Goal: Task Accomplishment & Management: Complete application form

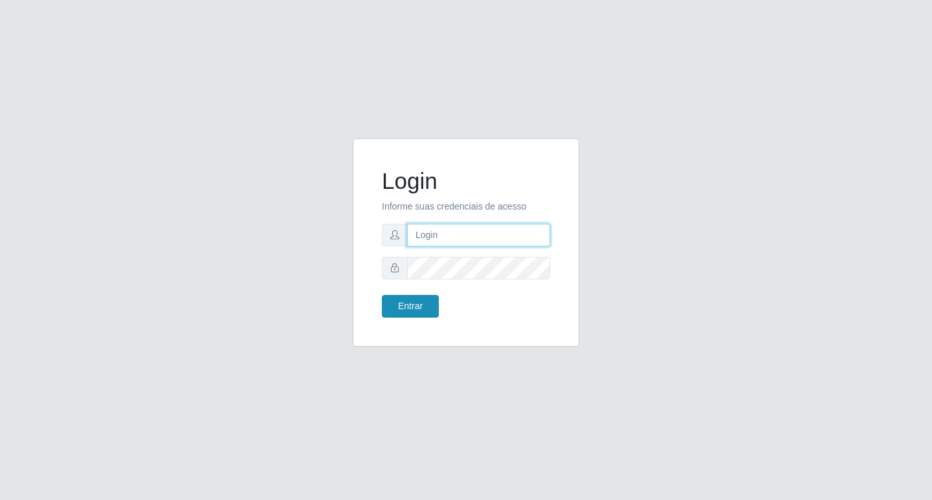
type input "[PERSON_NAME]@bcruzarmas"
click at [412, 311] on button "Entrar" at bounding box center [410, 306] width 57 height 23
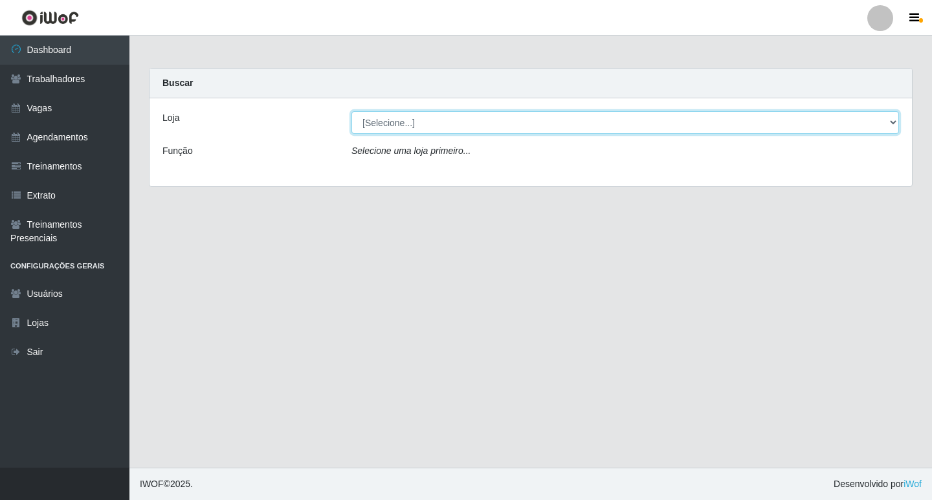
click at [892, 124] on select "[Selecione...] Bemais Supermercados - Cruz das Armas" at bounding box center [624, 122] width 547 height 23
select select "412"
click at [351, 111] on select "[Selecione...] Bemais Supermercados - Cruz das Armas" at bounding box center [624, 122] width 547 height 23
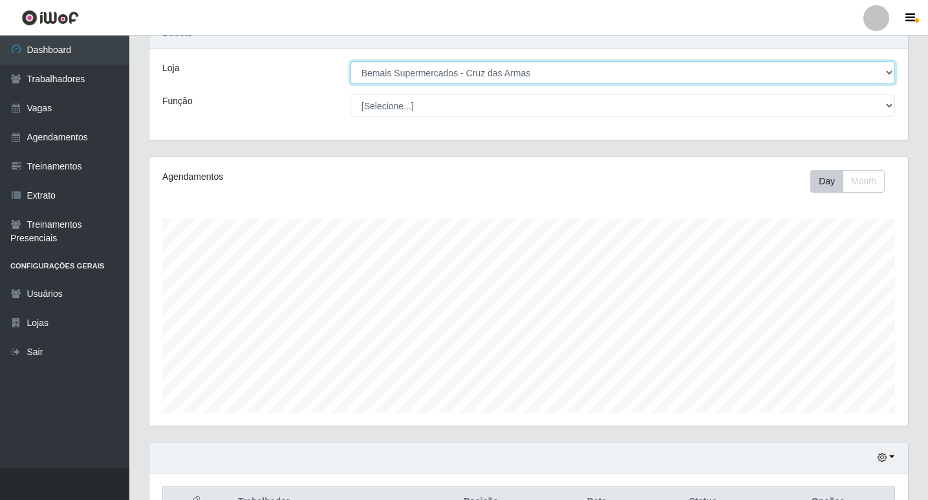
scroll to position [129, 0]
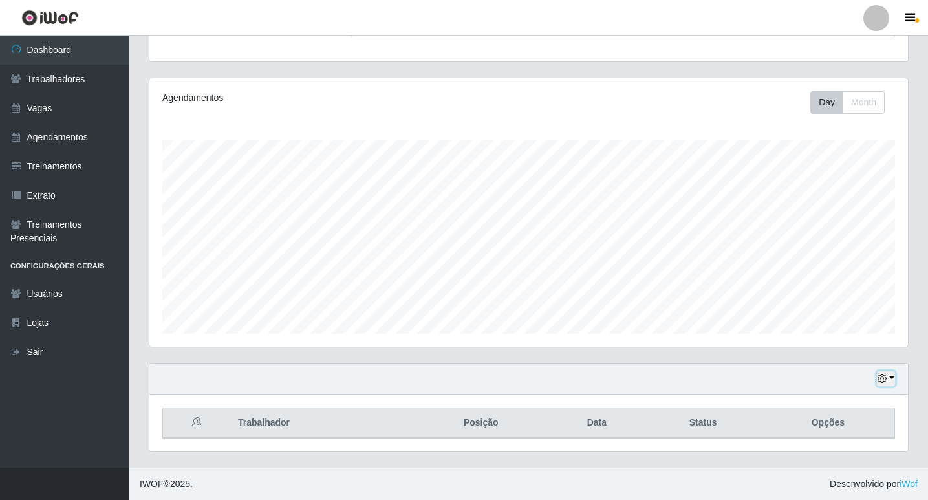
click at [882, 383] on icon "button" at bounding box center [882, 378] width 9 height 9
click at [820, 331] on button "1 Semana" at bounding box center [844, 330] width 102 height 27
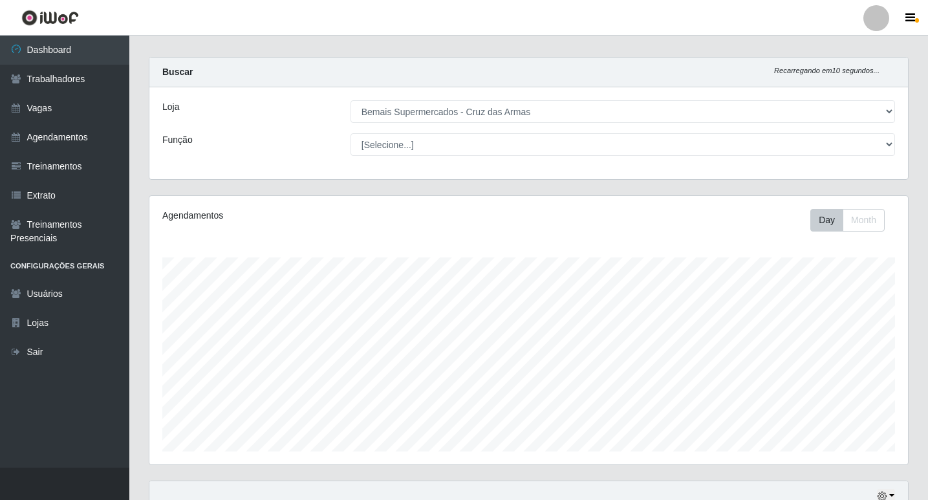
scroll to position [0, 0]
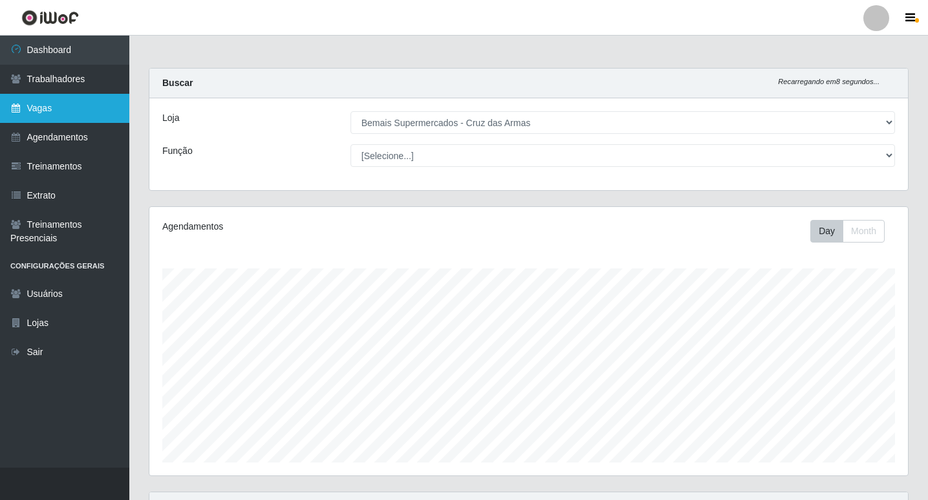
click at [46, 111] on link "Vagas" at bounding box center [64, 108] width 129 height 29
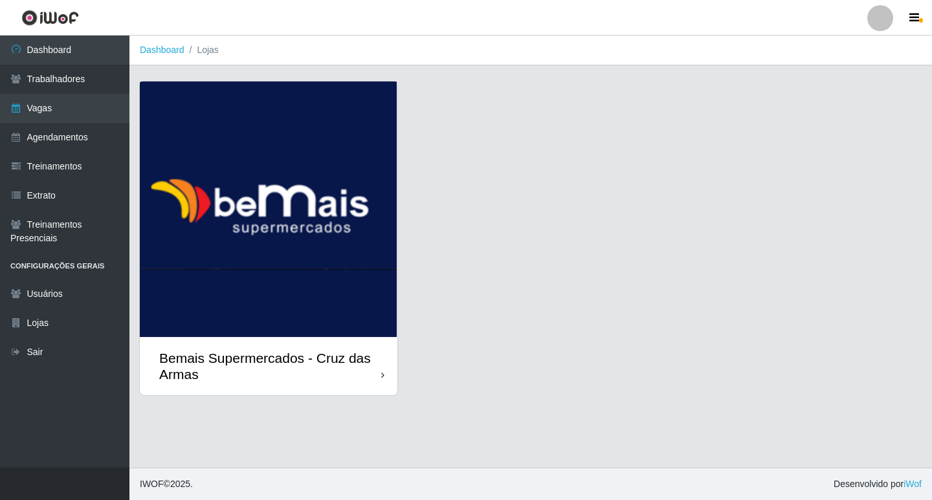
click at [382, 377] on icon at bounding box center [382, 375] width 3 height 9
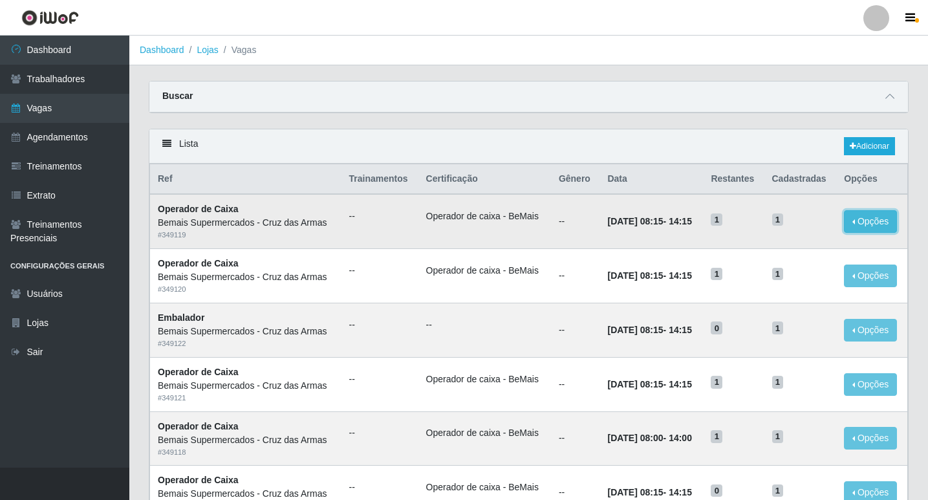
click at [857, 224] on button "Opções" at bounding box center [870, 221] width 53 height 23
click at [808, 252] on div "Deletar" at bounding box center [791, 252] width 76 height 14
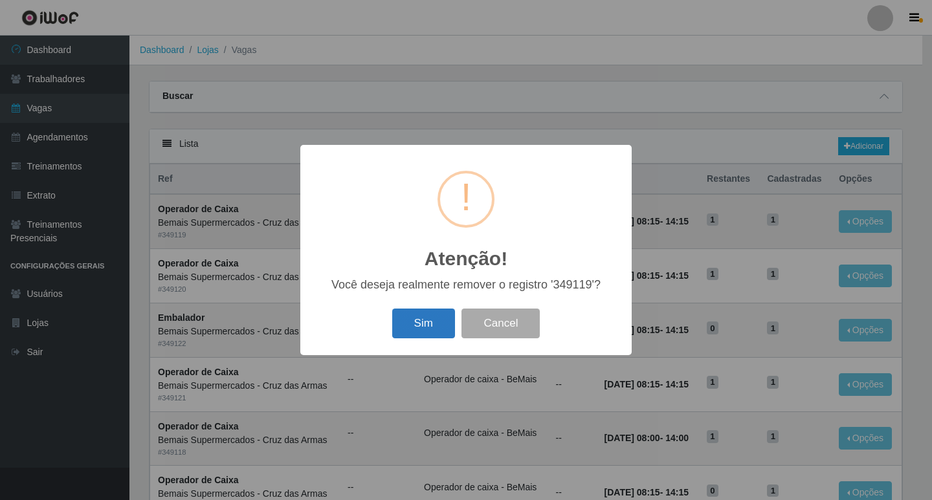
click at [413, 327] on button "Sim" at bounding box center [423, 324] width 63 height 30
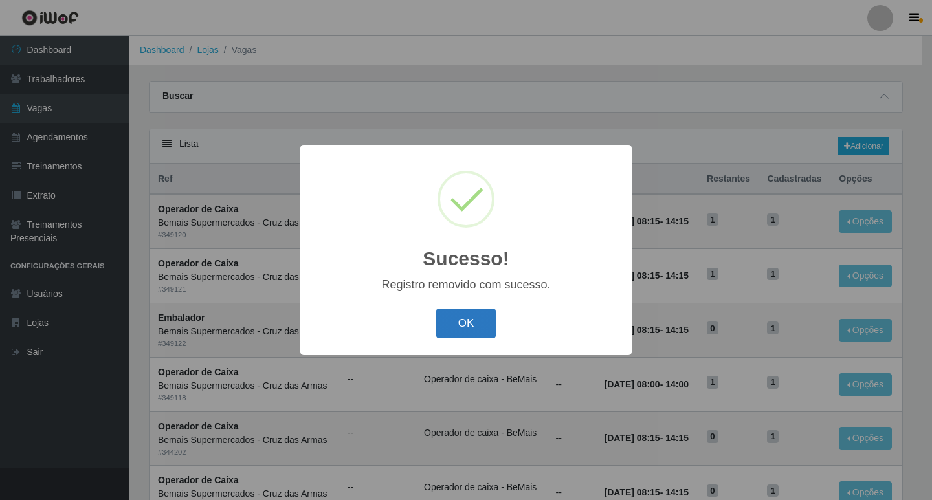
click at [467, 318] on button "OK" at bounding box center [466, 324] width 60 height 30
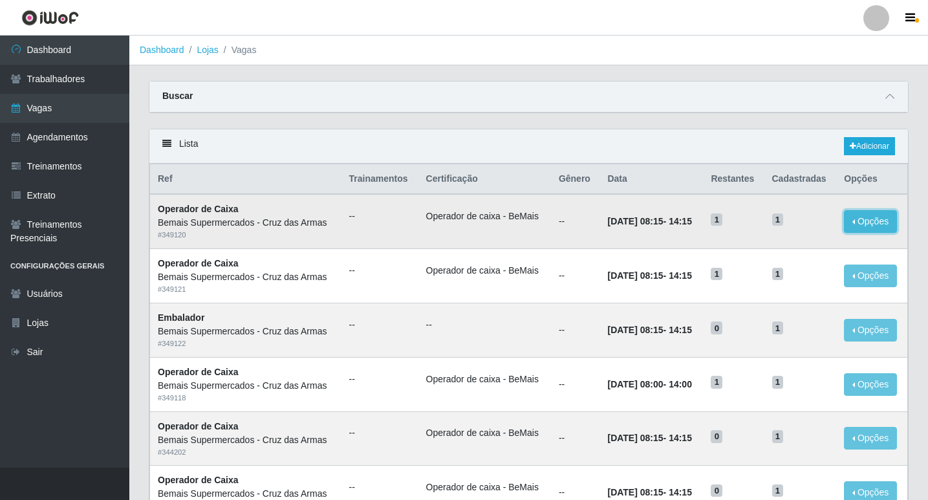
click at [853, 223] on button "Opções" at bounding box center [870, 221] width 53 height 23
click at [785, 255] on div "Deletar" at bounding box center [791, 252] width 76 height 14
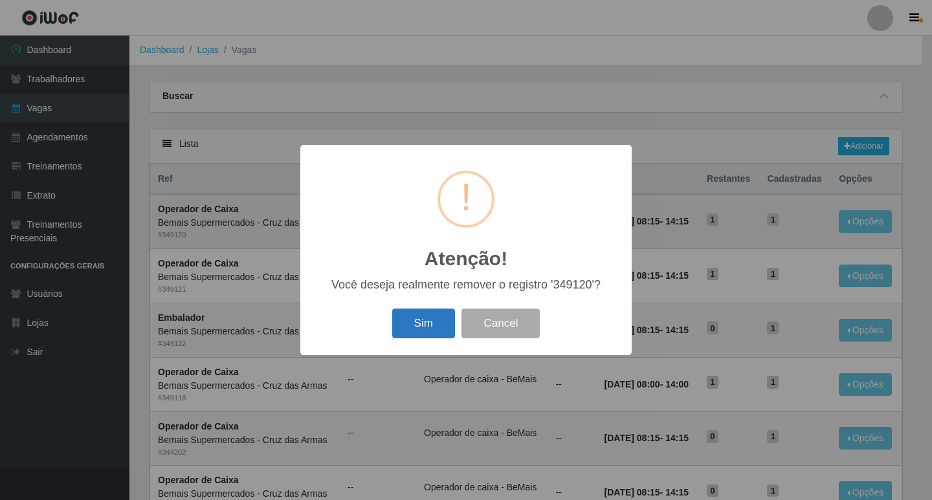
click at [426, 329] on button "Sim" at bounding box center [423, 324] width 63 height 30
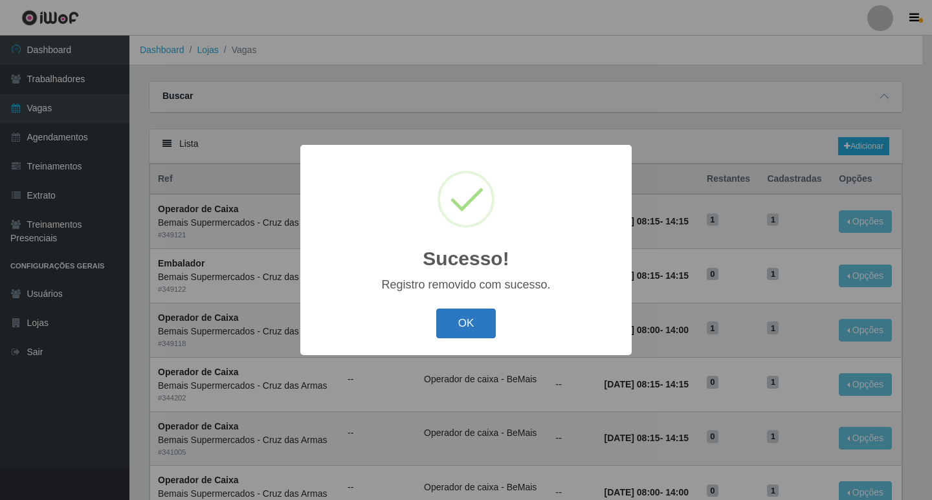
click at [452, 325] on button "OK" at bounding box center [466, 324] width 60 height 30
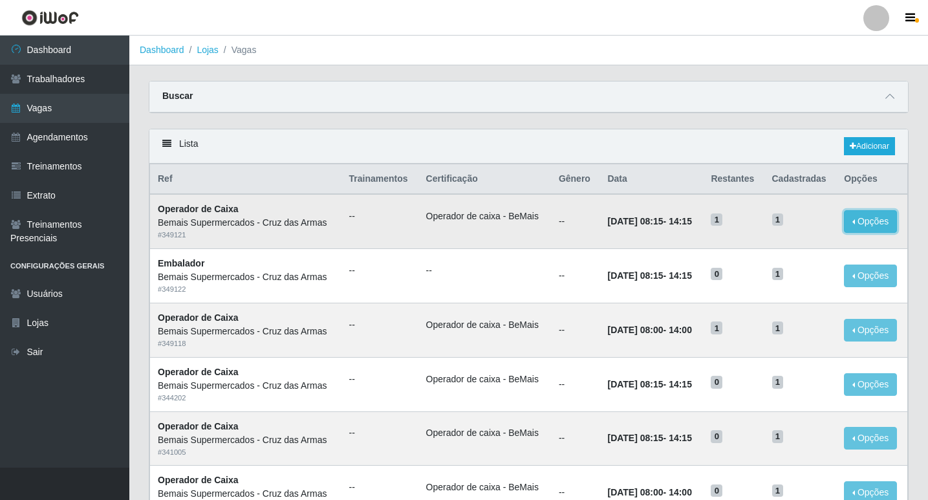
click at [852, 223] on button "Opções" at bounding box center [870, 221] width 53 height 23
click at [778, 252] on div "Deletar" at bounding box center [791, 252] width 76 height 14
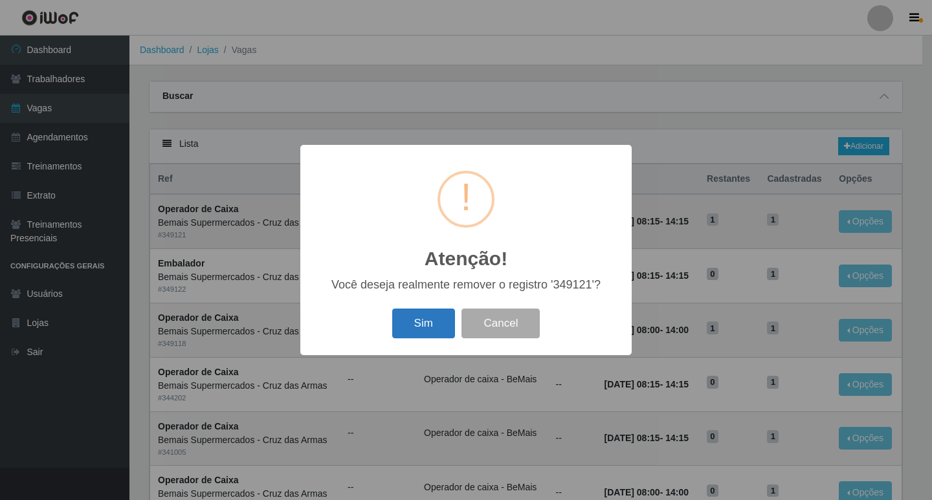
click at [426, 329] on button "Sim" at bounding box center [423, 324] width 63 height 30
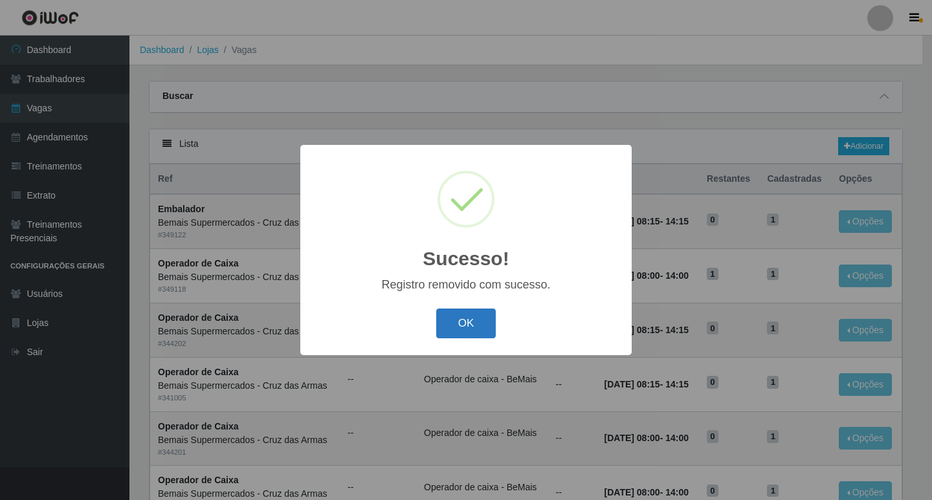
click at [447, 322] on button "OK" at bounding box center [466, 324] width 60 height 30
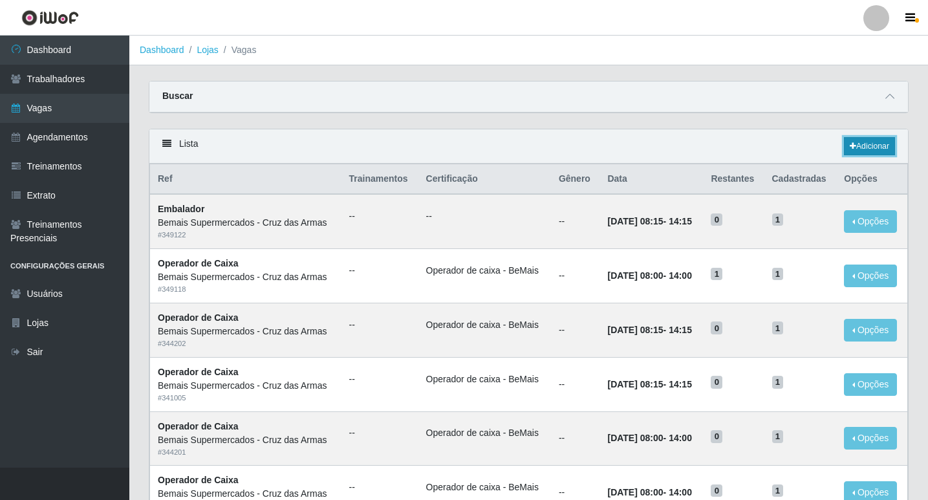
click at [867, 148] on link "Adicionar" at bounding box center [869, 146] width 51 height 18
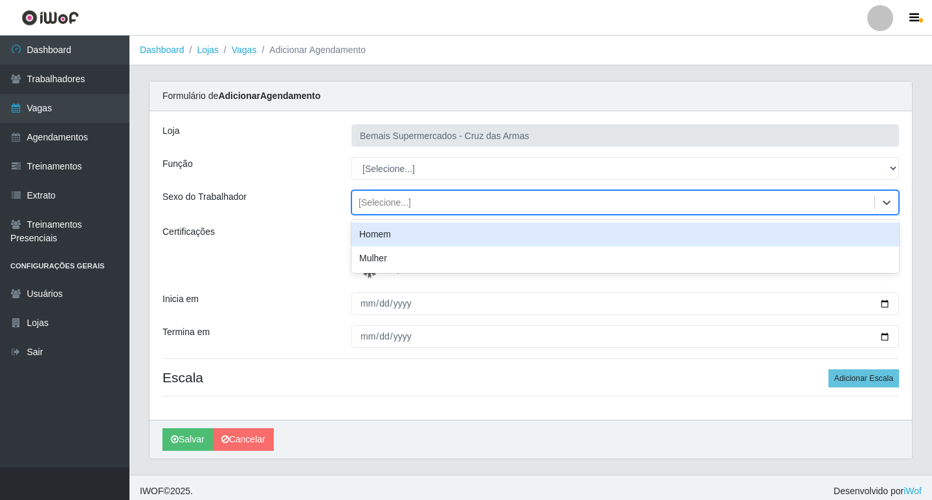
click at [428, 207] on div "[Selecione...]" at bounding box center [613, 202] width 522 height 21
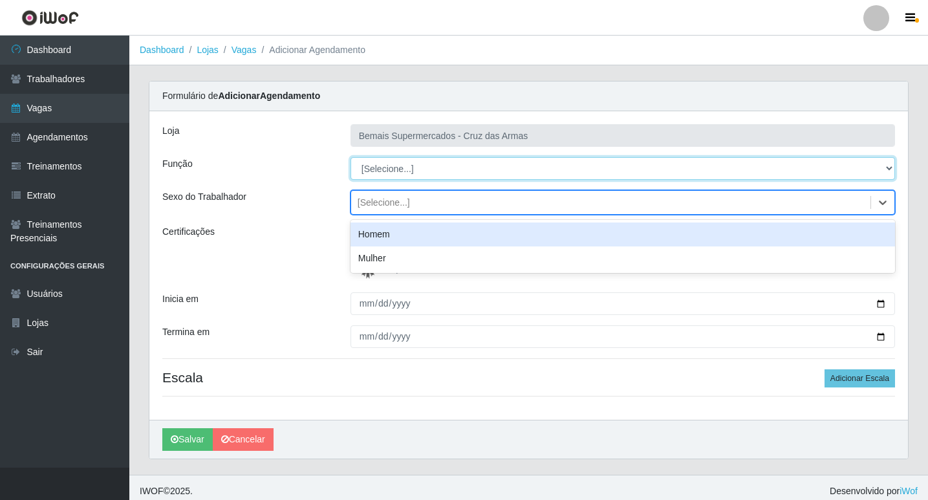
click at [433, 173] on select "[Selecione...] ASG ASG + ASG ++ Auxiliar de Estacionamento Auxiliar de Estacion…" at bounding box center [623, 168] width 545 height 23
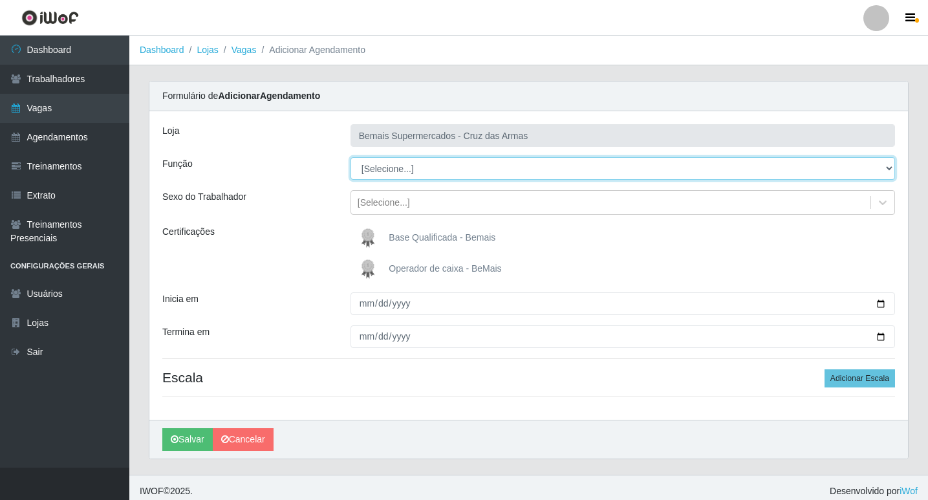
select select "73"
click at [351, 157] on select "[Selecione...] ASG ASG + ASG ++ Auxiliar de Estacionamento Auxiliar de Estacion…" at bounding box center [623, 168] width 545 height 23
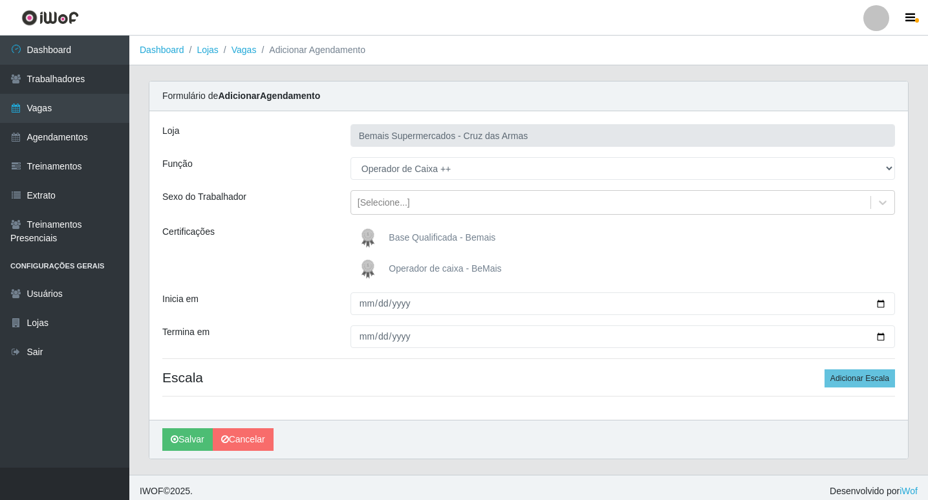
click at [402, 265] on span "Operador de caixa - BeMais" at bounding box center [445, 268] width 113 height 10
click at [0, 0] on input "Operador de caixa - BeMais" at bounding box center [0, 0] width 0 height 0
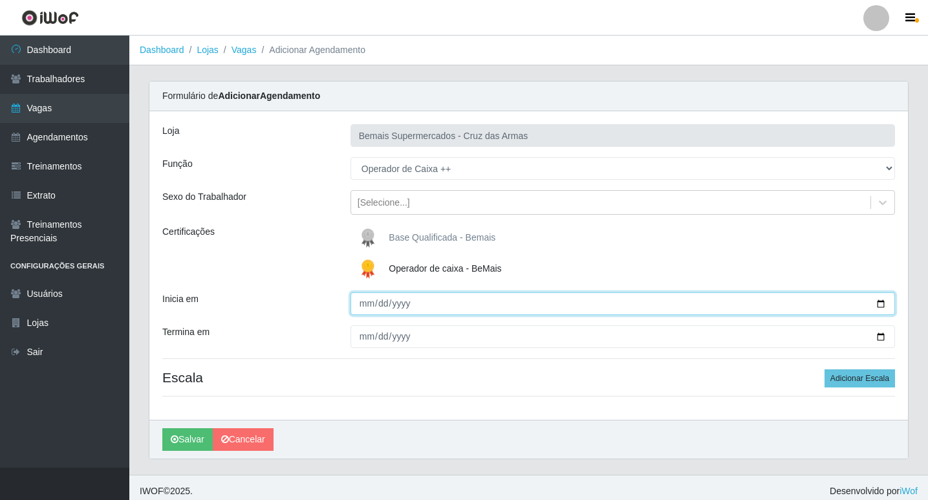
click at [364, 304] on input "Inicia em" at bounding box center [623, 303] width 545 height 23
type input "[DATE]"
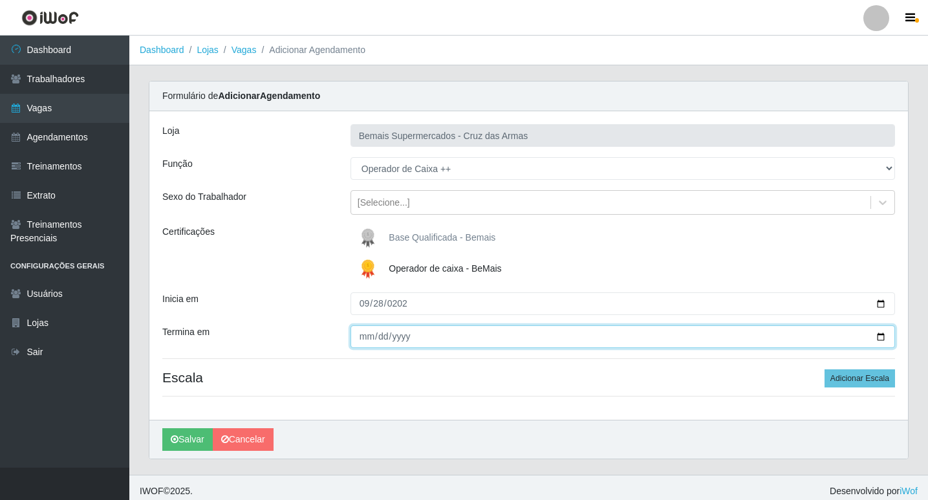
click at [360, 334] on input "Termina em" at bounding box center [623, 336] width 545 height 23
type input "0002-05-28"
click at [382, 336] on input "Termina em" at bounding box center [623, 336] width 545 height 23
type input "0009-08-28"
click at [382, 334] on input "0009-08-28" at bounding box center [623, 336] width 545 height 23
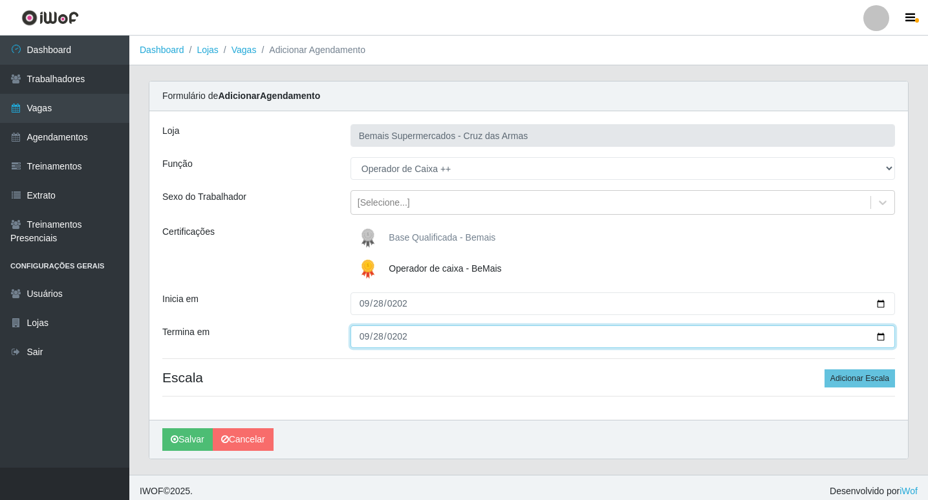
type input "[DATE]"
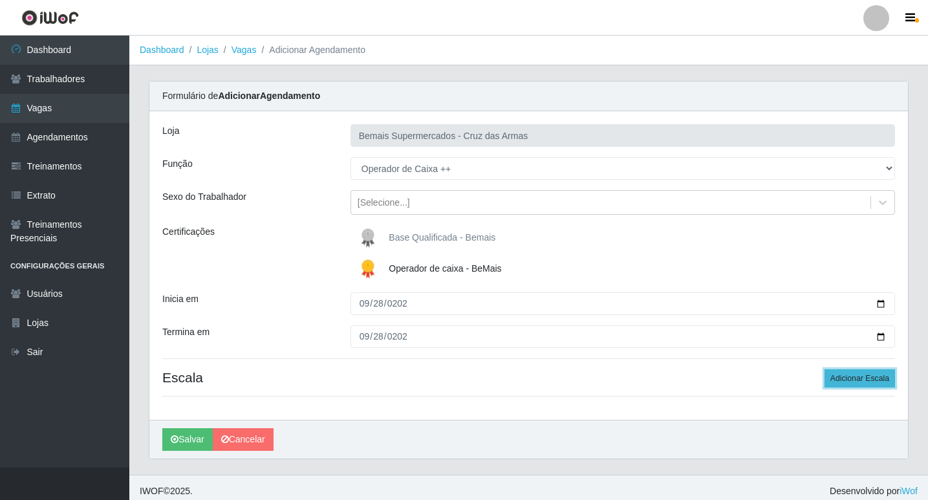
click at [866, 380] on button "Adicionar Escala" at bounding box center [860, 378] width 71 height 18
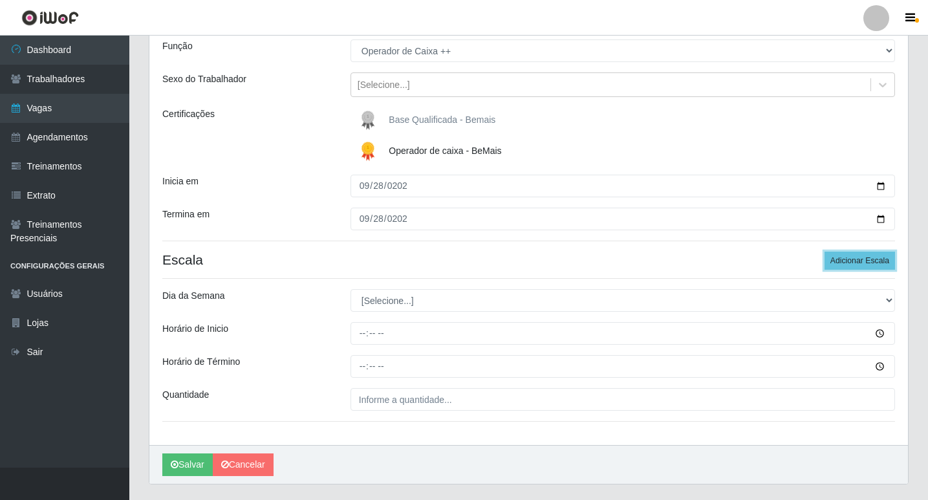
scroll to position [129, 0]
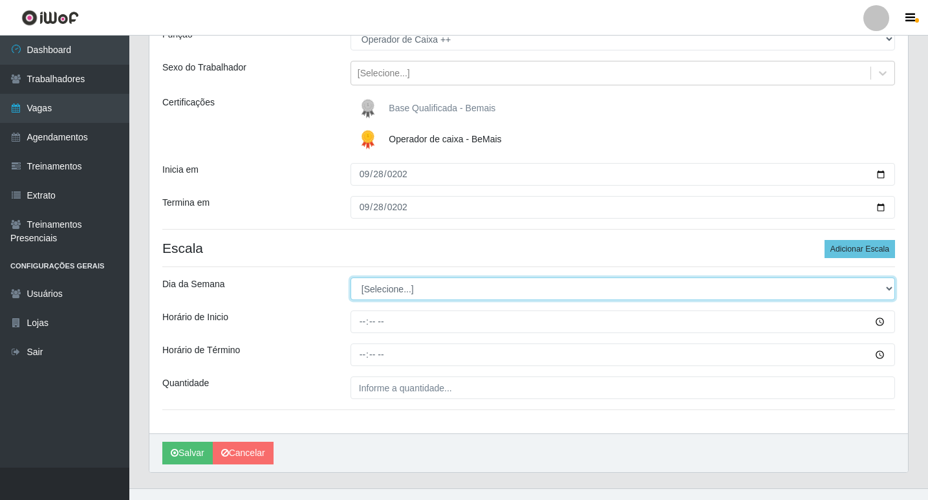
drag, startPoint x: 392, startPoint y: 288, endPoint x: 392, endPoint y: 298, distance: 9.7
click at [392, 287] on select "[Selecione...] Segunda Terça Quarta Quinta Sexta Sábado Domingo" at bounding box center [623, 289] width 545 height 23
select select "0"
click at [351, 278] on select "[Selecione...] Segunda Terça Quarta Quinta Sexta Sábado Domingo" at bounding box center [623, 289] width 545 height 23
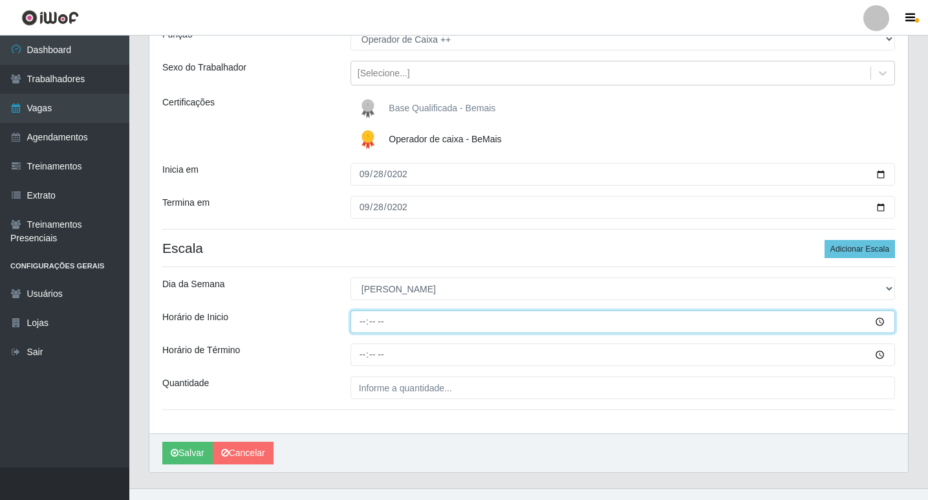
click at [360, 322] on input "Horário de Inicio" at bounding box center [623, 322] width 545 height 23
click at [381, 322] on input "Horário de Inicio" at bounding box center [623, 322] width 545 height 23
type input "08:15"
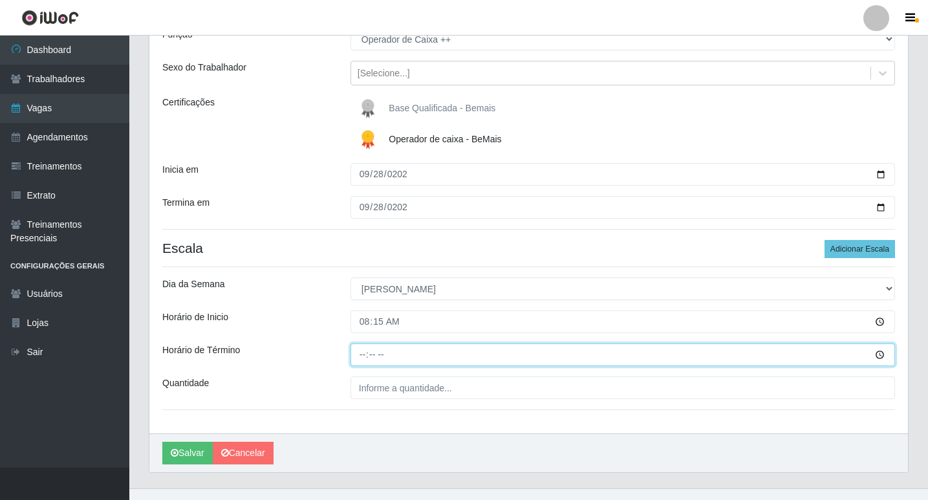
click at [364, 357] on input "Horário de Término" at bounding box center [623, 355] width 545 height 23
click at [378, 354] on input "Horário de Término" at bounding box center [623, 355] width 545 height 23
type input "20:15"
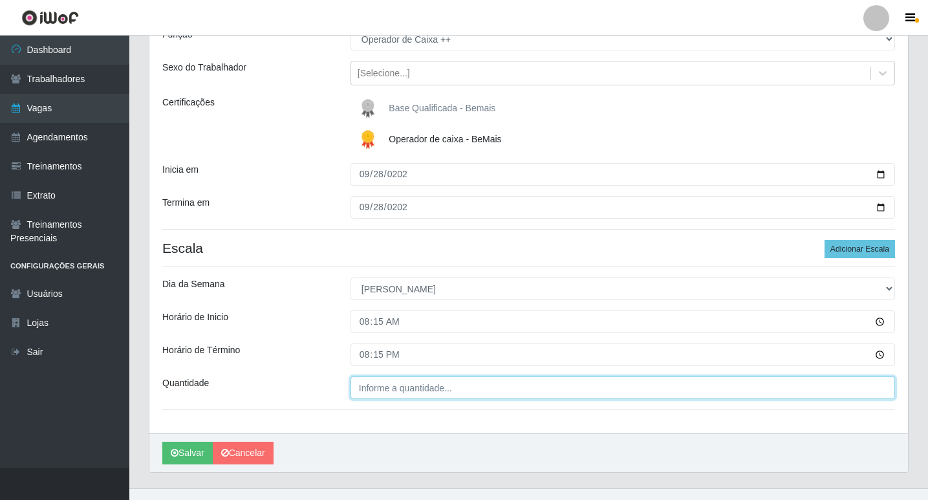
click at [505, 394] on input "Quantidade" at bounding box center [623, 388] width 545 height 23
type input "01_"
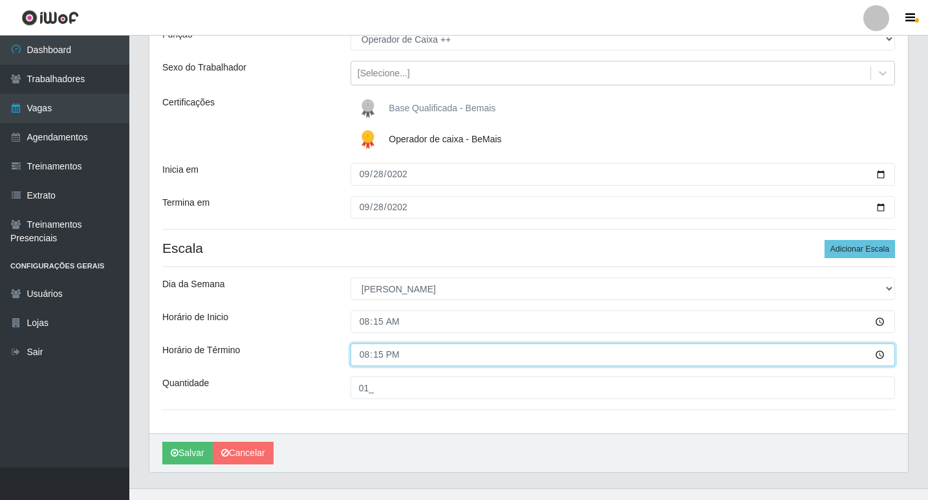
click at [363, 354] on input "20:15" at bounding box center [623, 355] width 545 height 23
type input "14:15"
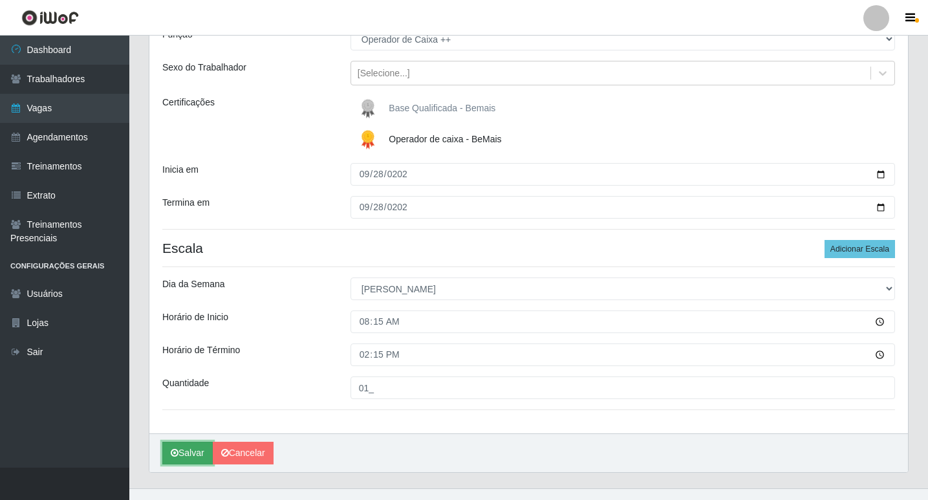
click at [188, 455] on button "Salvar" at bounding box center [187, 453] width 50 height 23
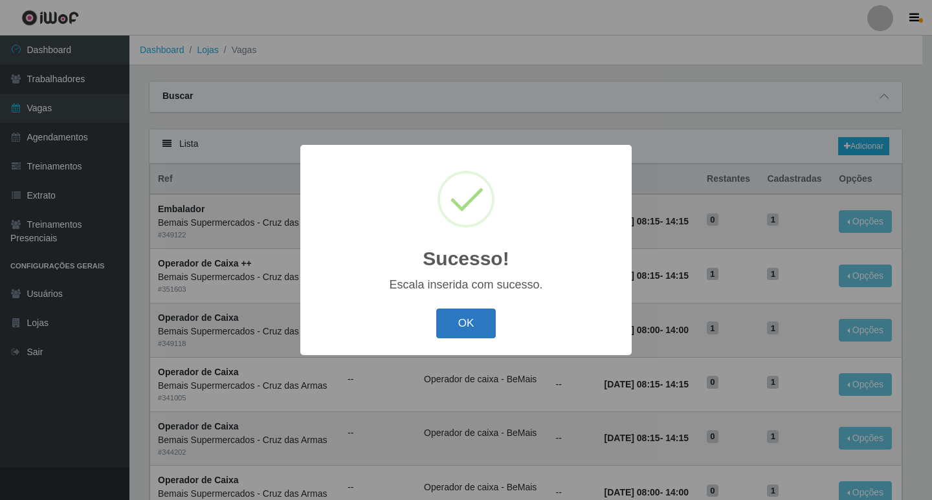
click at [459, 333] on button "OK" at bounding box center [466, 324] width 60 height 30
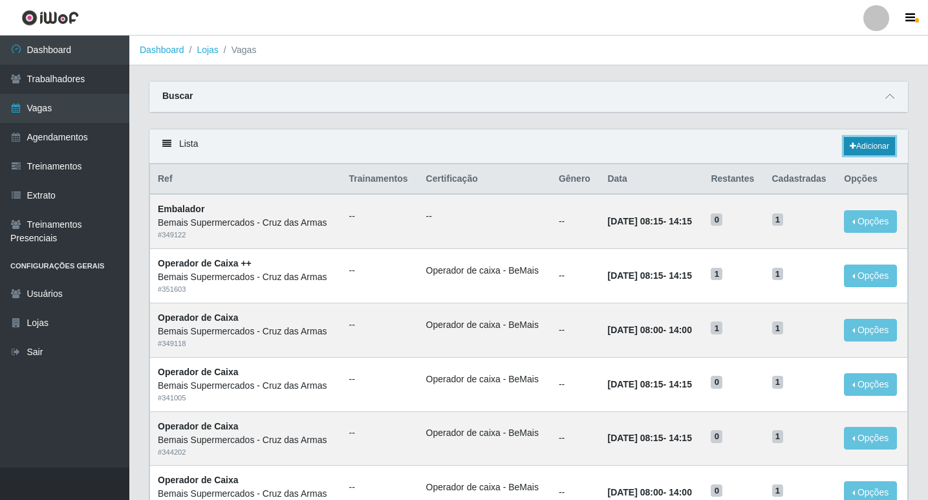
click at [875, 146] on link "Adicionar" at bounding box center [869, 146] width 51 height 18
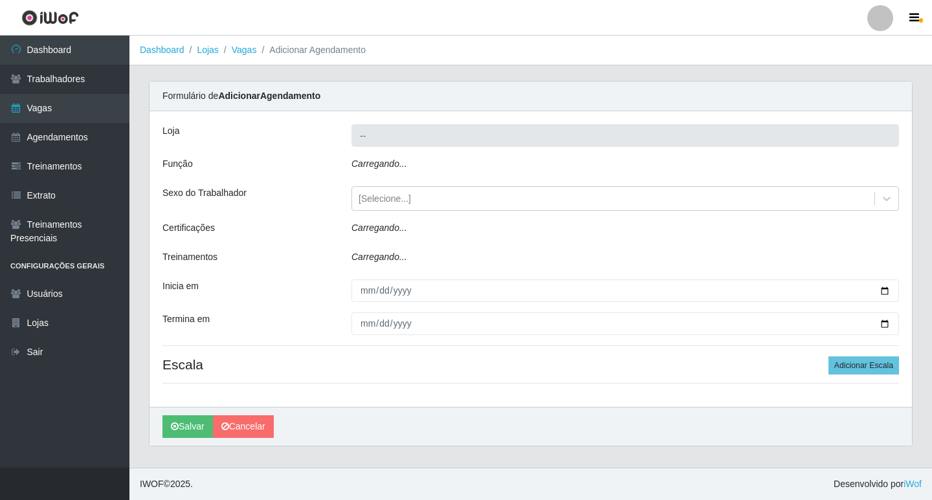
type input "Bemais Supermercados - Cruz das Armas"
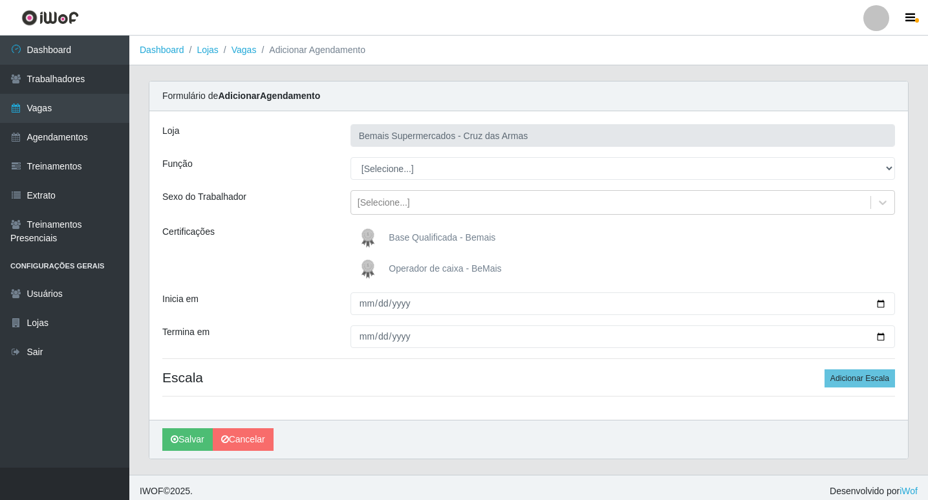
click at [370, 267] on img at bounding box center [370, 269] width 31 height 26
click at [0, 0] on input "Operador de caixa - BeMais" at bounding box center [0, 0] width 0 height 0
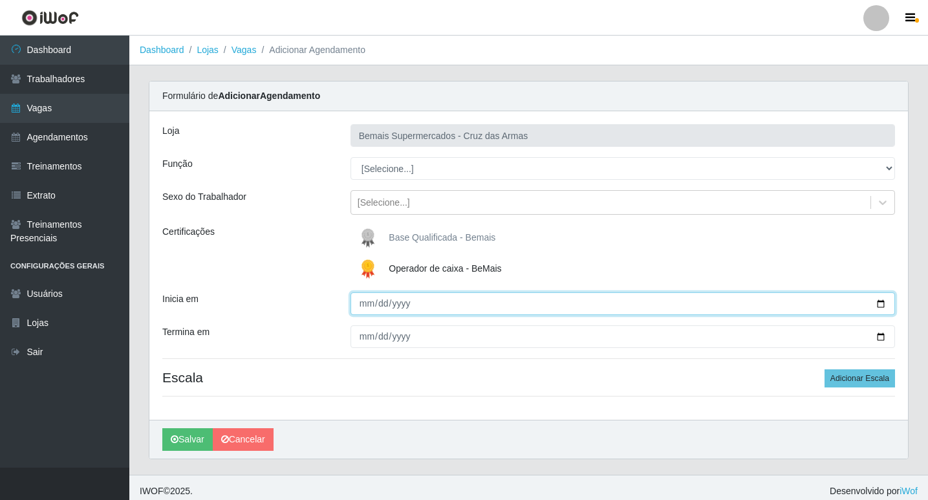
click at [360, 305] on input "Inicia em" at bounding box center [623, 303] width 545 height 23
type input "[DATE]"
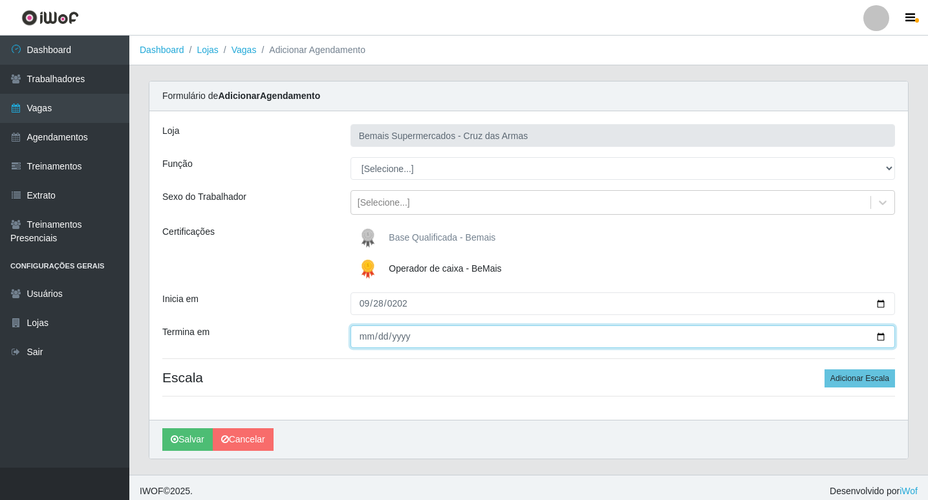
click at [364, 334] on input "Termina em" at bounding box center [623, 336] width 545 height 23
type input "[DATE]"
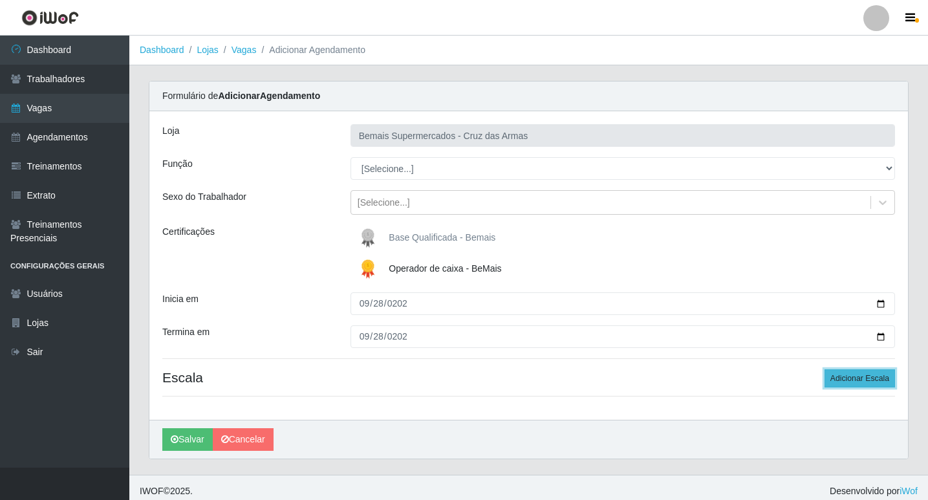
click at [875, 379] on button "Adicionar Escala" at bounding box center [860, 378] width 71 height 18
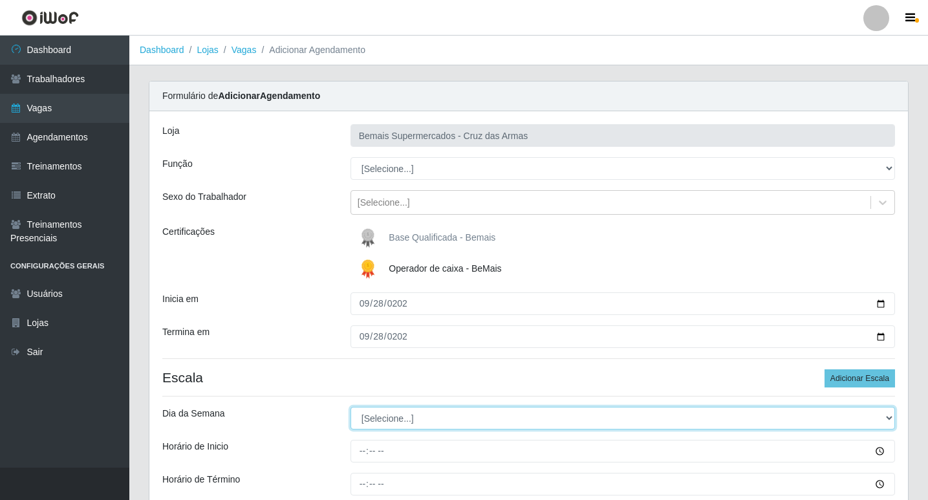
click at [395, 421] on select "[Selecione...] Segunda Terça Quarta Quinta Sexta Sábado Domingo" at bounding box center [623, 418] width 545 height 23
select select "0"
click at [351, 407] on select "[Selecione...] Segunda Terça Quarta Quinta Sexta Sábado Domingo" at bounding box center [623, 418] width 545 height 23
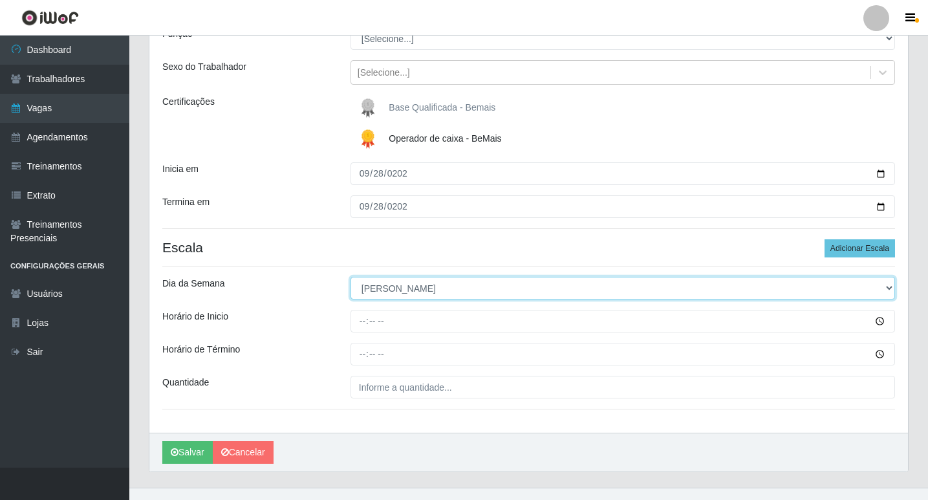
scroll to position [150, 0]
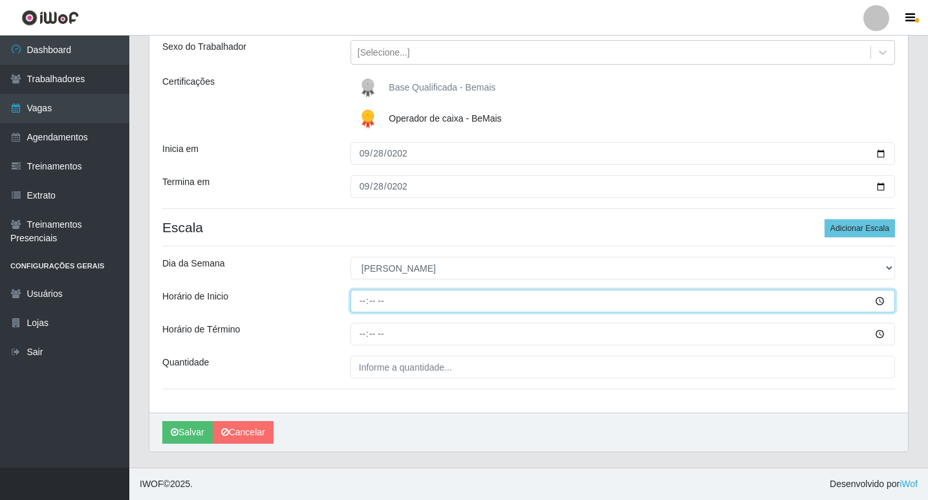
click at [359, 301] on input "Horário de Inicio" at bounding box center [623, 301] width 545 height 23
type input "08:15"
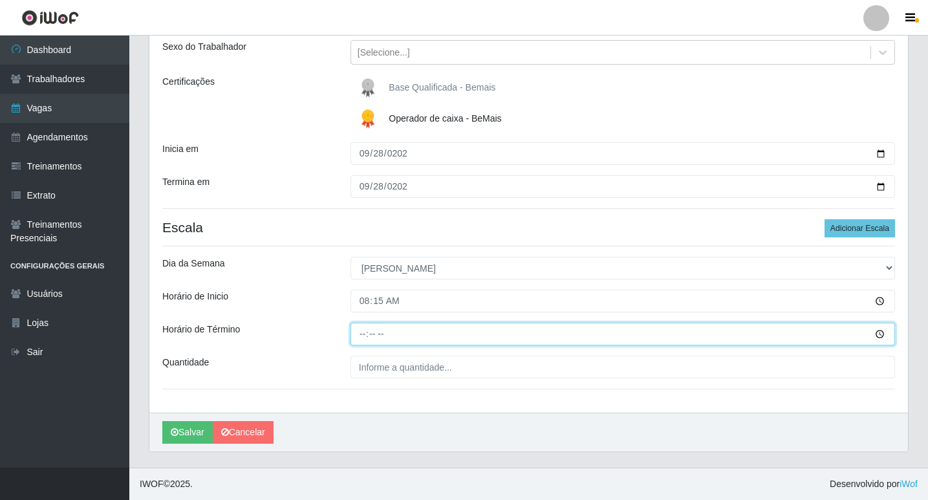
click at [364, 334] on input "Horário de Término" at bounding box center [623, 334] width 545 height 23
type input "14:15"
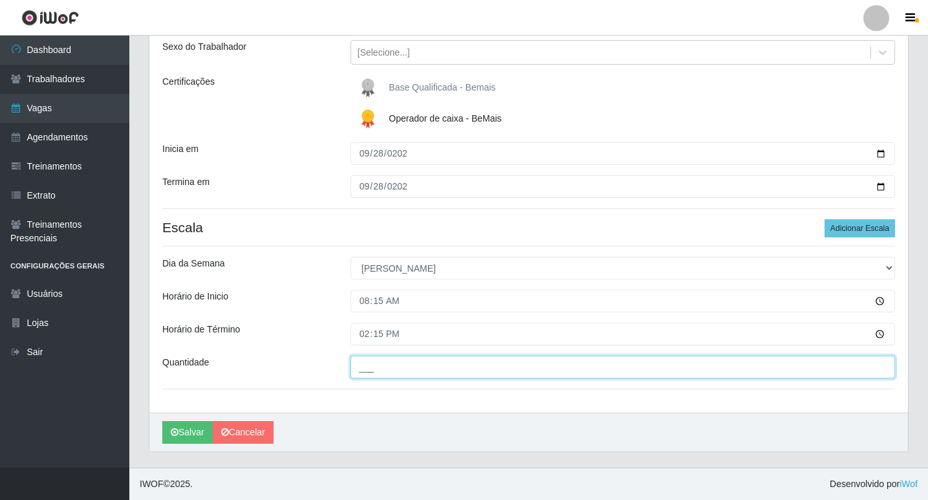
click at [400, 369] on input "___" at bounding box center [623, 367] width 545 height 23
type input "01_"
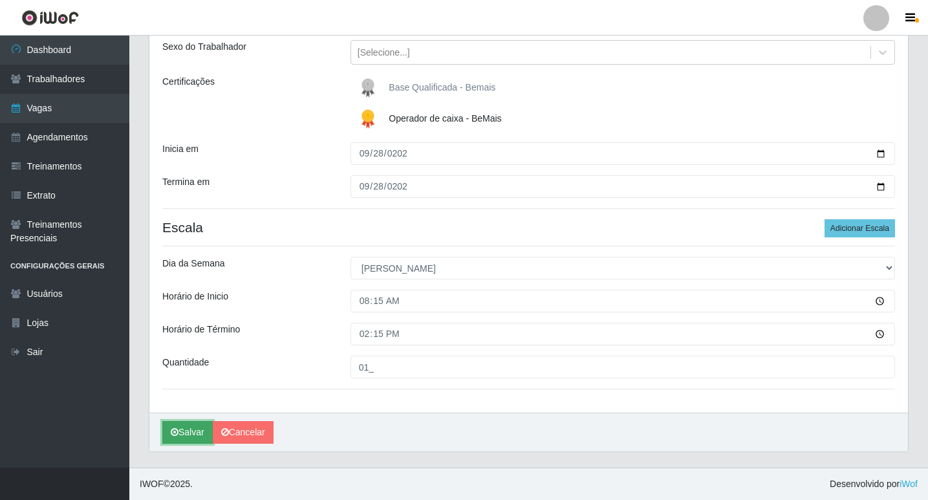
click at [190, 430] on button "Salvar" at bounding box center [187, 432] width 50 height 23
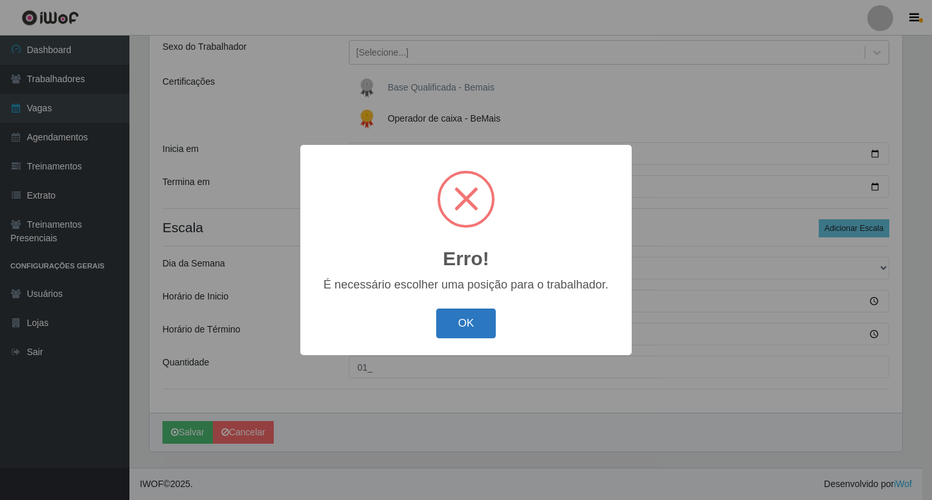
click at [448, 321] on button "OK" at bounding box center [466, 324] width 60 height 30
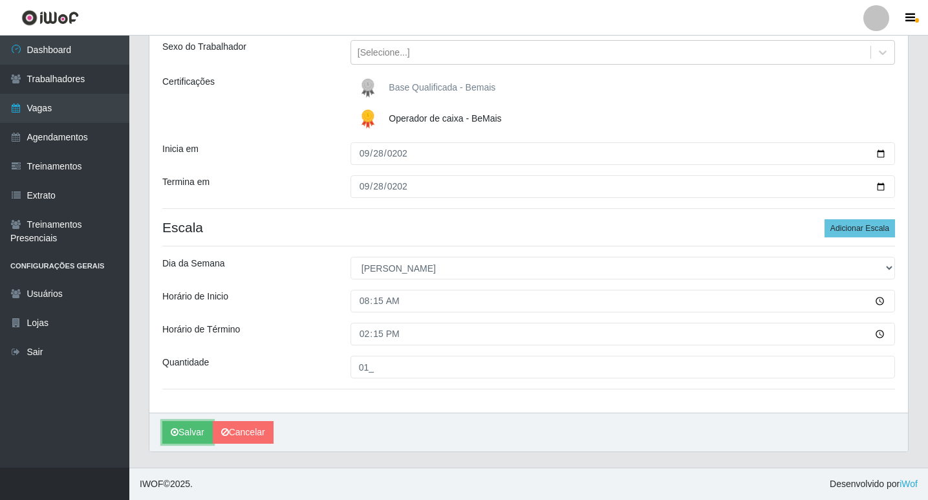
scroll to position [85, 0]
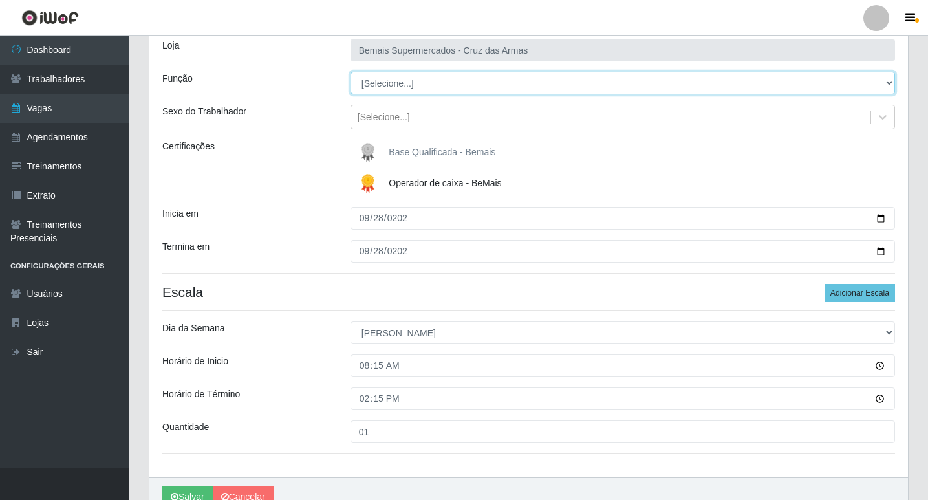
click at [484, 81] on select "[Selecione...] ASG ASG + ASG ++ Auxiliar de Estacionamento Auxiliar de Estacion…" at bounding box center [623, 83] width 545 height 23
select select "73"
click at [351, 72] on select "[Selecione...] ASG ASG + ASG ++ Auxiliar de Estacionamento Auxiliar de Estacion…" at bounding box center [623, 83] width 545 height 23
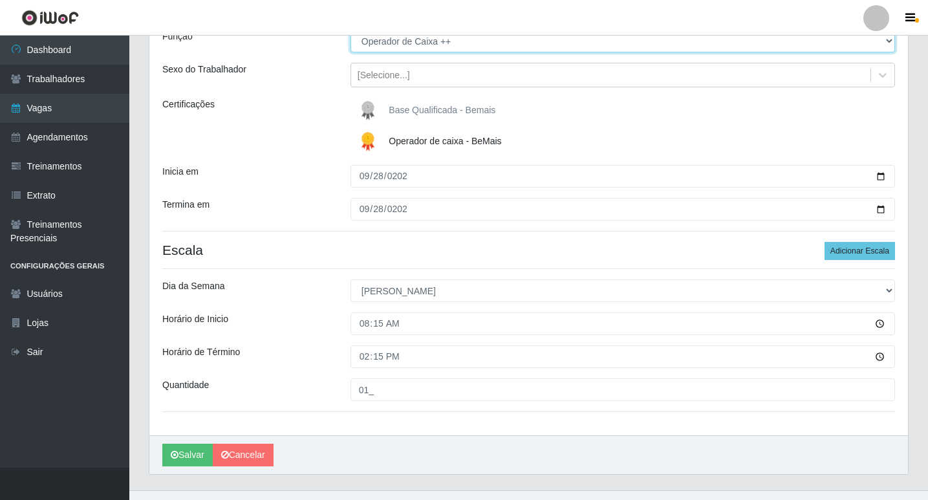
scroll to position [150, 0]
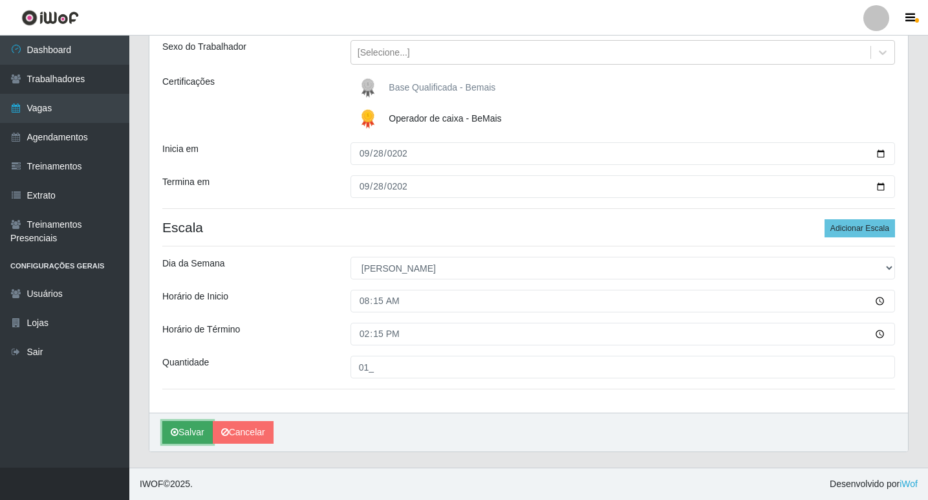
click at [193, 437] on button "Salvar" at bounding box center [187, 432] width 50 height 23
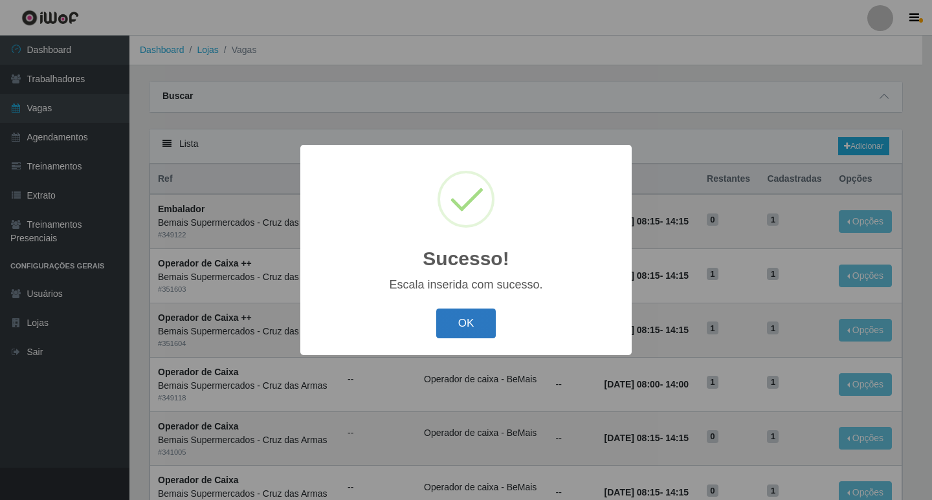
click at [481, 322] on button "OK" at bounding box center [466, 324] width 60 height 30
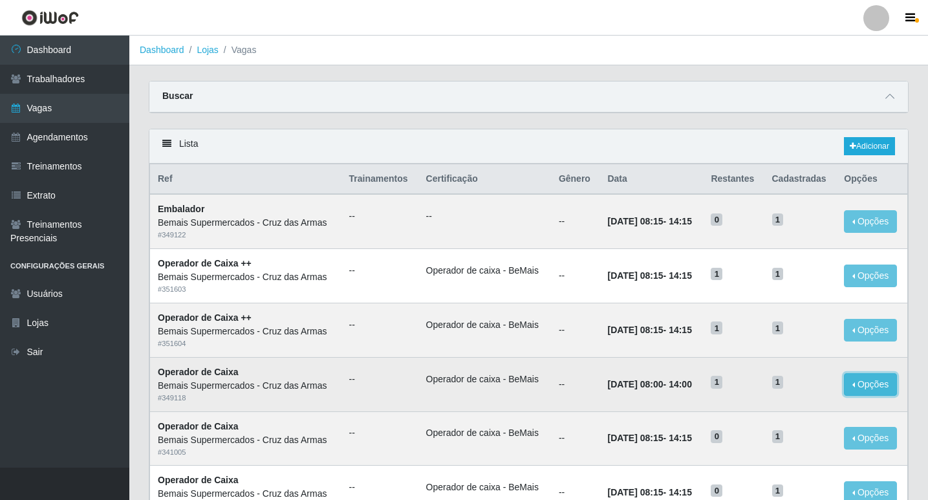
click at [859, 384] on button "Opções" at bounding box center [870, 384] width 53 height 23
click at [773, 416] on div "Deletar" at bounding box center [791, 415] width 76 height 14
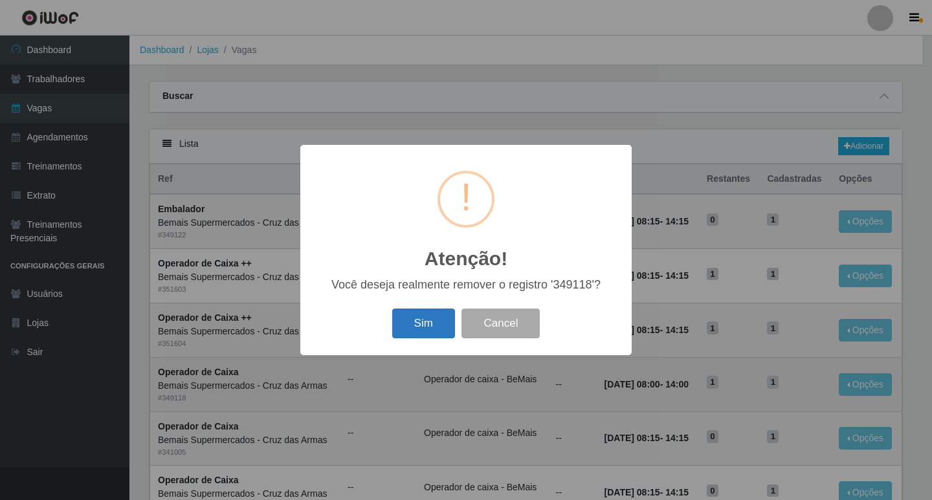
click at [413, 331] on button "Sim" at bounding box center [423, 324] width 63 height 30
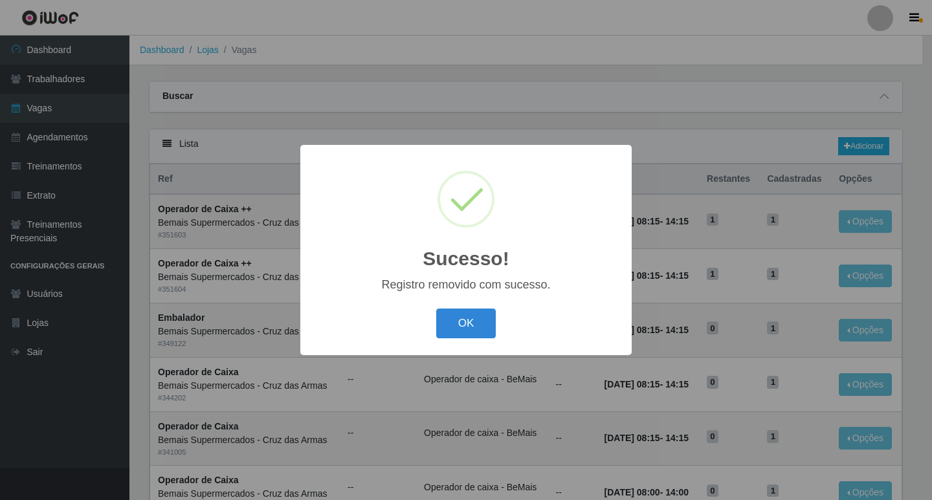
drag, startPoint x: 448, startPoint y: 323, endPoint x: 543, endPoint y: 278, distance: 104.5
click at [450, 322] on button "OK" at bounding box center [466, 324] width 60 height 30
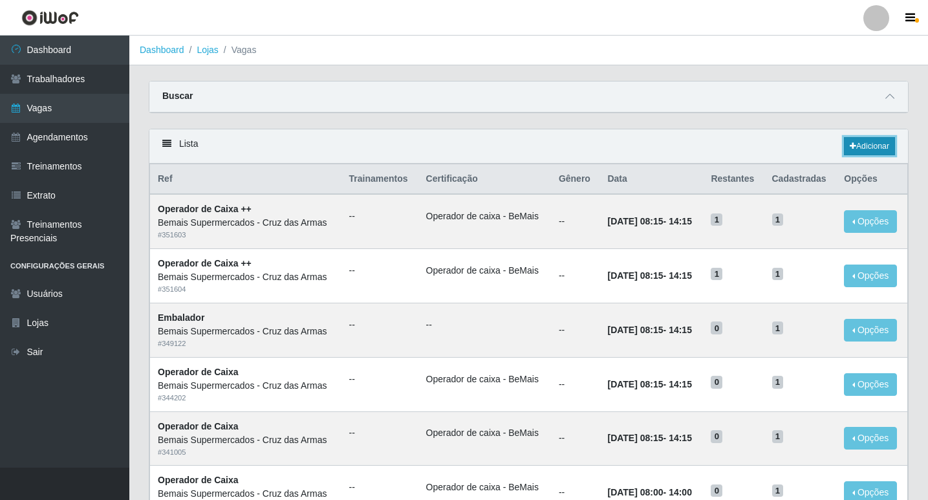
click at [866, 151] on link "Adicionar" at bounding box center [869, 146] width 51 height 18
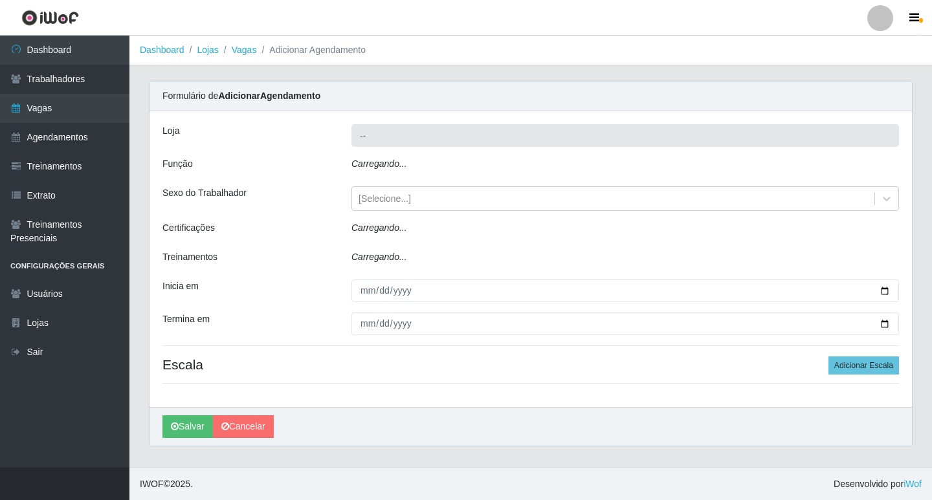
type input "Bemais Supermercados - Cruz das Armas"
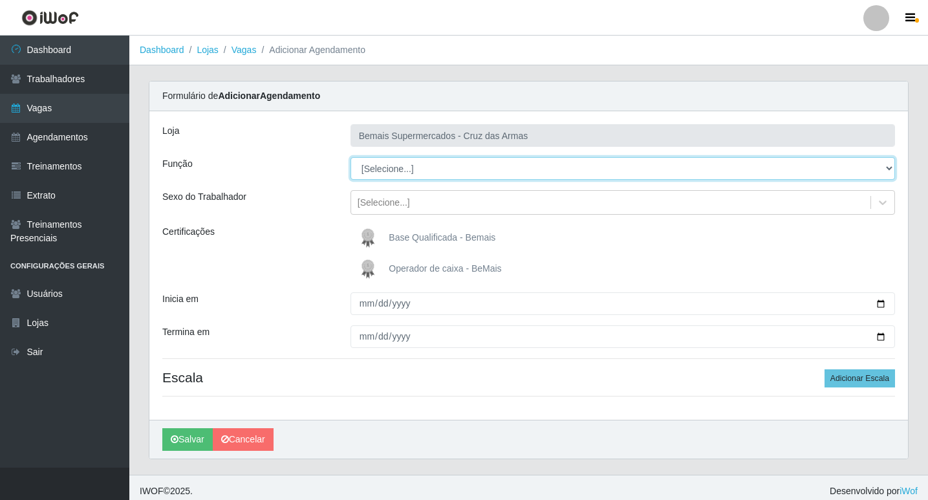
click at [367, 162] on select "[Selecione...] ASG ASG + ASG ++ Auxiliar de Estacionamento Auxiliar de Estacion…" at bounding box center [623, 168] width 545 height 23
select select "73"
click at [351, 157] on select "[Selecione...] ASG ASG + ASG ++ Auxiliar de Estacionamento Auxiliar de Estacion…" at bounding box center [623, 168] width 545 height 23
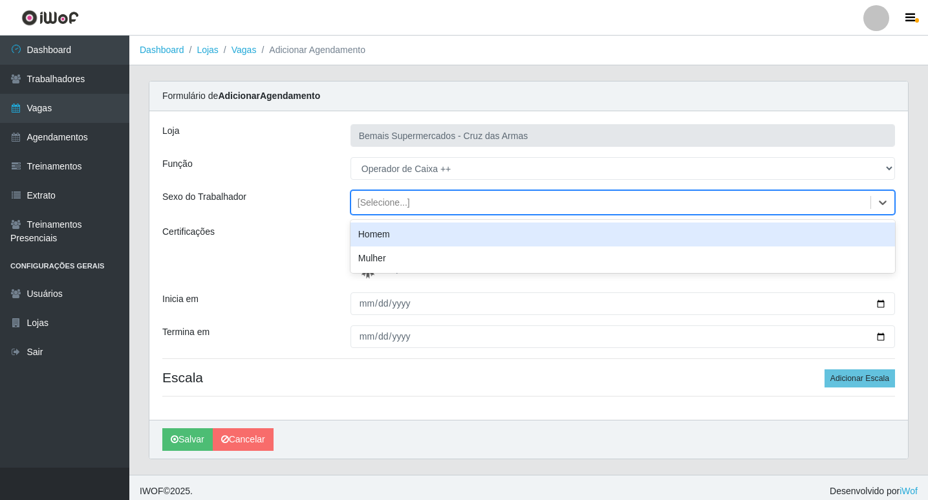
click at [367, 209] on div "[Selecione...]" at bounding box center [384, 203] width 52 height 14
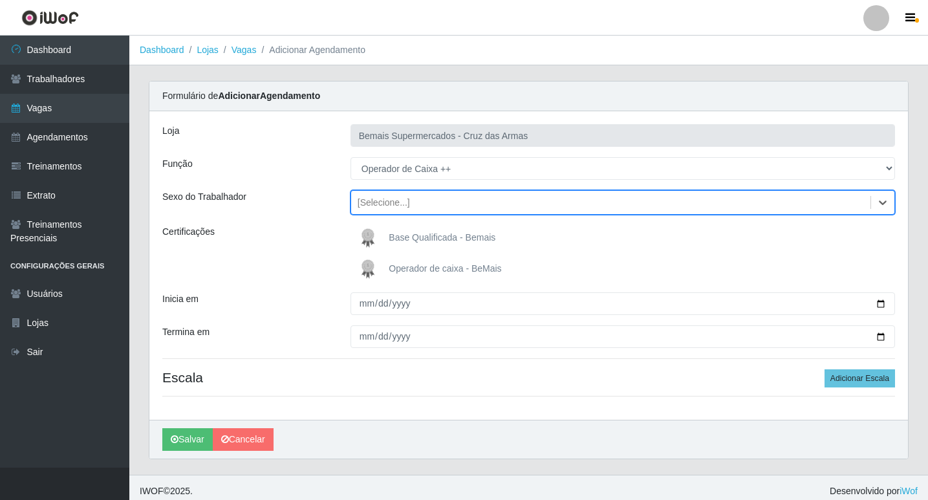
click at [367, 209] on div "[Selecione...]" at bounding box center [384, 203] width 52 height 14
click at [375, 265] on img at bounding box center [370, 269] width 31 height 26
click at [0, 0] on input "Operador de caixa - BeMais" at bounding box center [0, 0] width 0 height 0
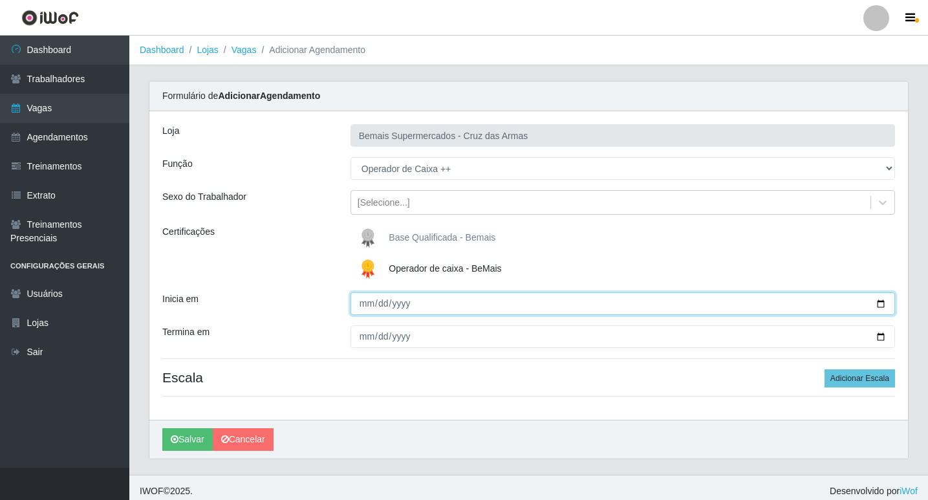
click at [364, 305] on input "Inicia em" at bounding box center [623, 303] width 545 height 23
type input "[DATE]"
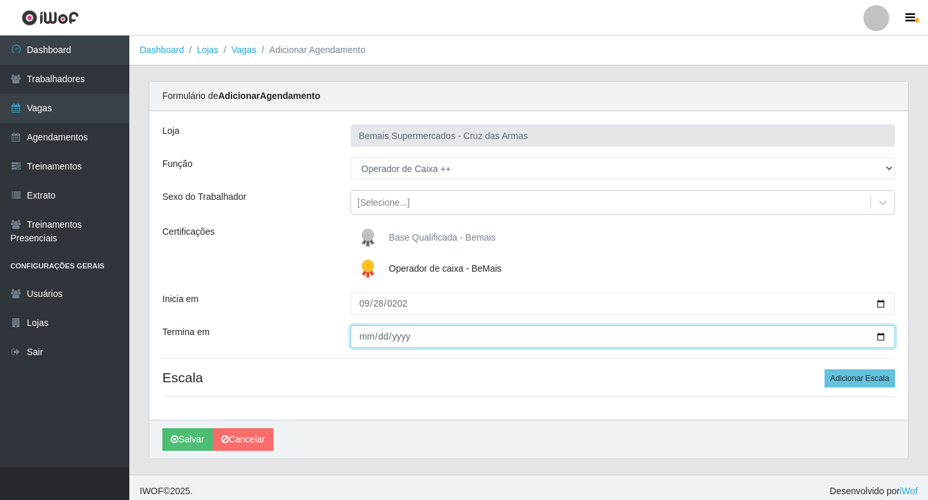
click at [361, 338] on input "Termina em" at bounding box center [623, 336] width 545 height 23
type input "[DATE]"
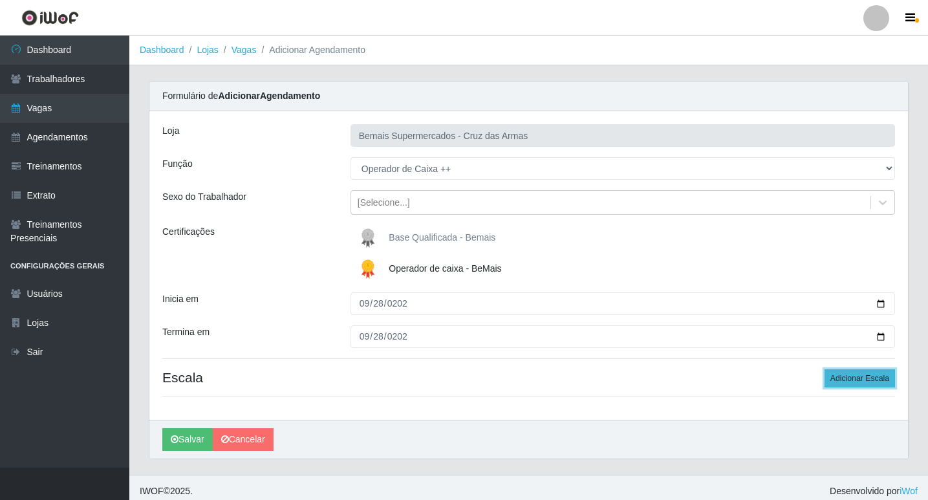
click at [862, 383] on button "Adicionar Escala" at bounding box center [860, 378] width 71 height 18
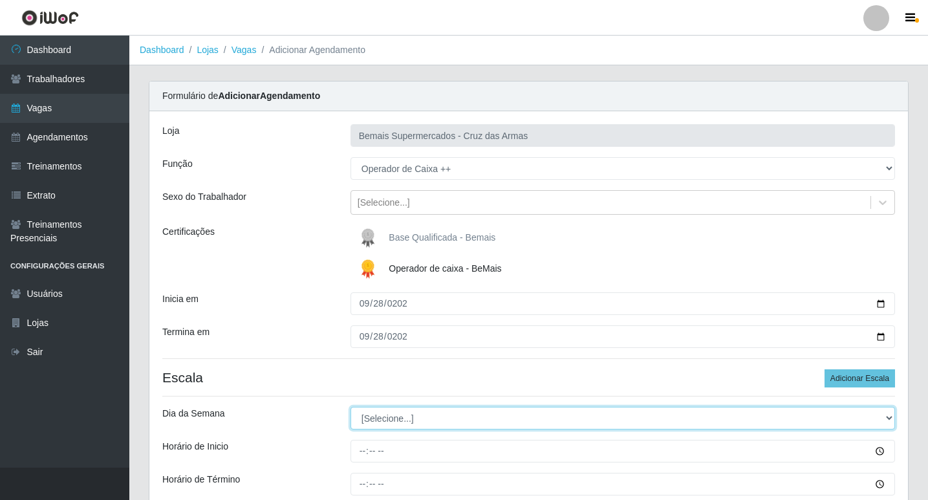
click at [401, 420] on select "[Selecione...] Segunda Terça Quarta Quinta Sexta Sábado Domingo" at bounding box center [623, 418] width 545 height 23
select select "0"
click at [351, 407] on select "[Selecione...] Segunda Terça Quarta Quinta Sexta Sábado Domingo" at bounding box center [623, 418] width 545 height 23
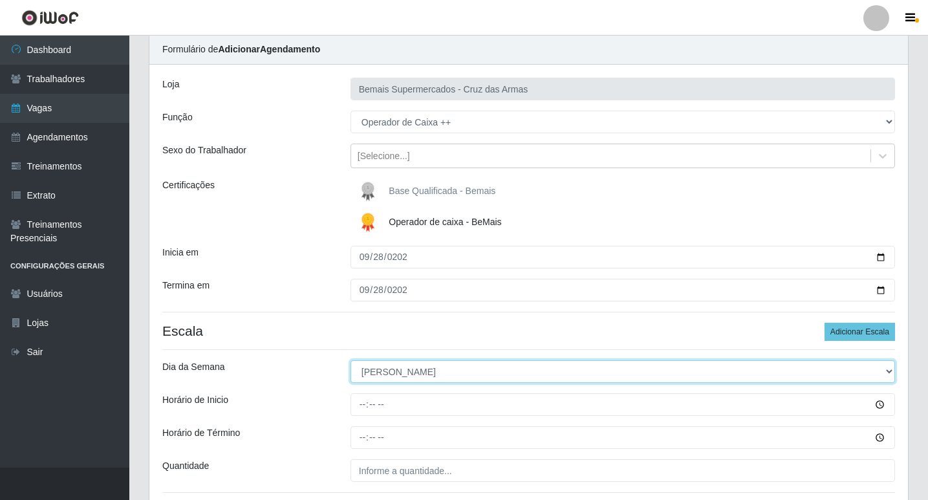
scroll to position [129, 0]
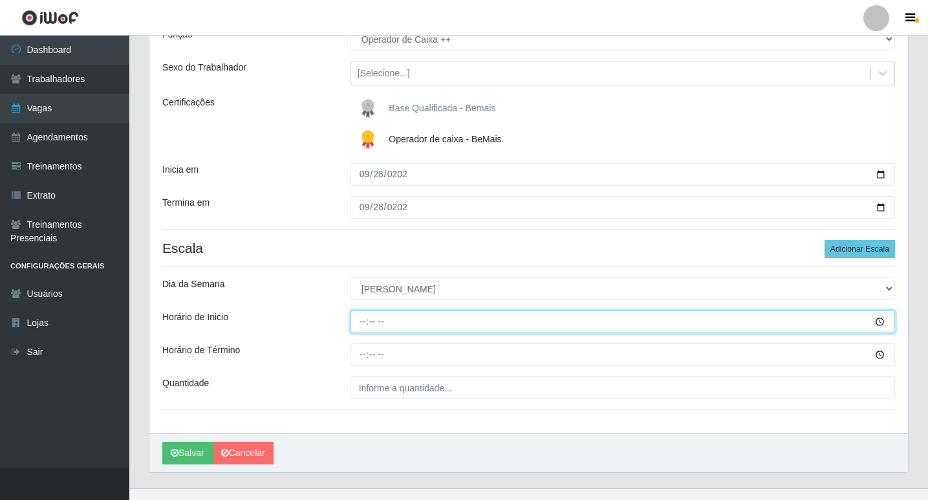
click at [362, 322] on input "Horário de Inicio" at bounding box center [623, 322] width 545 height 23
type input "08:00"
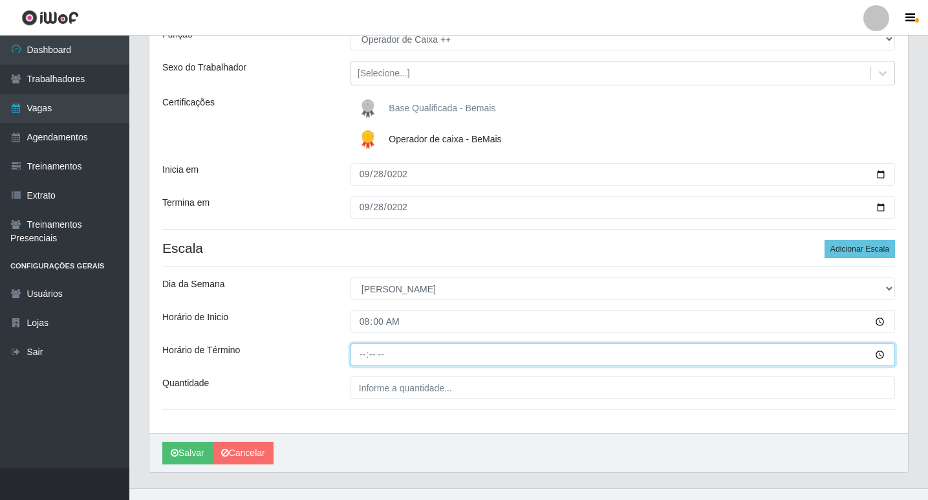
click at [364, 355] on input "Horário de Término" at bounding box center [623, 355] width 545 height 23
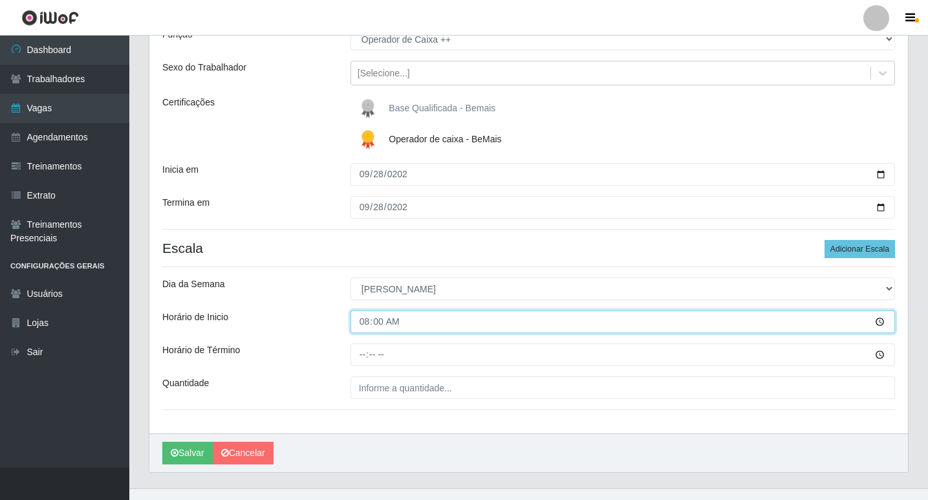
click at [366, 324] on input "08:00" at bounding box center [623, 322] width 545 height 23
click at [367, 326] on input "08:00" at bounding box center [623, 322] width 545 height 23
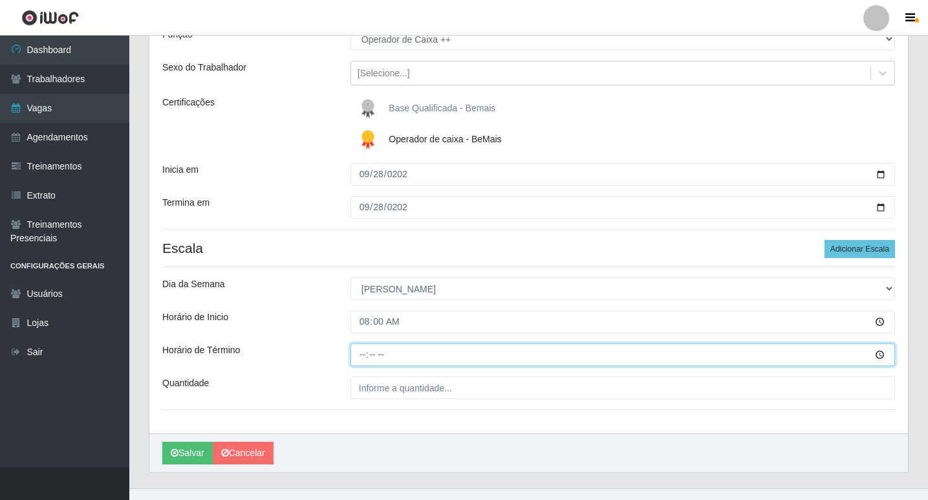
click at [362, 355] on input "Horário de Término" at bounding box center [623, 355] width 545 height 23
type input "14:15"
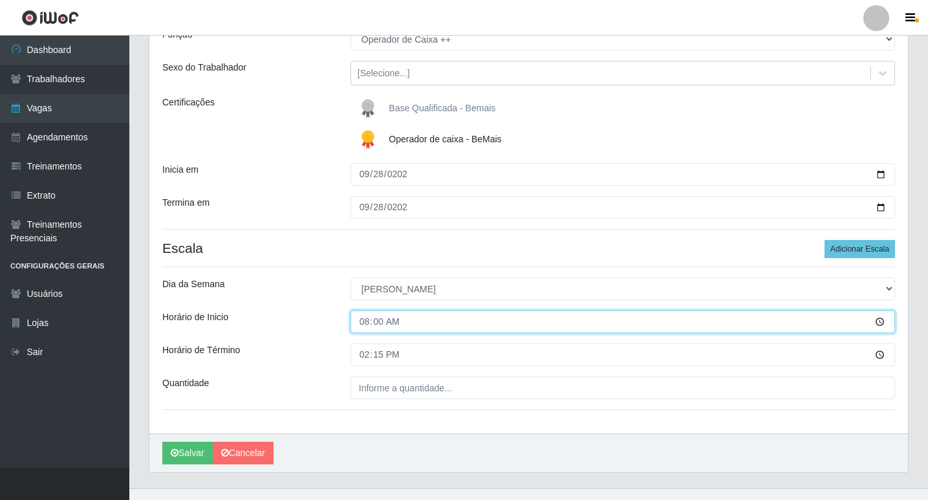
click at [366, 323] on input "08:00" at bounding box center [623, 322] width 545 height 23
click at [372, 320] on input "08:00" at bounding box center [623, 322] width 545 height 23
type input "08:15"
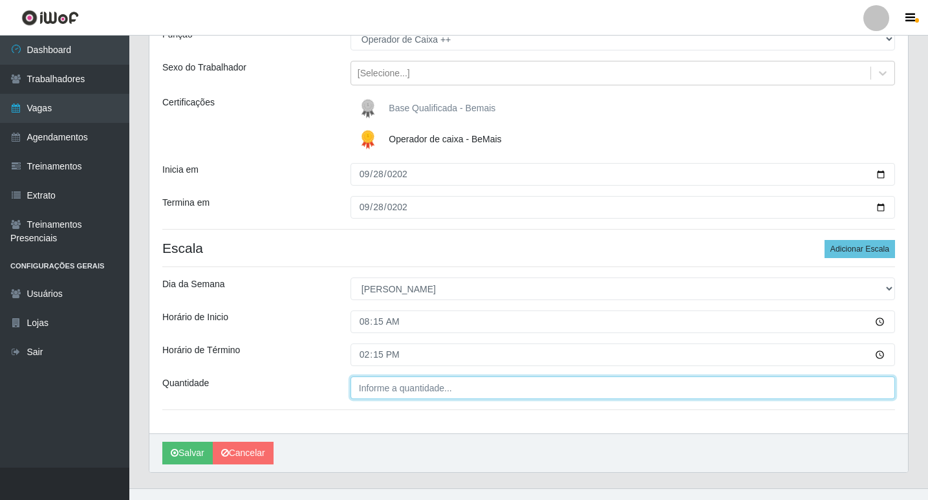
click at [409, 391] on input "Quantidade" at bounding box center [623, 388] width 545 height 23
type input "01_"
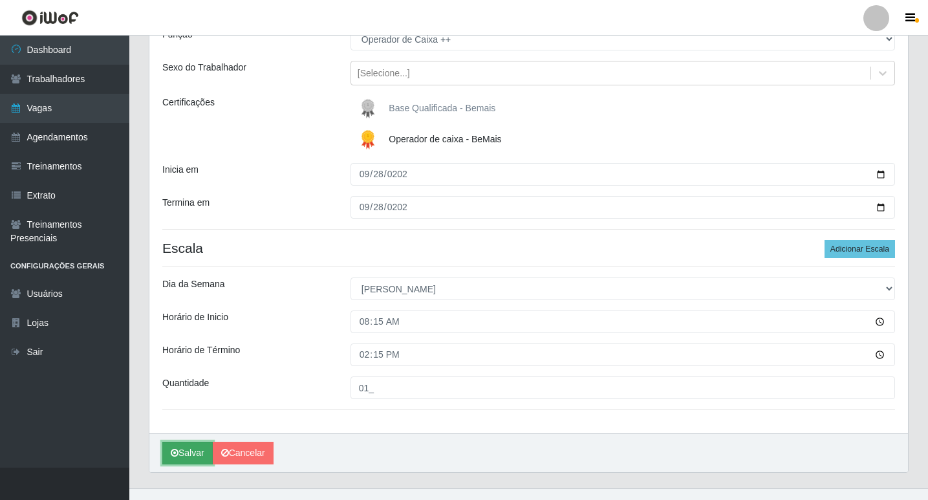
click at [187, 454] on button "Salvar" at bounding box center [187, 453] width 50 height 23
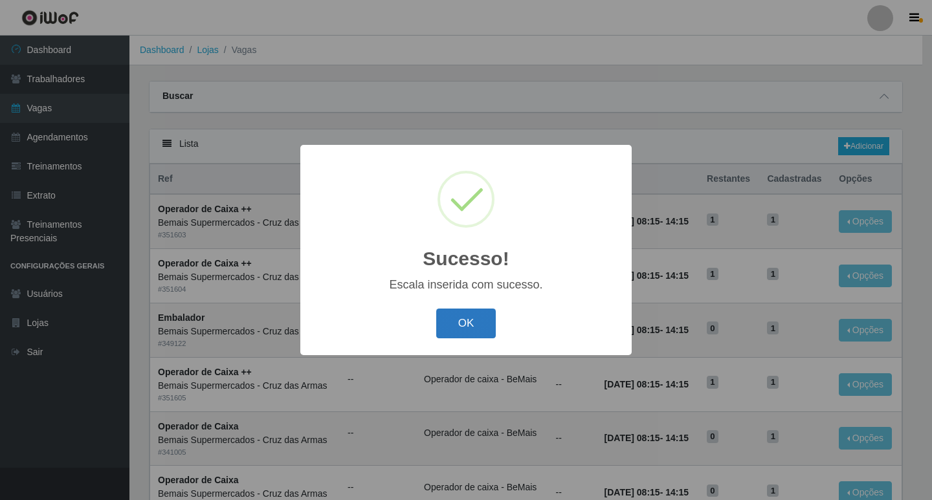
click at [454, 322] on button "OK" at bounding box center [466, 324] width 60 height 30
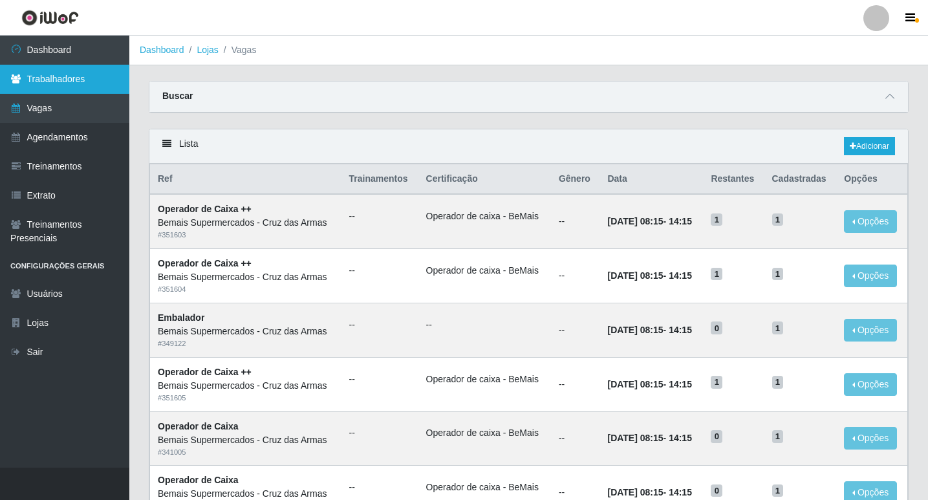
click at [49, 78] on link "Trabalhadores" at bounding box center [64, 79] width 129 height 29
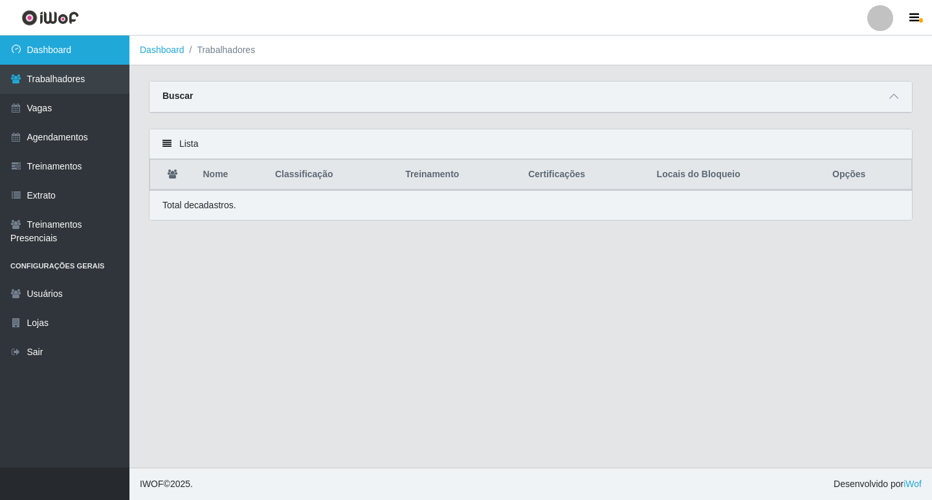
click at [49, 52] on link "Dashboard" at bounding box center [64, 50] width 129 height 29
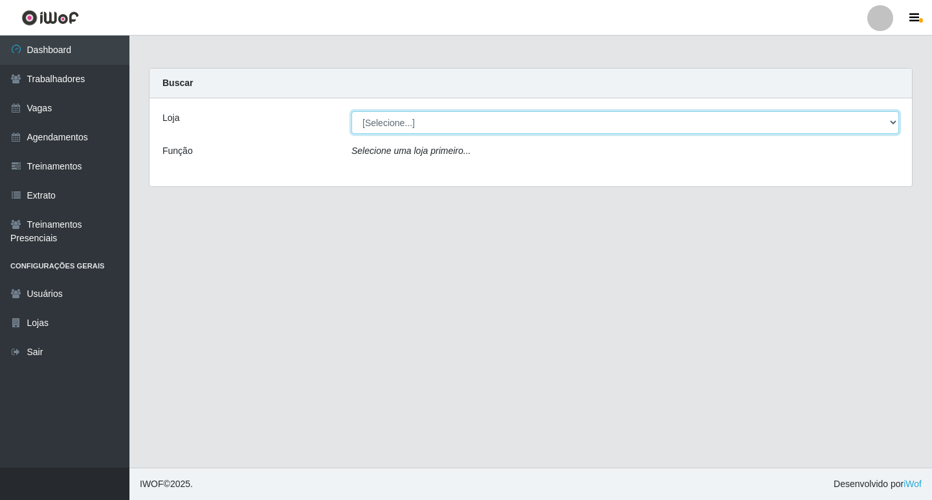
click at [399, 128] on select "[Selecione...] Bemais Supermercados - Cruz das Armas" at bounding box center [624, 122] width 547 height 23
select select "412"
click at [351, 111] on select "[Selecione...] Bemais Supermercados - Cruz das Armas" at bounding box center [624, 122] width 547 height 23
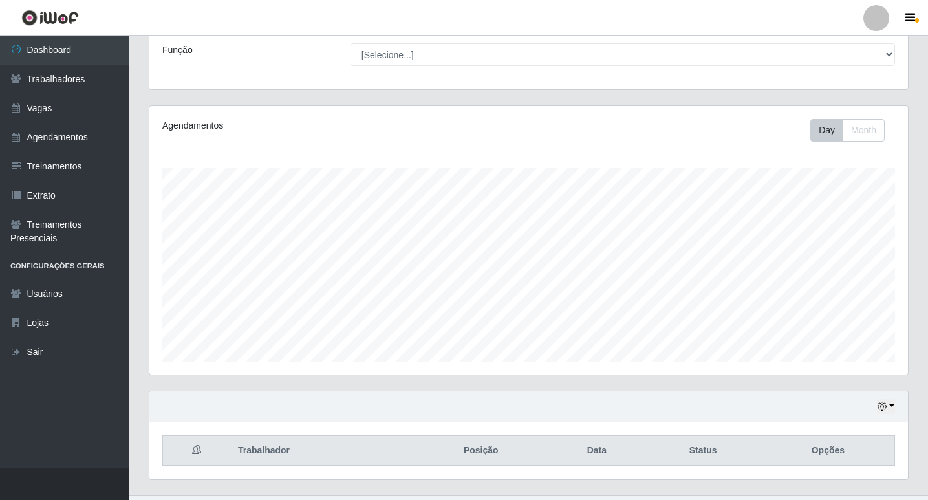
scroll to position [129, 0]
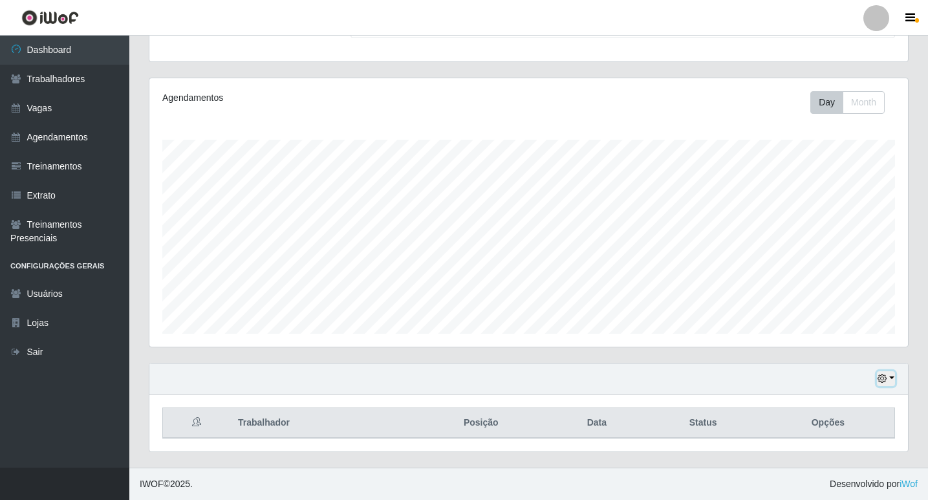
click at [883, 382] on icon "button" at bounding box center [882, 378] width 9 height 9
click at [847, 333] on button "1 Semana" at bounding box center [844, 330] width 102 height 27
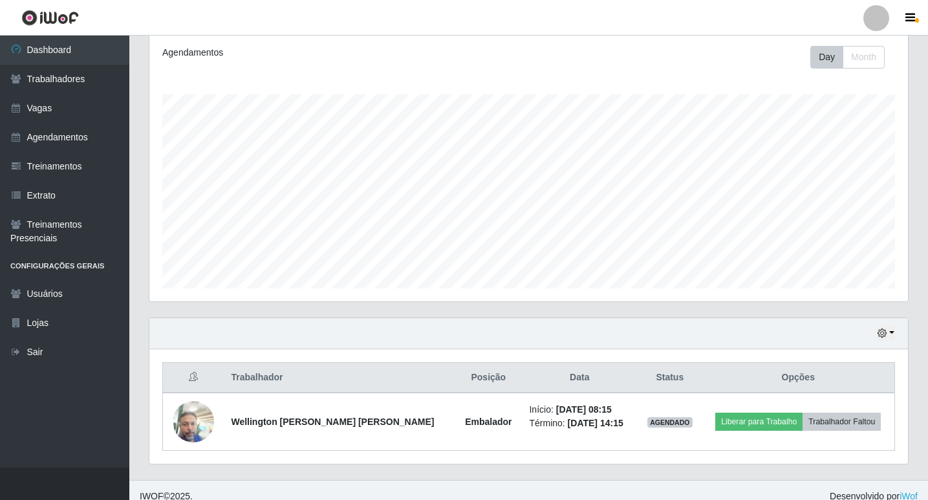
scroll to position [186, 0]
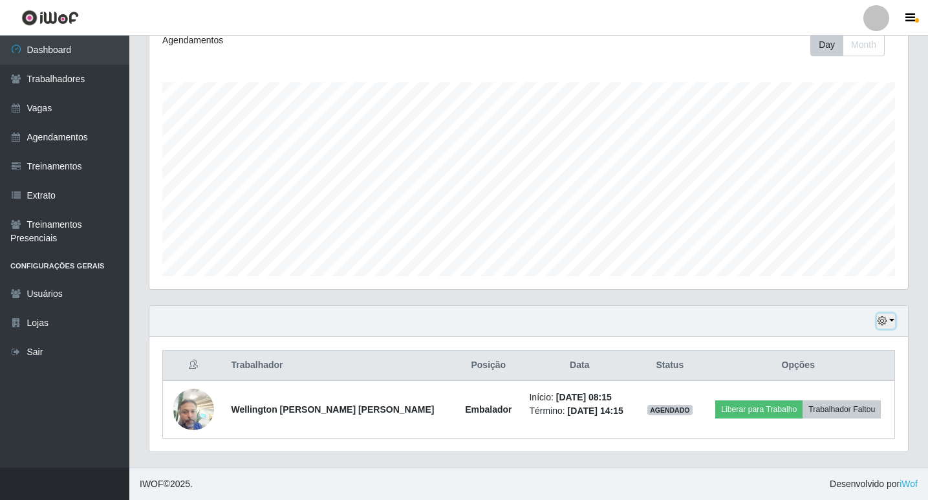
click at [879, 318] on icon "button" at bounding box center [882, 320] width 9 height 9
click at [841, 247] on button "3 dias" at bounding box center [844, 245] width 102 height 27
click at [49, 106] on link "Vagas" at bounding box center [64, 108] width 129 height 29
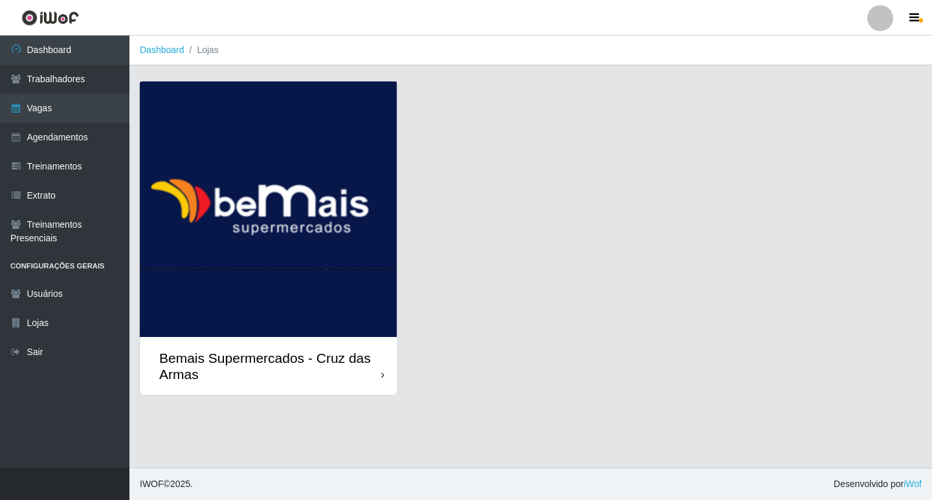
click at [384, 373] on icon at bounding box center [382, 375] width 3 height 9
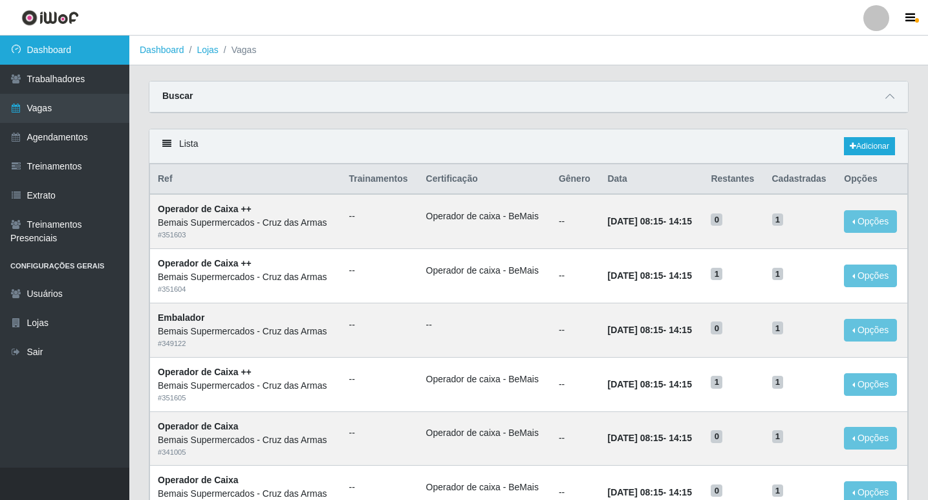
click at [57, 48] on link "Dashboard" at bounding box center [64, 50] width 129 height 29
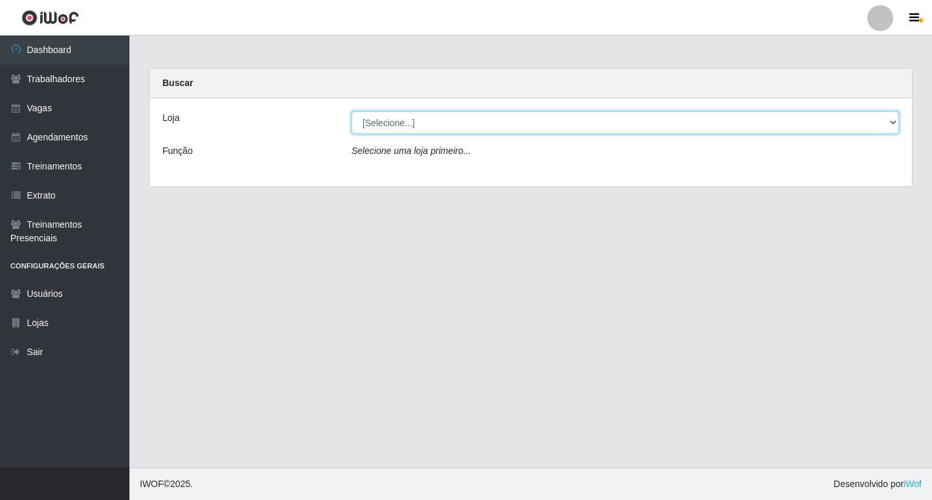
click at [453, 124] on select "[Selecione...] Bemais Supermercados - Cruz das Armas" at bounding box center [624, 122] width 547 height 23
select select "412"
click at [351, 111] on select "[Selecione...] Bemais Supermercados - Cruz das Armas" at bounding box center [624, 122] width 547 height 23
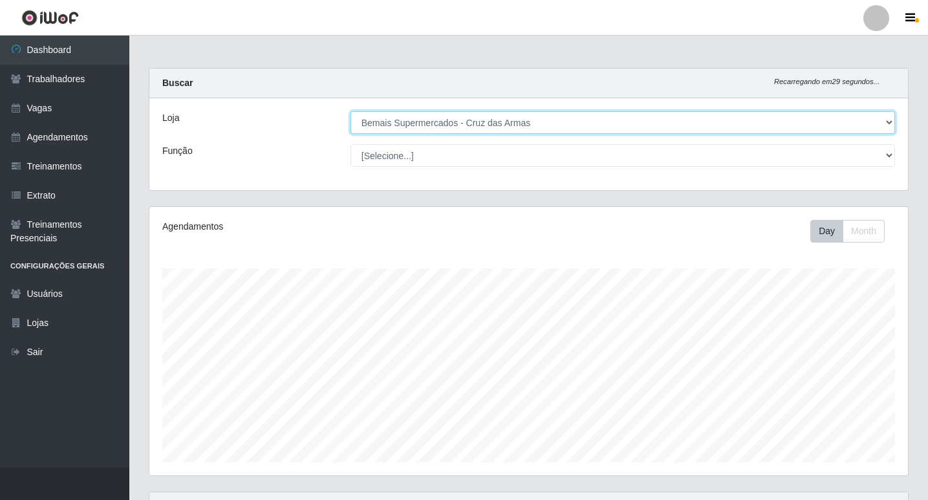
scroll to position [129, 0]
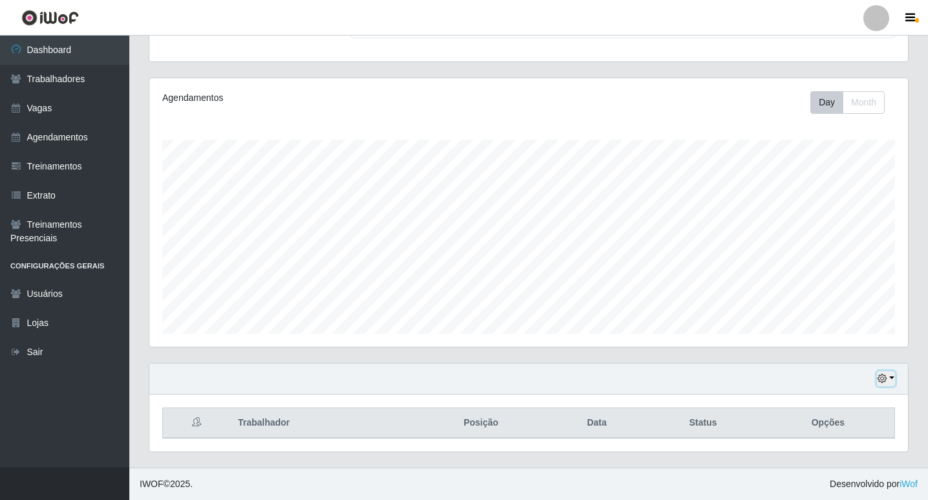
click at [885, 382] on icon "button" at bounding box center [882, 378] width 9 height 9
click at [846, 333] on button "1 Semana" at bounding box center [844, 330] width 102 height 27
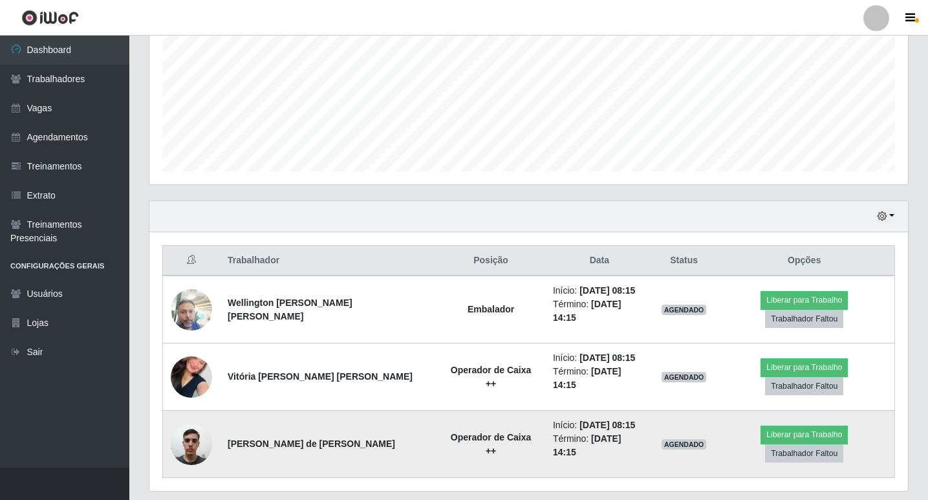
scroll to position [301, 0]
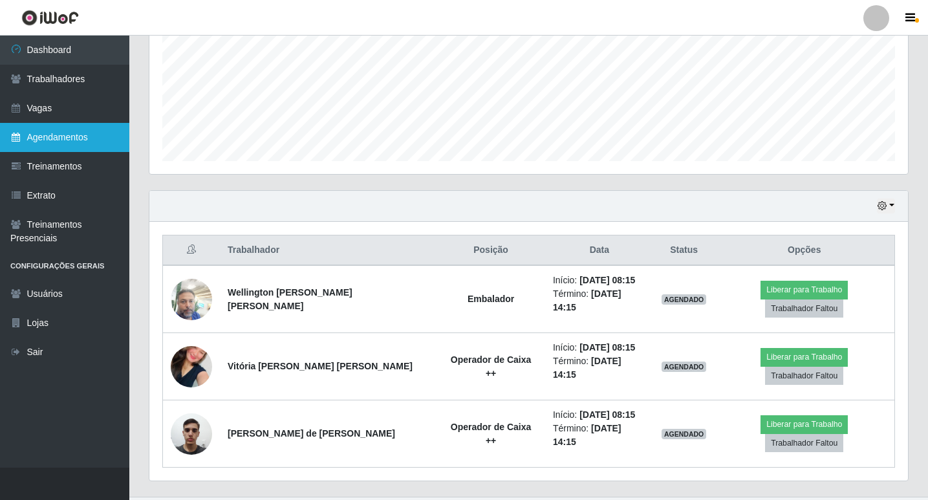
click at [52, 135] on link "Agendamentos" at bounding box center [64, 137] width 129 height 29
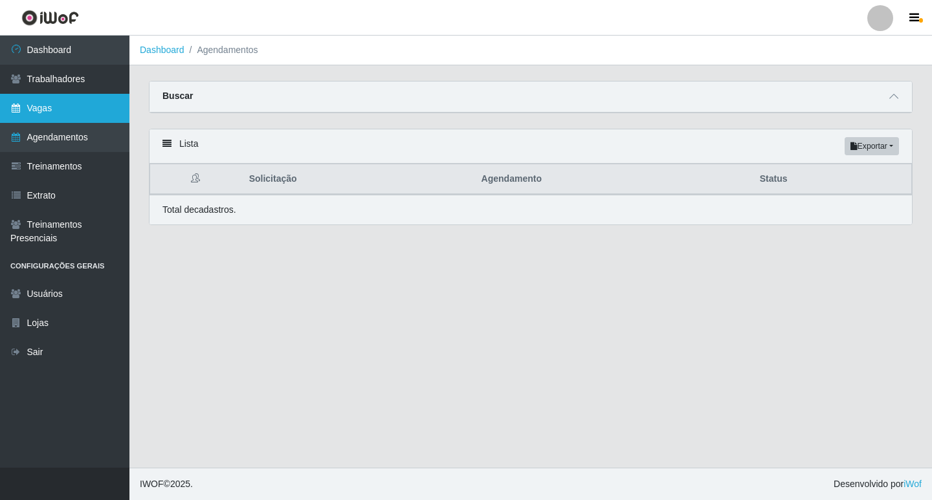
click at [56, 104] on link "Vagas" at bounding box center [64, 108] width 129 height 29
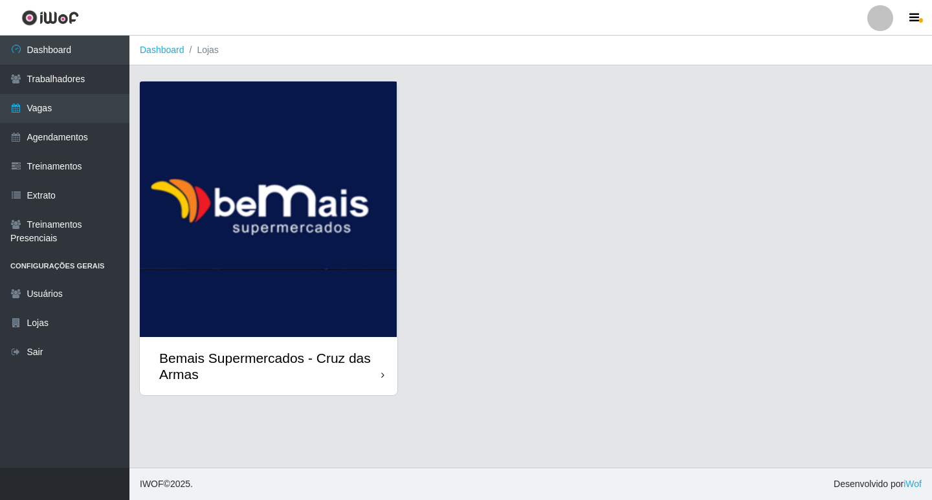
click at [386, 377] on div "Bemais Supermercados - Cruz das Armas" at bounding box center [268, 366] width 257 height 58
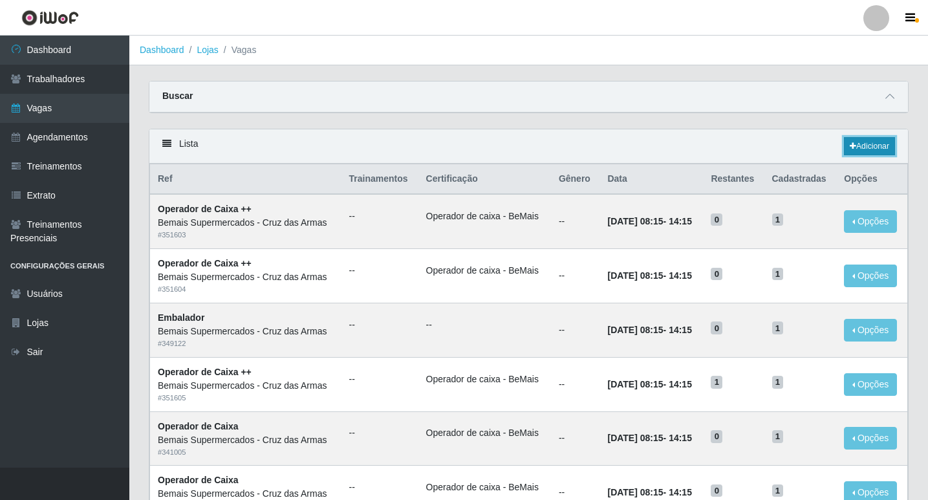
click at [888, 142] on link "Adicionar" at bounding box center [869, 146] width 51 height 18
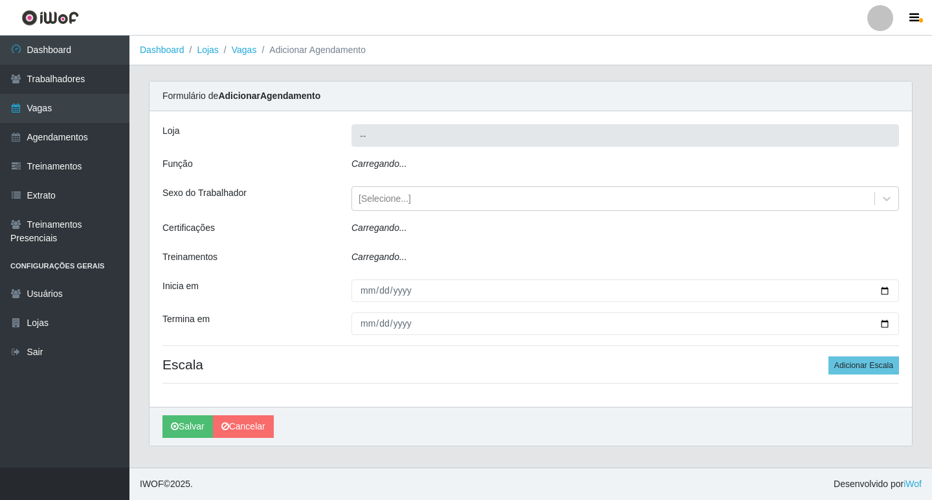
type input "Bemais Supermercados - Cruz das Armas"
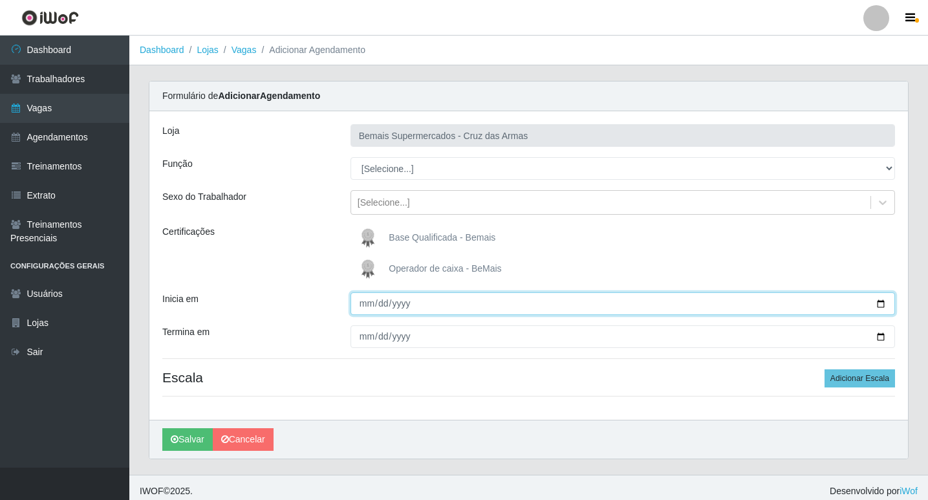
click at [366, 303] on input "Inicia em" at bounding box center [623, 303] width 545 height 23
type input "[DATE]"
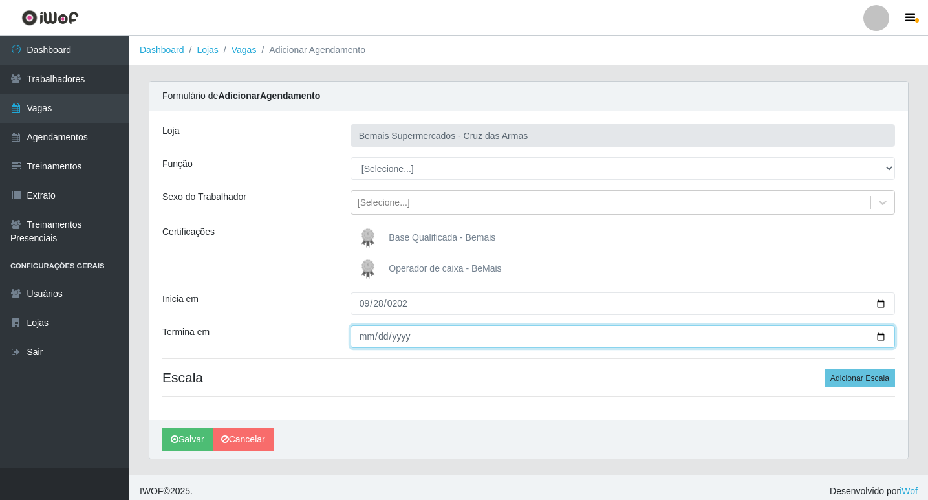
click at [361, 337] on input "Termina em" at bounding box center [623, 336] width 545 height 23
type input "[DATE]"
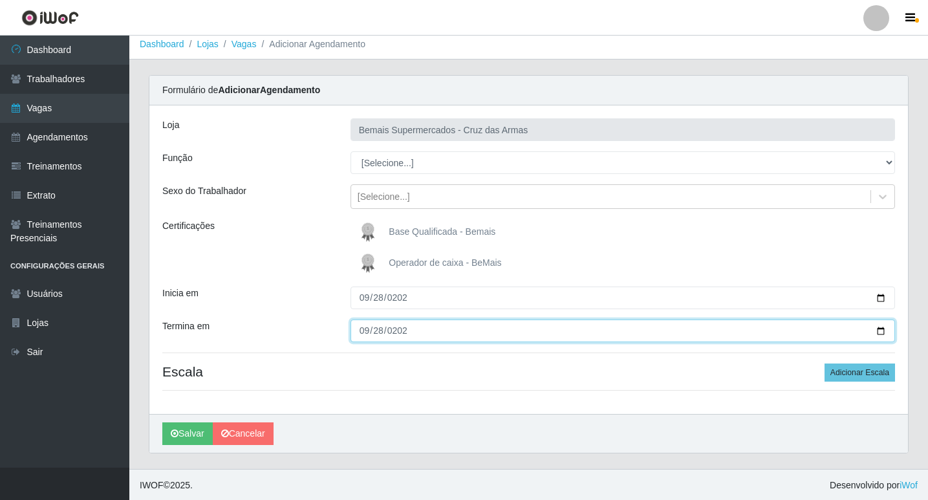
scroll to position [7, 0]
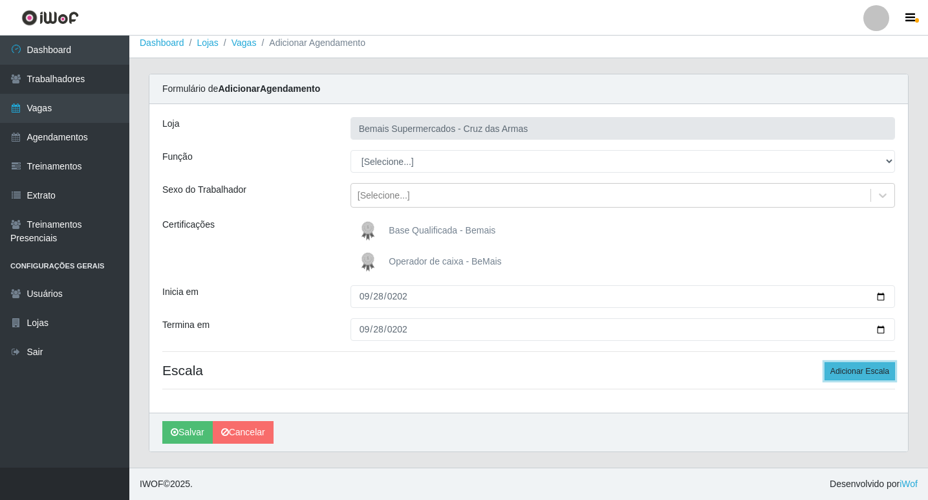
click at [851, 374] on button "Adicionar Escala" at bounding box center [860, 371] width 71 height 18
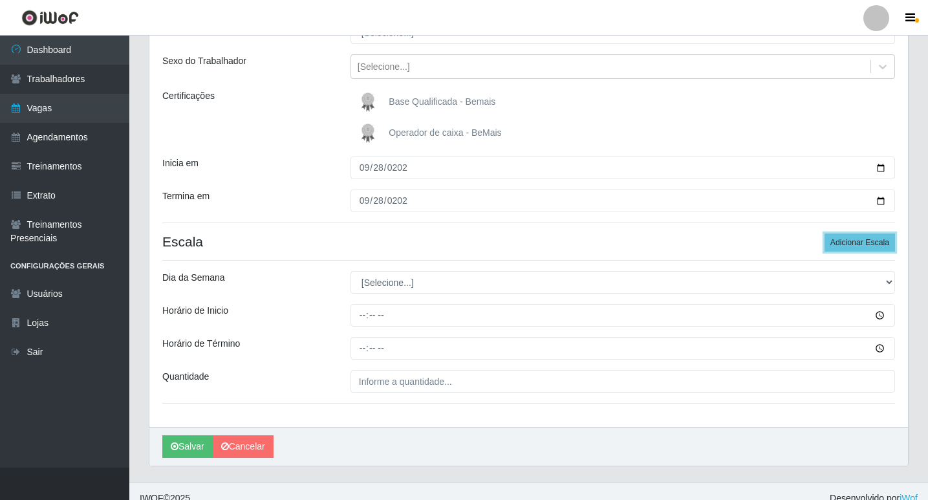
scroll to position [137, 0]
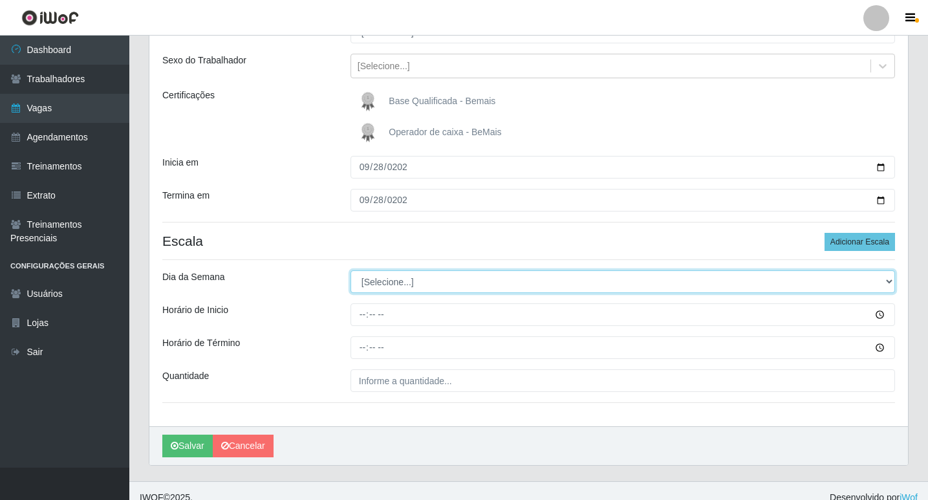
click at [388, 283] on select "[Selecione...] Segunda Terça Quarta Quinta Sexta Sábado Domingo" at bounding box center [623, 281] width 545 height 23
select select "0"
click at [351, 270] on select "[Selecione...] Segunda Terça Quarta Quinta Sexta Sábado Domingo" at bounding box center [623, 281] width 545 height 23
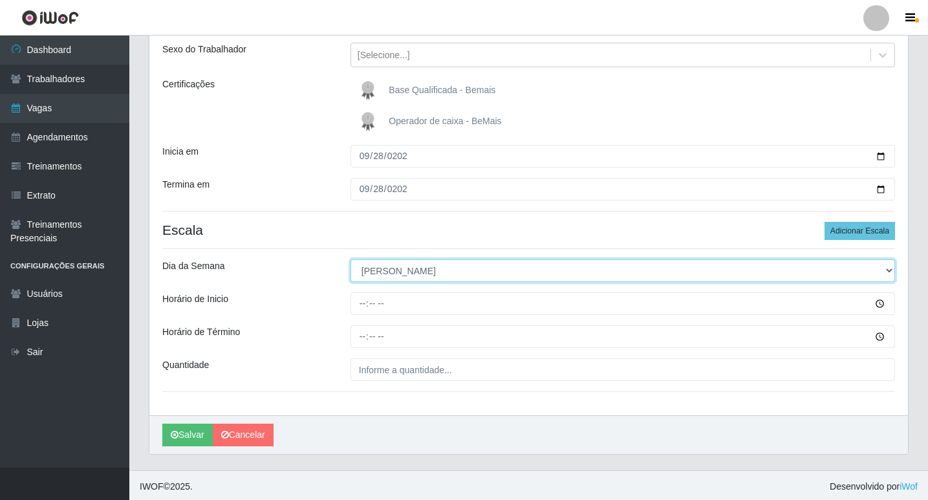
scroll to position [150, 0]
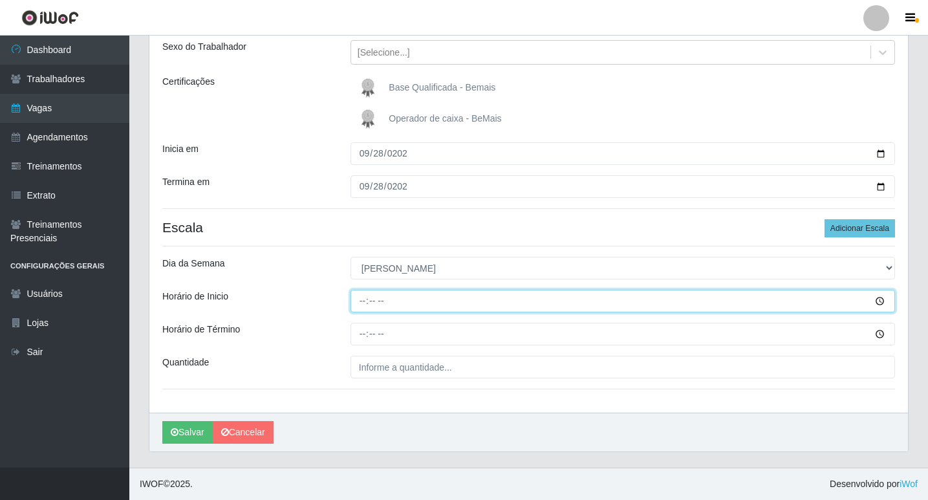
click at [359, 299] on input "Horário de Inicio" at bounding box center [623, 301] width 545 height 23
type input "08:15"
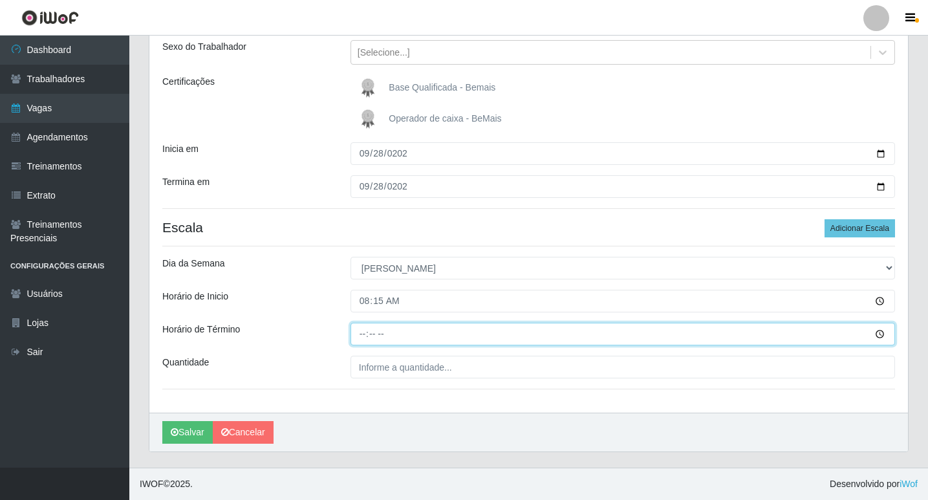
click at [360, 333] on input "Horário de Término" at bounding box center [623, 334] width 545 height 23
type input "14:15"
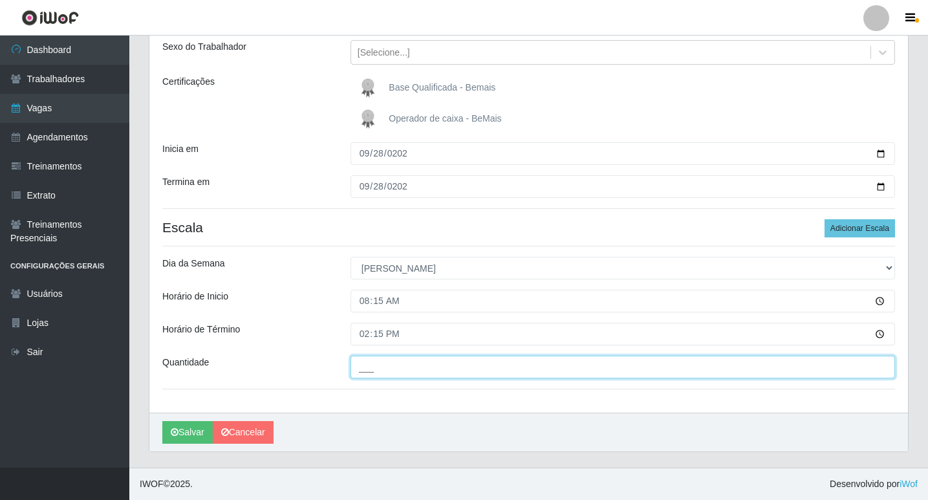
click at [370, 369] on input "___" at bounding box center [623, 367] width 545 height 23
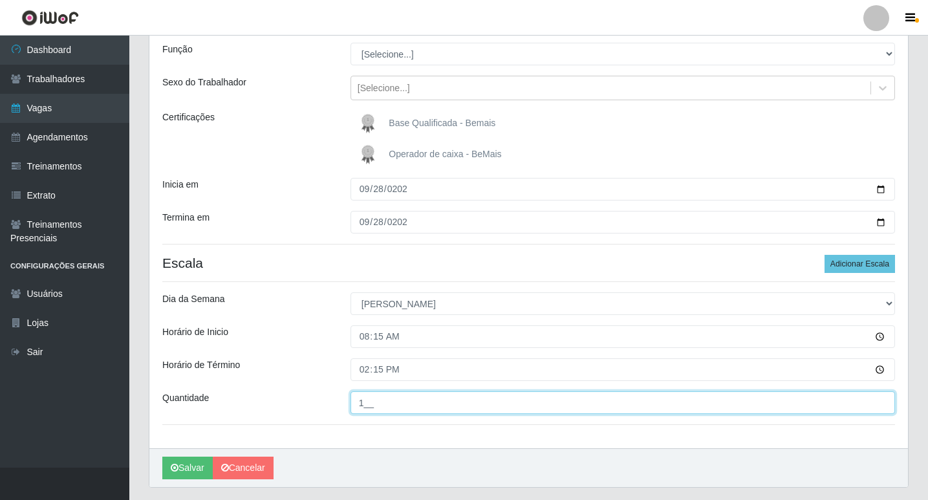
scroll to position [85, 0]
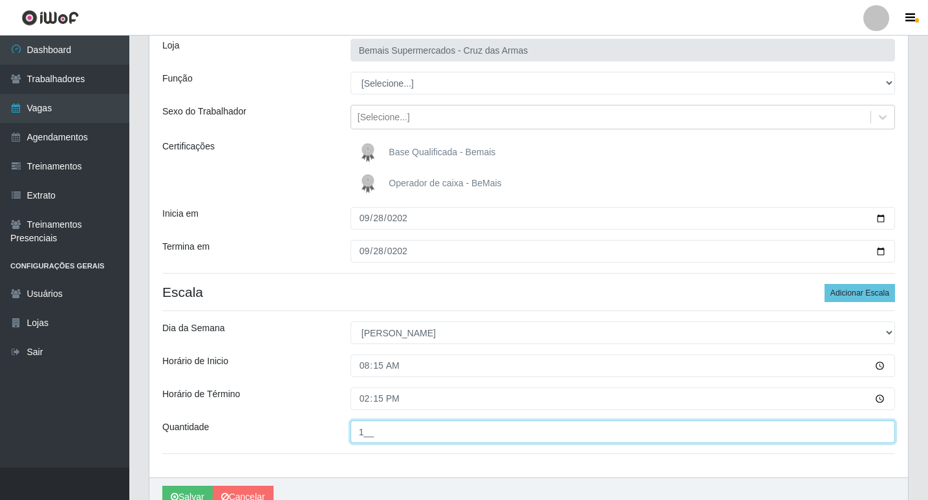
type input "1__"
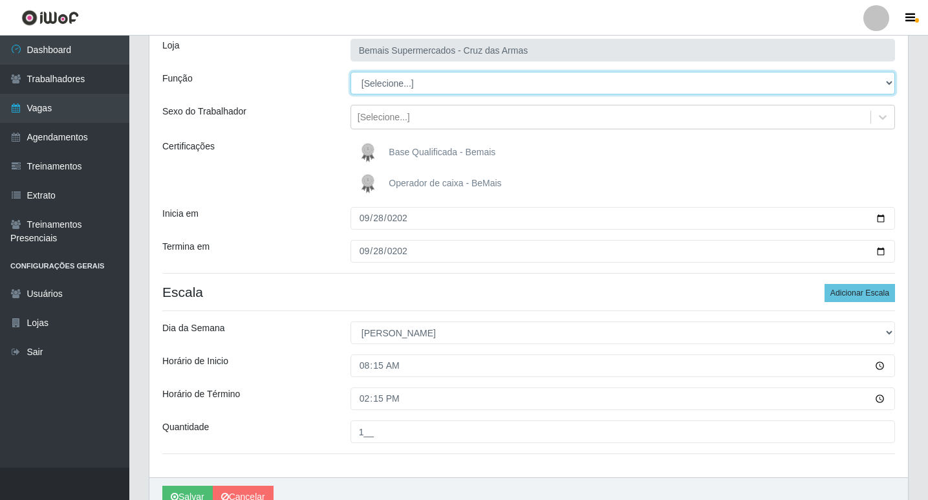
click at [441, 86] on select "[Selecione...] ASG ASG + ASG ++ Auxiliar de Estacionamento Auxiliar de Estacion…" at bounding box center [623, 83] width 545 height 23
click at [351, 72] on select "[Selecione...] ASG ASG + ASG ++ Auxiliar de Estacionamento Auxiliar de Estacion…" at bounding box center [623, 83] width 545 height 23
click at [887, 83] on select "[Selecione...] ASG ASG + ASG ++ Auxiliar de Estacionamento Auxiliar de Estacion…" at bounding box center [623, 83] width 545 height 23
select select "1"
click at [351, 72] on select "[Selecione...] ASG ASG + ASG ++ Auxiliar de Estacionamento Auxiliar de Estacion…" at bounding box center [623, 83] width 545 height 23
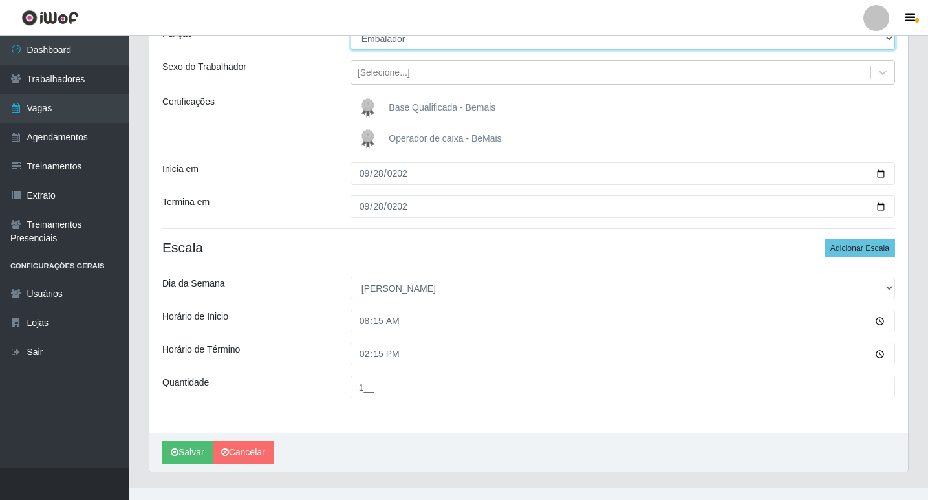
scroll to position [150, 0]
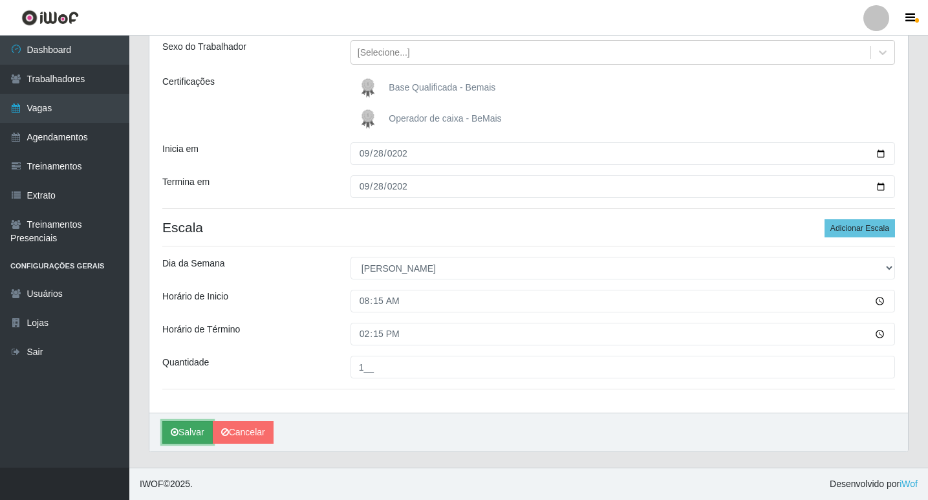
click at [204, 432] on button "Salvar" at bounding box center [187, 432] width 50 height 23
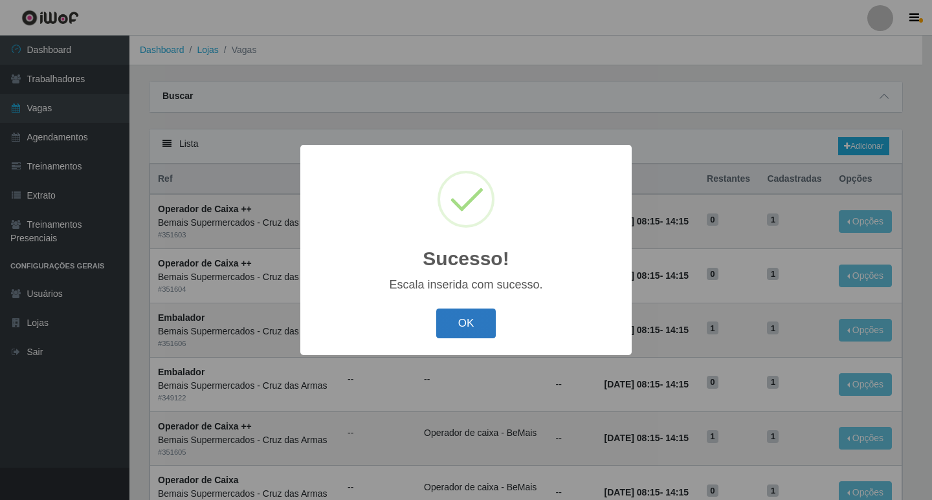
click at [463, 327] on button "OK" at bounding box center [466, 324] width 60 height 30
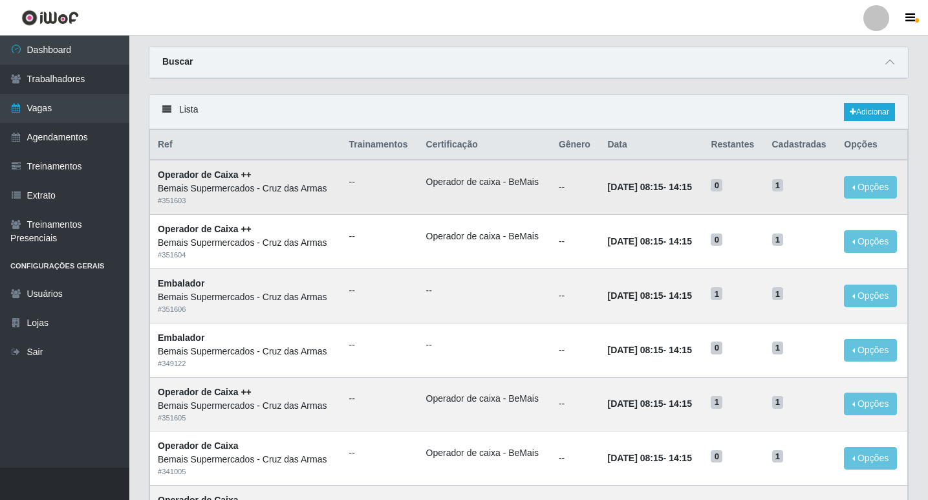
scroll to position [65, 0]
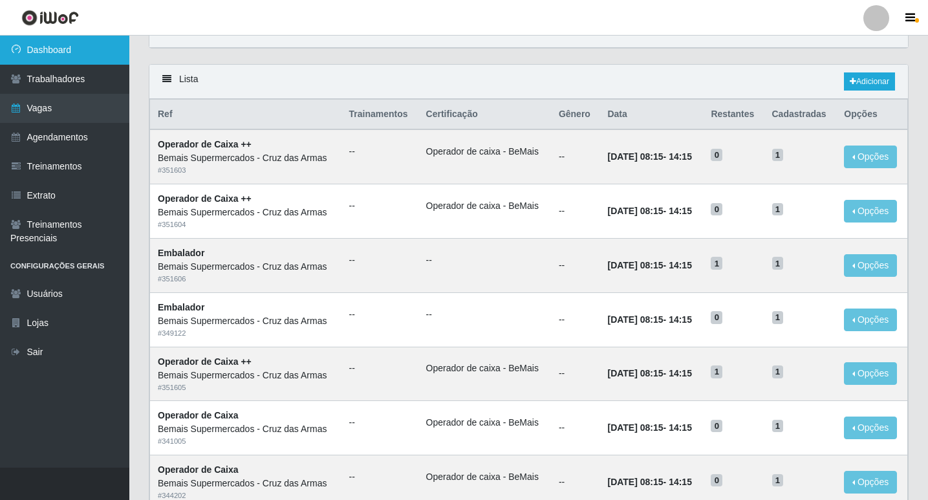
click at [49, 52] on link "Dashboard" at bounding box center [64, 50] width 129 height 29
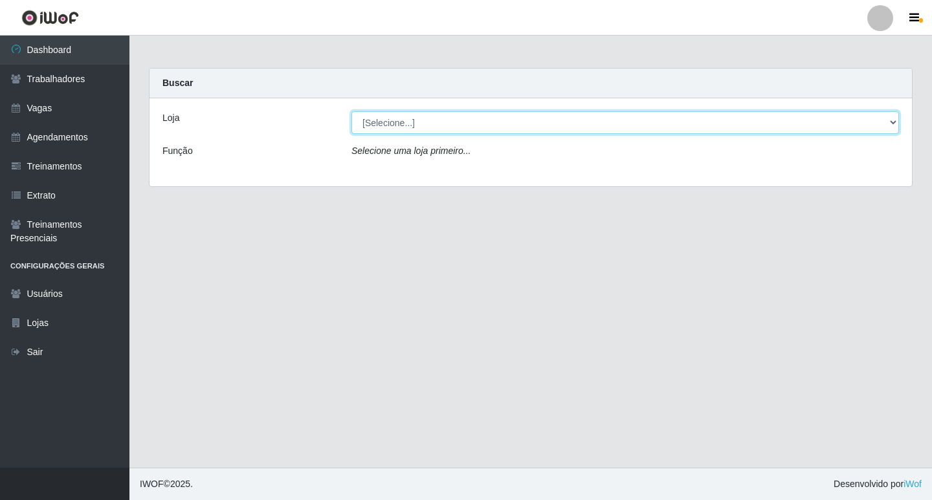
click at [435, 123] on select "[Selecione...] Bemais Supermercados - Cruz das Armas" at bounding box center [624, 122] width 547 height 23
select select "412"
click at [351, 111] on select "[Selecione...] Bemais Supermercados - Cruz das Armas" at bounding box center [624, 122] width 547 height 23
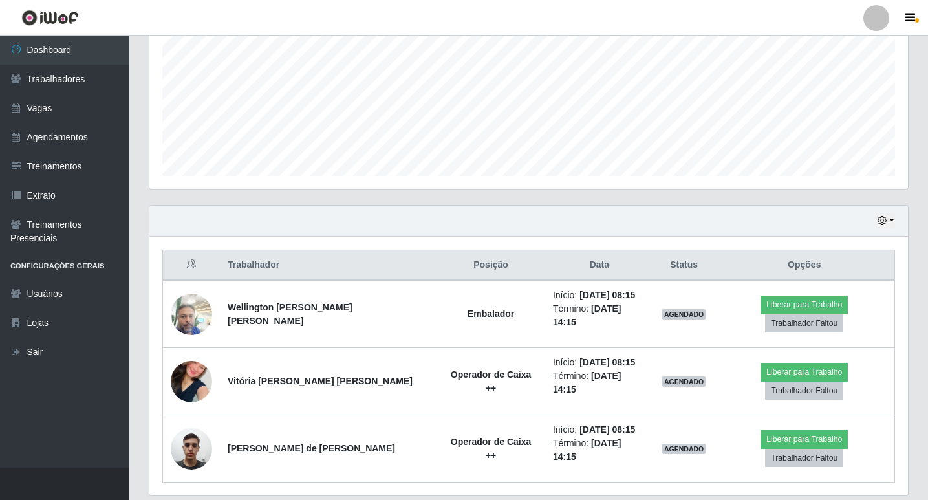
scroll to position [301, 0]
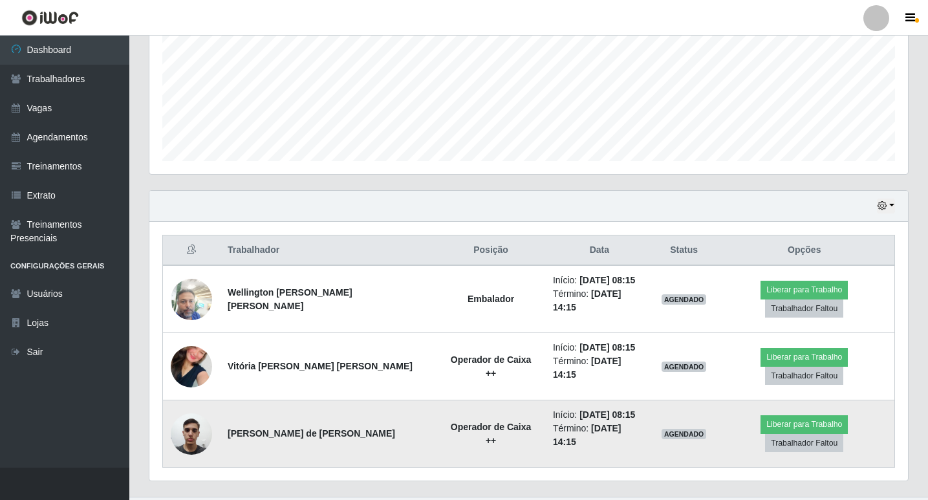
click at [197, 416] on img at bounding box center [191, 433] width 41 height 55
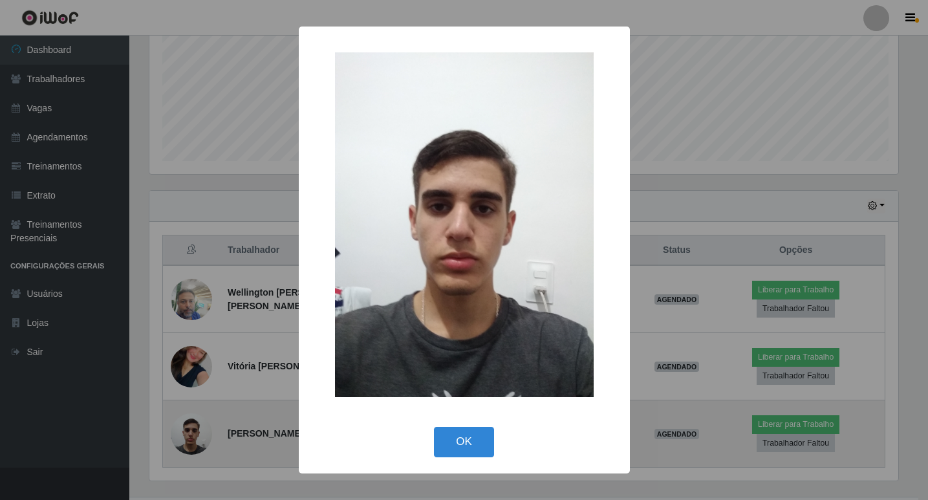
scroll to position [268, 752]
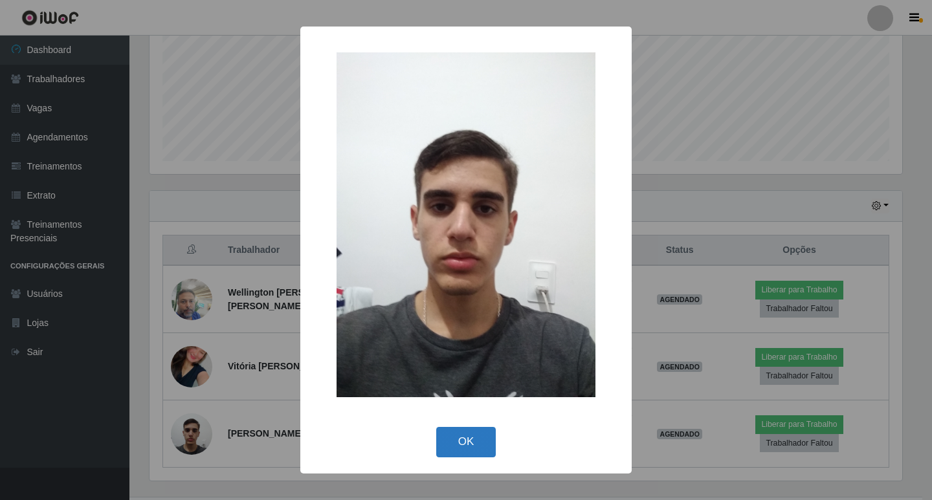
click at [458, 443] on button "OK" at bounding box center [466, 442] width 60 height 30
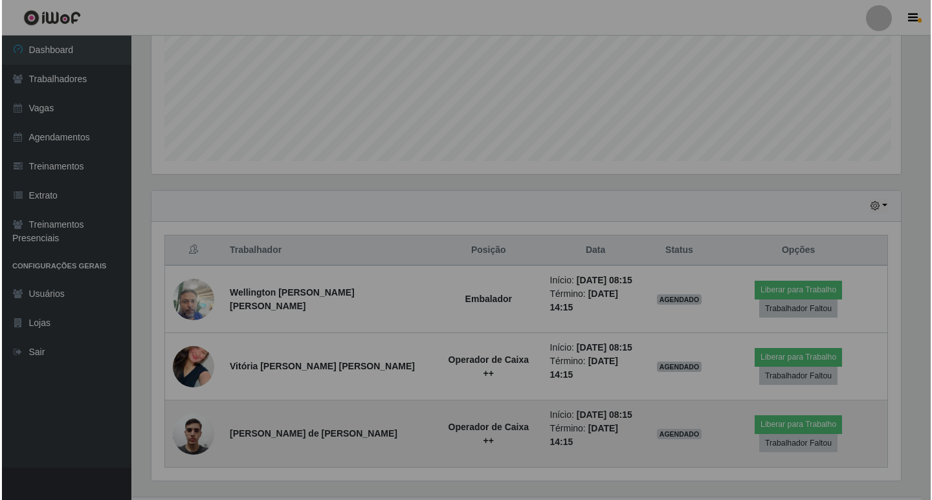
scroll to position [268, 759]
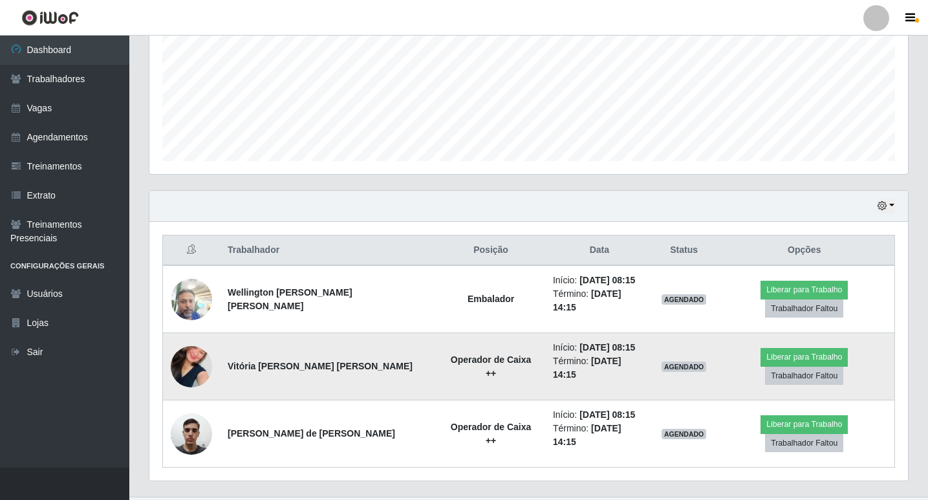
click at [195, 361] on img at bounding box center [191, 367] width 41 height 74
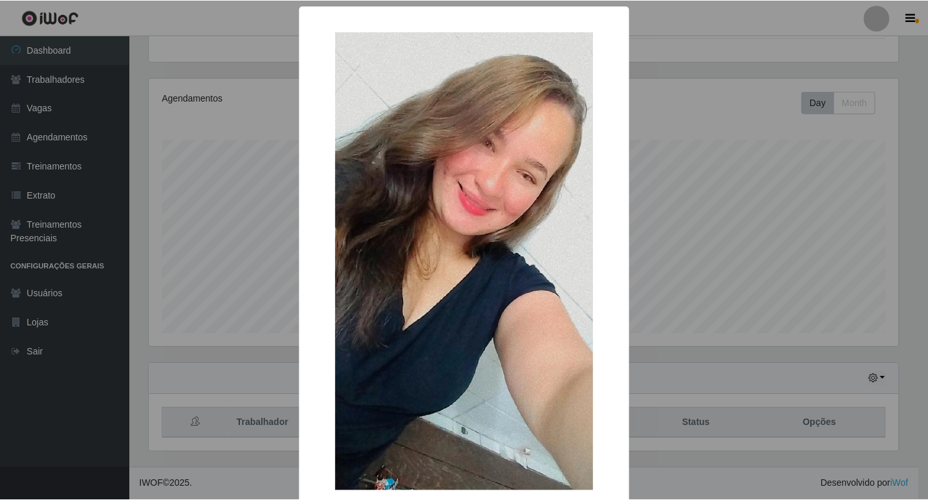
scroll to position [301, 0]
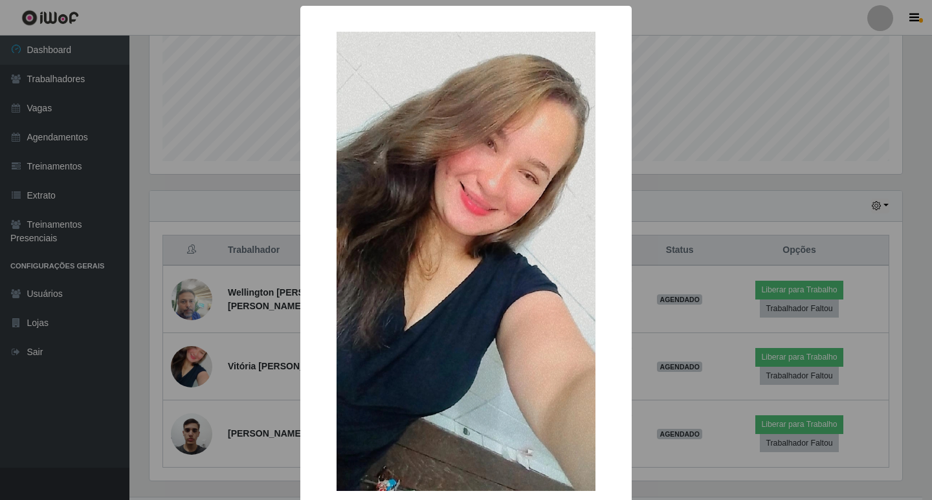
click at [758, 91] on div "× OK Cancel" at bounding box center [466, 250] width 932 height 500
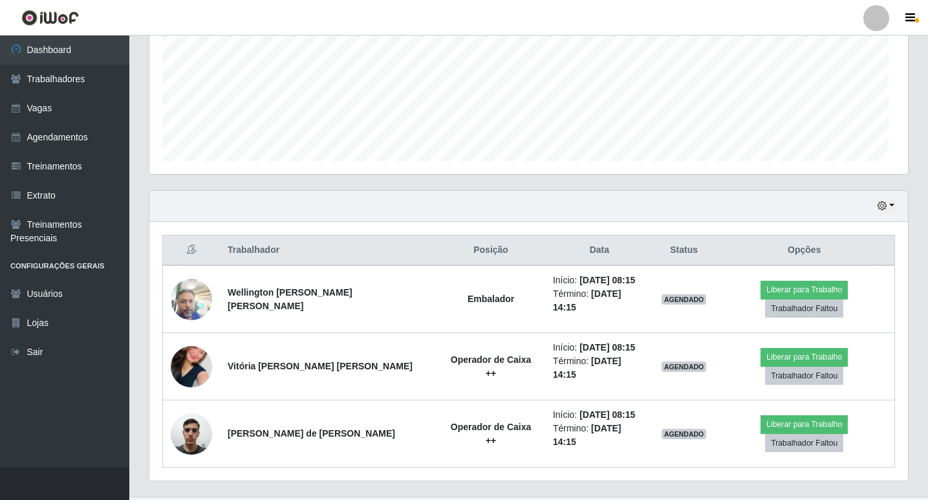
scroll to position [268, 759]
click at [49, 105] on link "Vagas" at bounding box center [64, 108] width 129 height 29
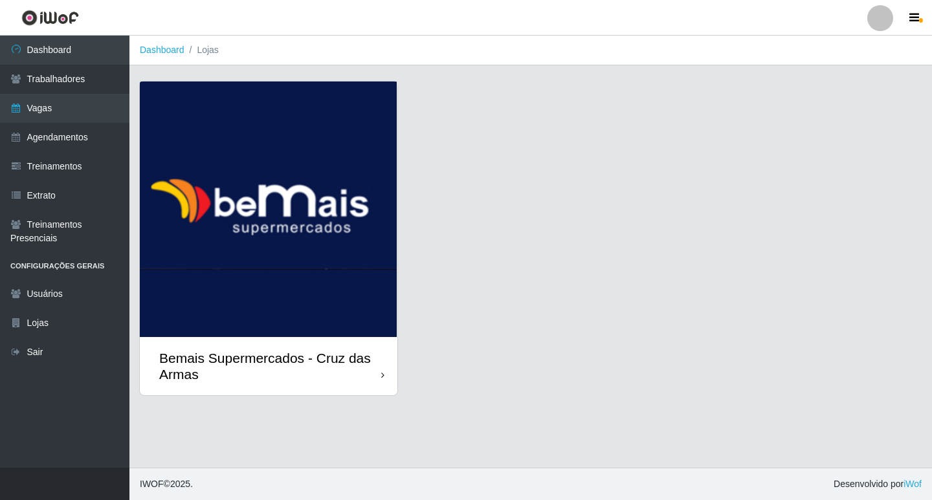
click at [384, 378] on icon at bounding box center [382, 375] width 3 height 9
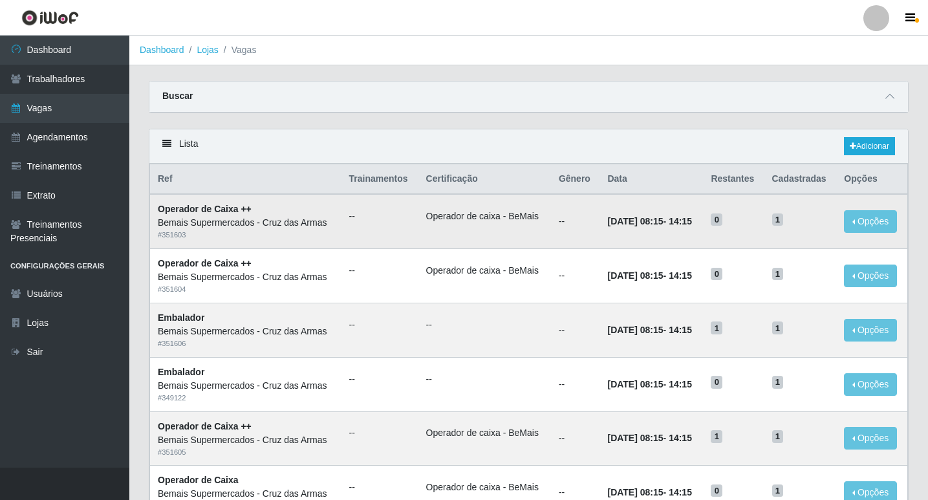
scroll to position [65, 0]
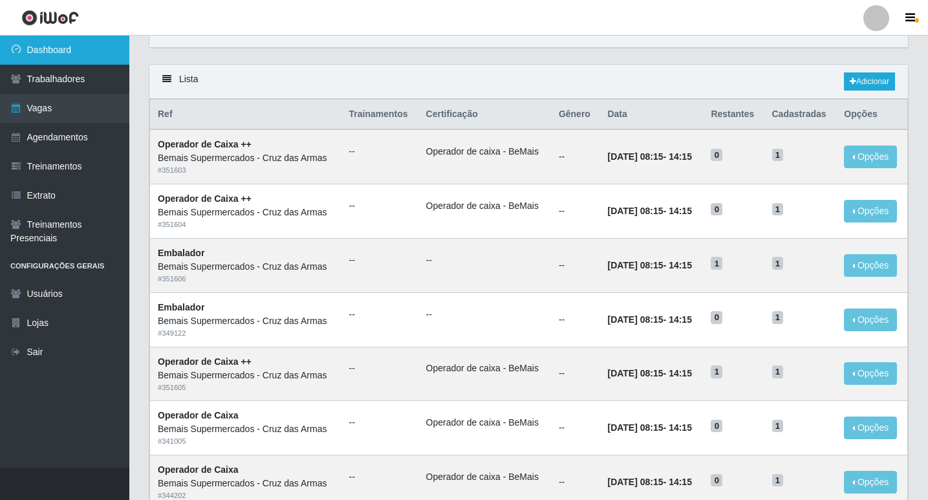
click at [55, 45] on link "Dashboard" at bounding box center [64, 50] width 129 height 29
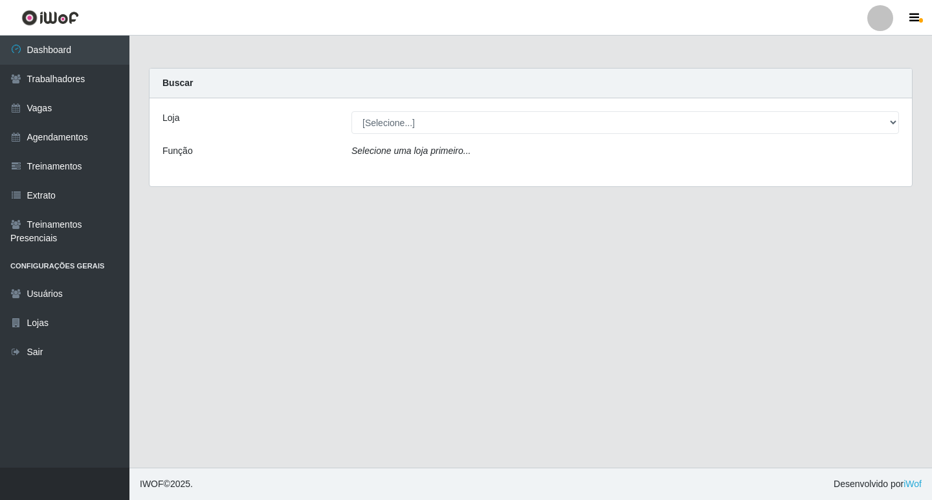
click at [439, 153] on icon "Selecione uma loja primeiro..." at bounding box center [410, 151] width 119 height 10
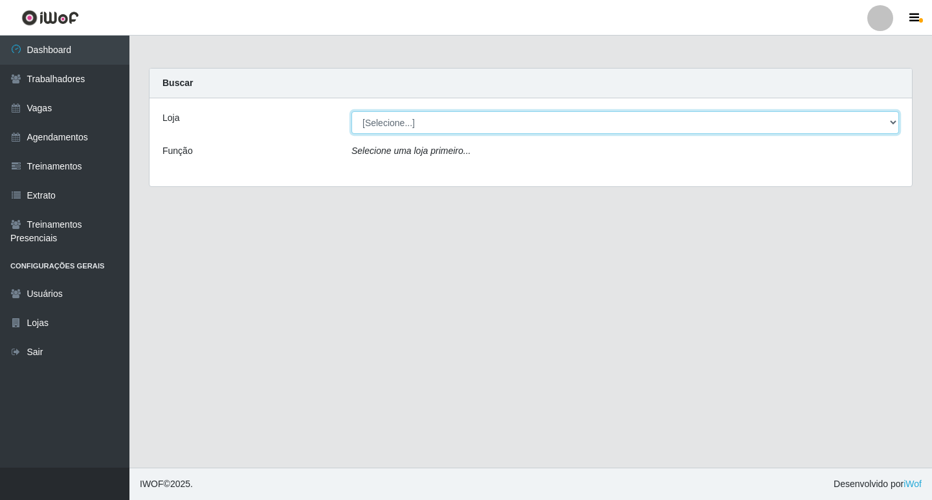
click at [447, 132] on select "[Selecione...] Bemais Supermercados - Cruz das Armas" at bounding box center [624, 122] width 547 height 23
select select "412"
click at [351, 111] on select "[Selecione...] Bemais Supermercados - Cruz das Armas" at bounding box center [624, 122] width 547 height 23
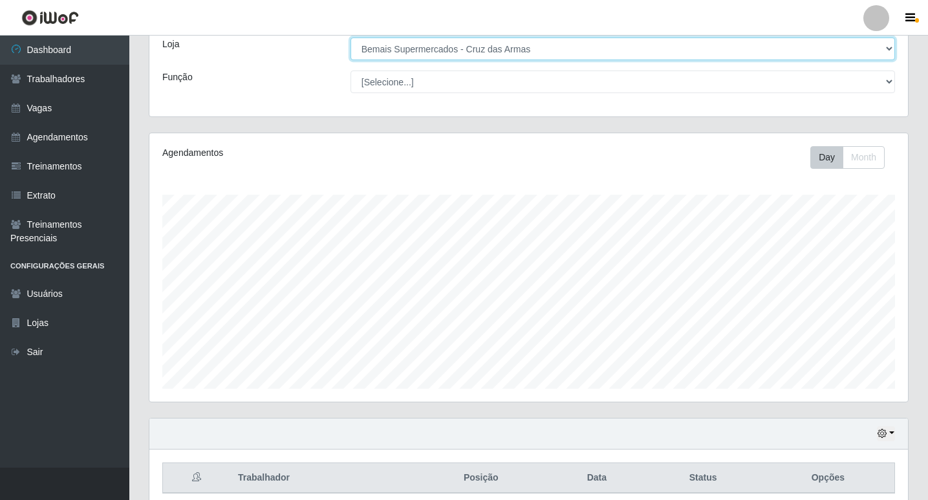
scroll to position [129, 0]
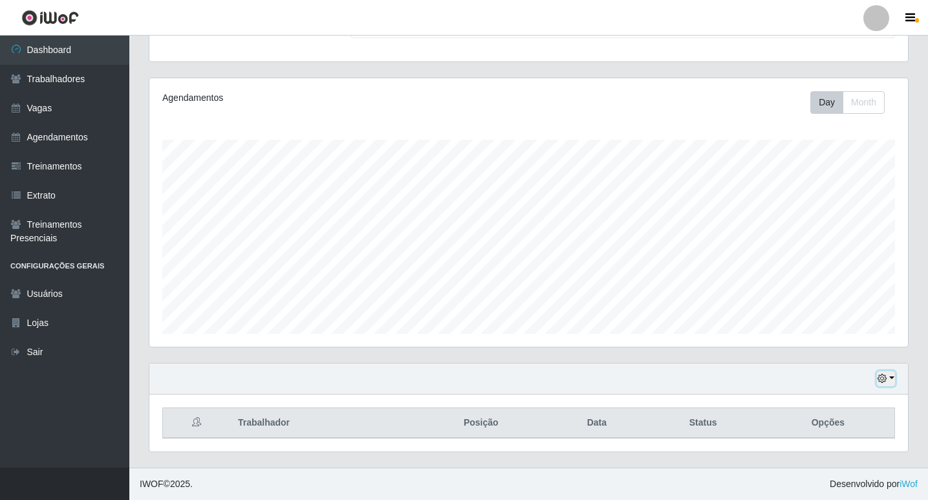
click at [883, 380] on icon "button" at bounding box center [882, 378] width 9 height 9
click at [813, 330] on button "1 Semana" at bounding box center [844, 330] width 102 height 27
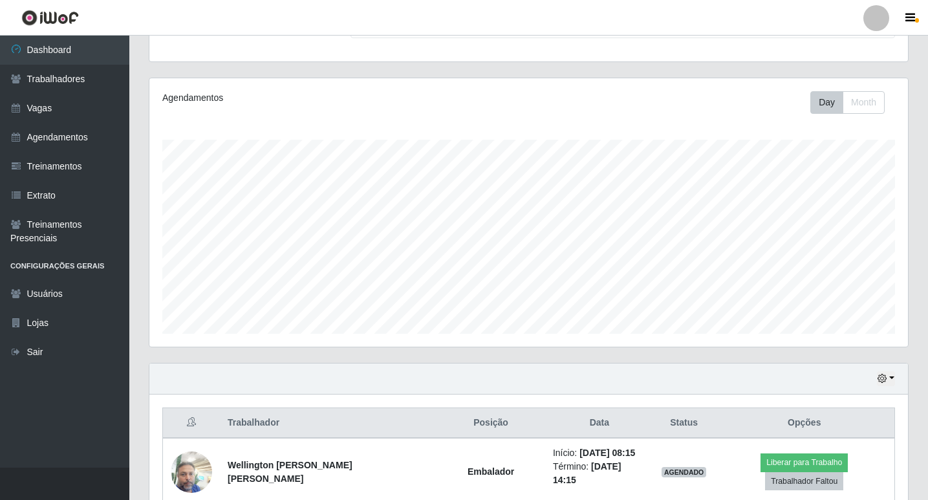
scroll to position [301, 0]
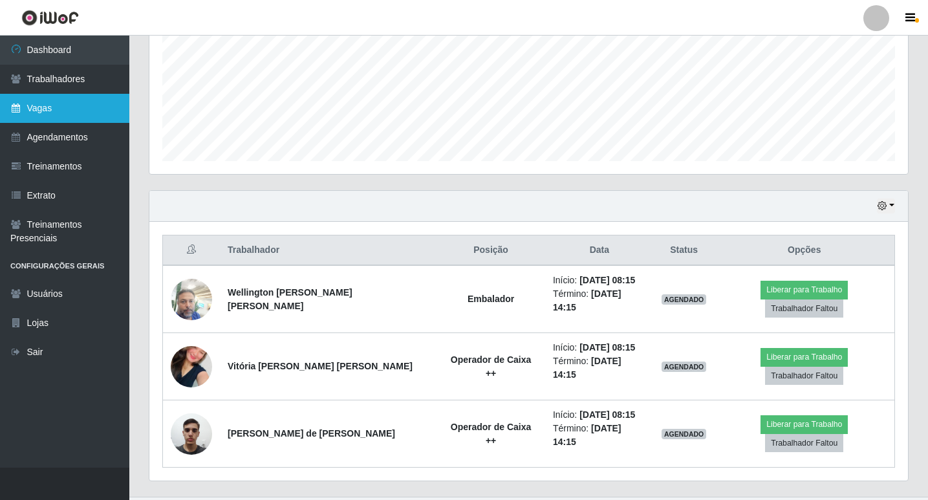
click at [49, 111] on link "Vagas" at bounding box center [64, 108] width 129 height 29
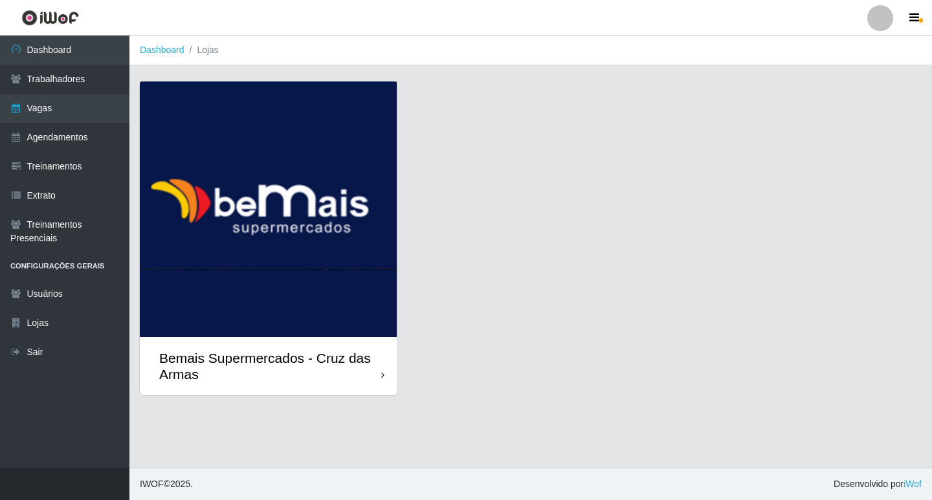
click at [384, 381] on div at bounding box center [382, 376] width 3 height 14
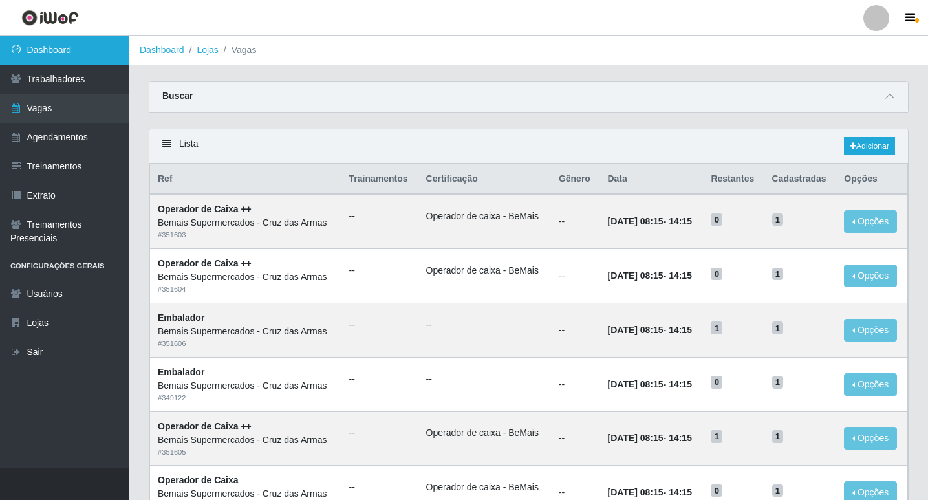
click at [47, 51] on link "Dashboard" at bounding box center [64, 50] width 129 height 29
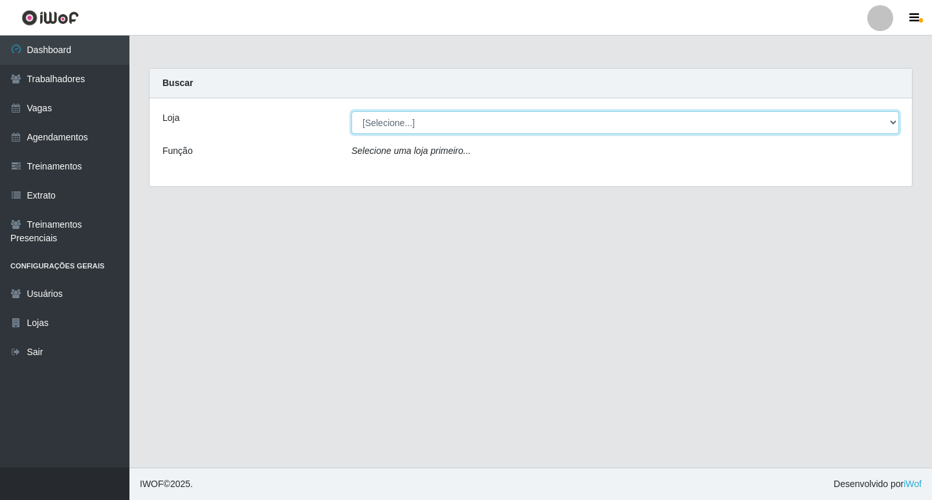
click at [893, 123] on select "[Selecione...] Bemais Supermercados - Cruz das Armas" at bounding box center [624, 122] width 547 height 23
select select "412"
click at [351, 111] on select "[Selecione...] Bemais Supermercados - Cruz das Armas" at bounding box center [624, 122] width 547 height 23
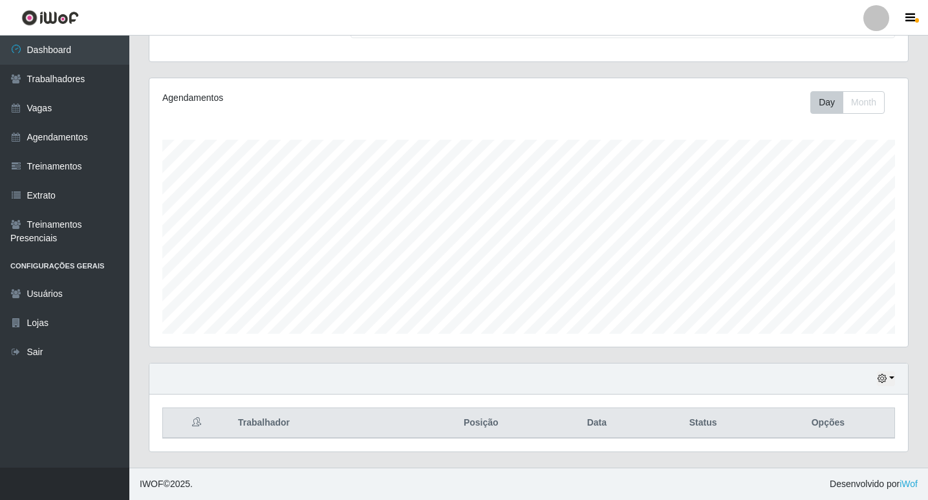
scroll to position [268, 759]
click at [879, 380] on icon "button" at bounding box center [882, 378] width 9 height 9
click at [831, 330] on button "1 Semana" at bounding box center [844, 330] width 102 height 27
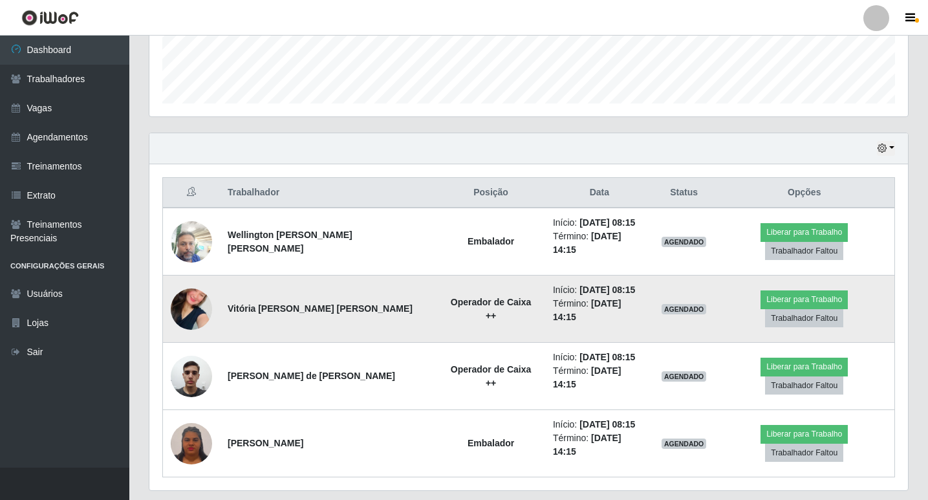
scroll to position [129, 0]
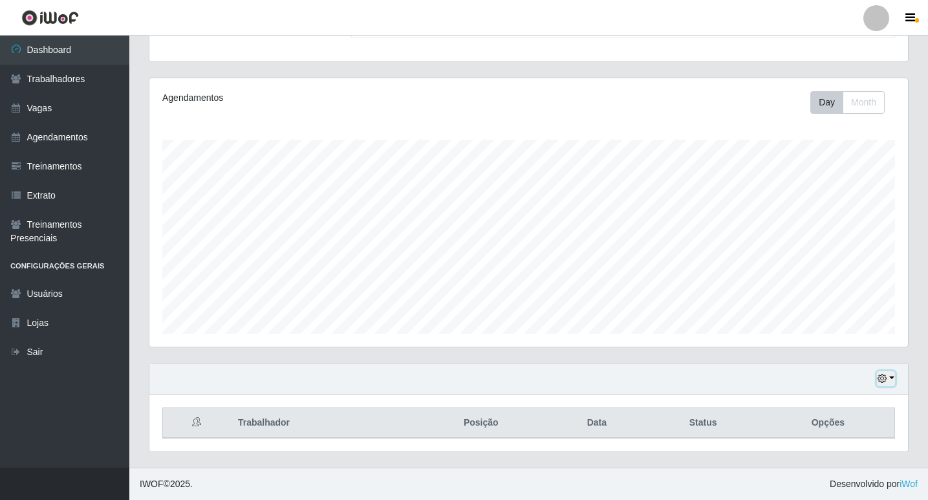
click at [882, 382] on icon "button" at bounding box center [882, 378] width 9 height 9
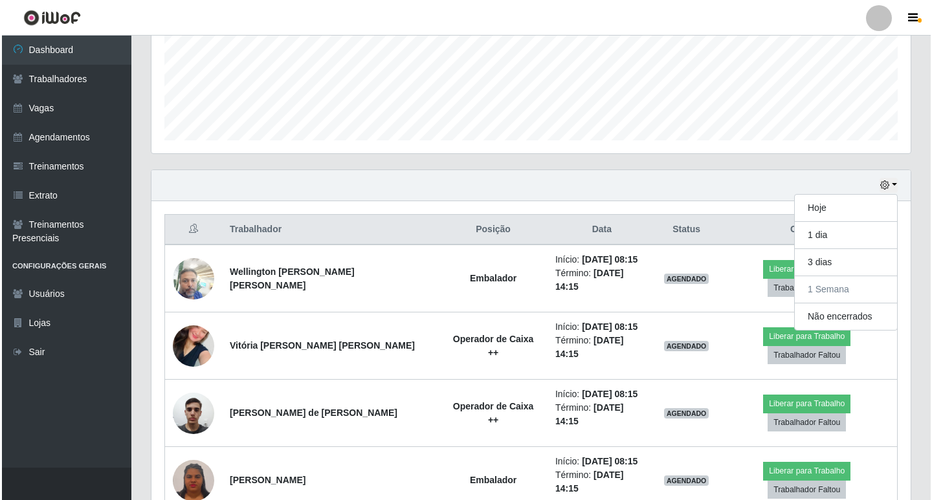
scroll to position [323, 0]
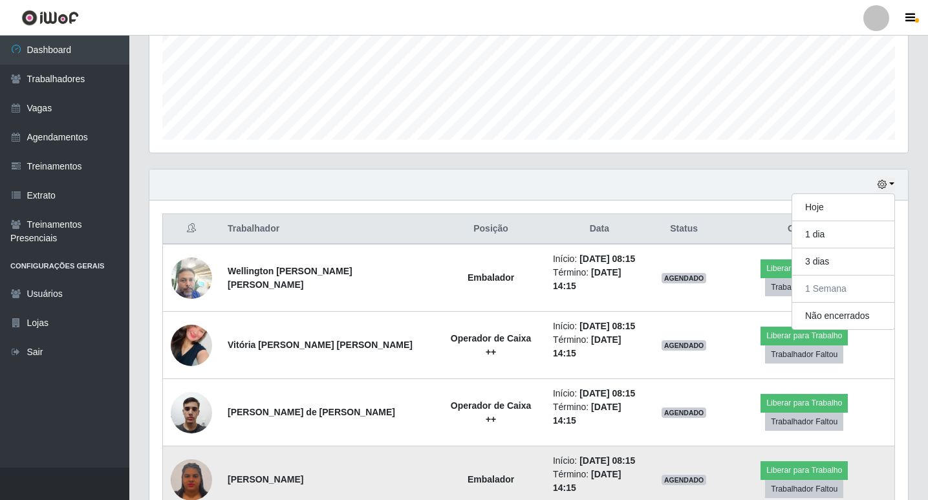
click at [195, 457] on img at bounding box center [191, 479] width 41 height 45
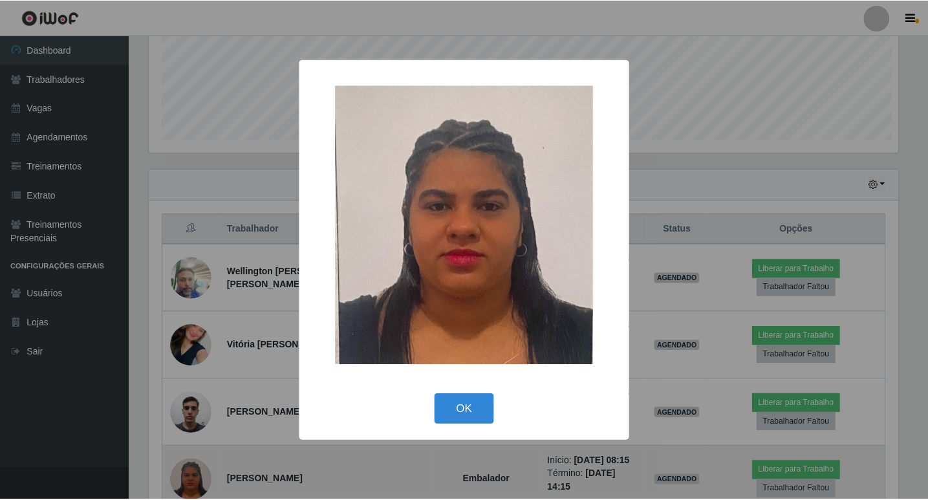
scroll to position [268, 752]
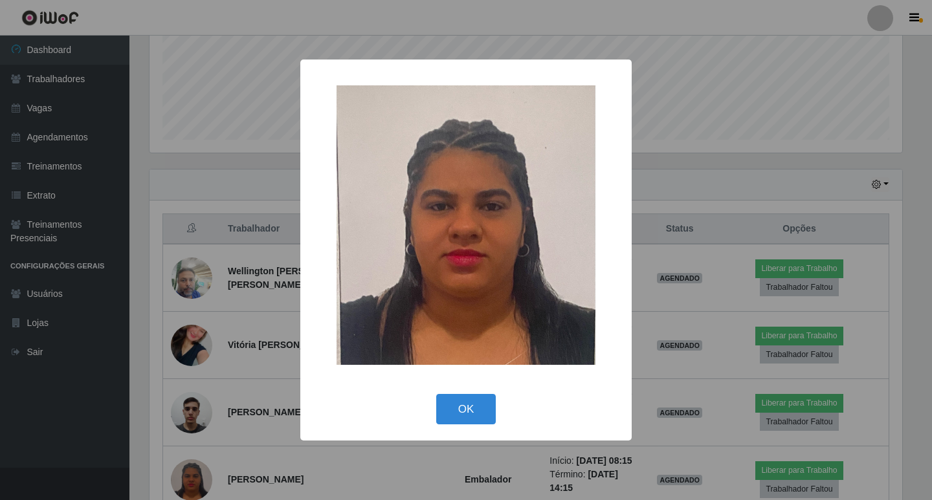
click at [457, 234] on img at bounding box center [465, 225] width 259 height 280
click at [448, 404] on button "OK" at bounding box center [466, 409] width 60 height 30
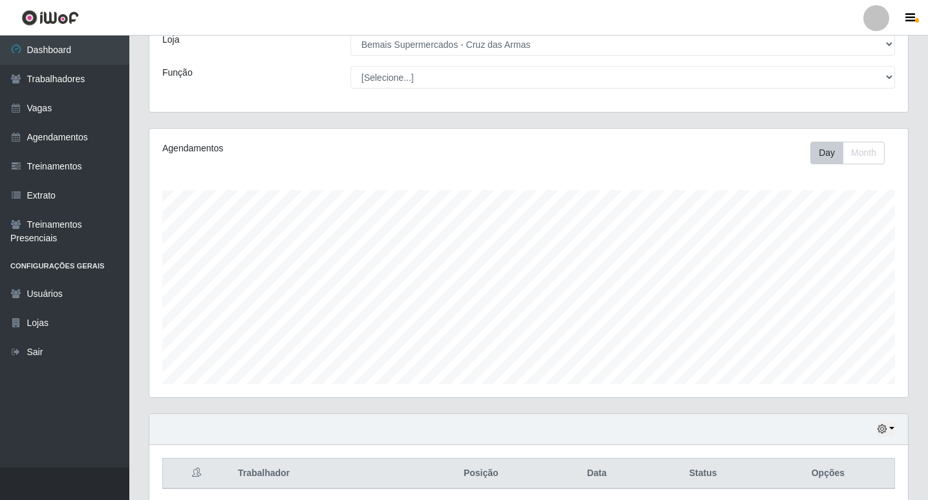
scroll to position [64, 0]
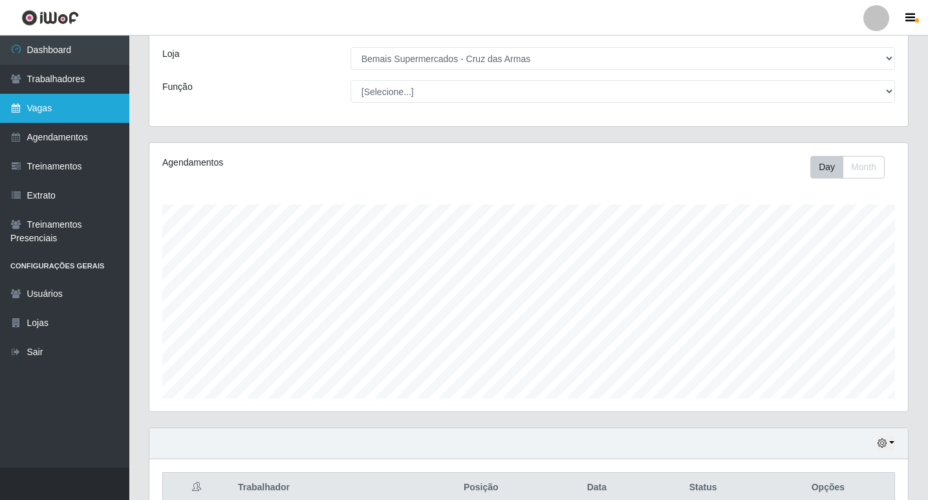
click at [49, 109] on link "Vagas" at bounding box center [64, 108] width 129 height 29
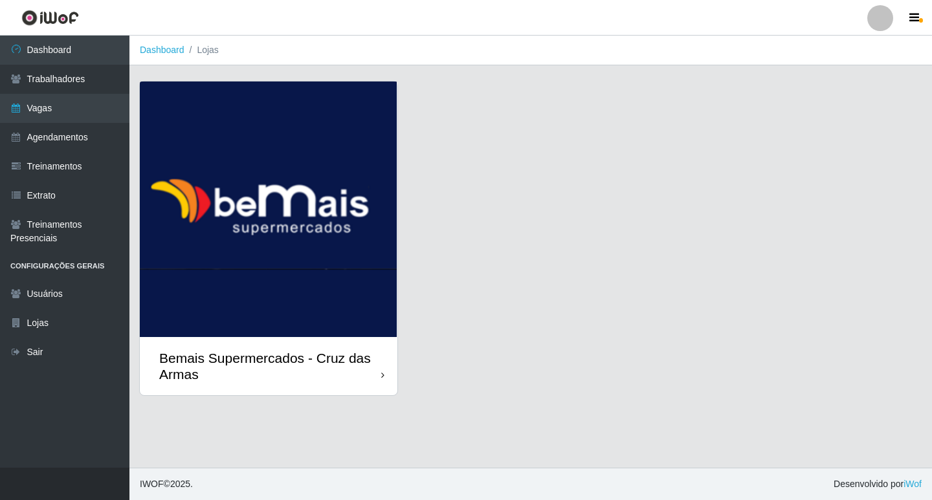
click at [386, 378] on div "Bemais Supermercados - Cruz das Armas" at bounding box center [268, 366] width 257 height 58
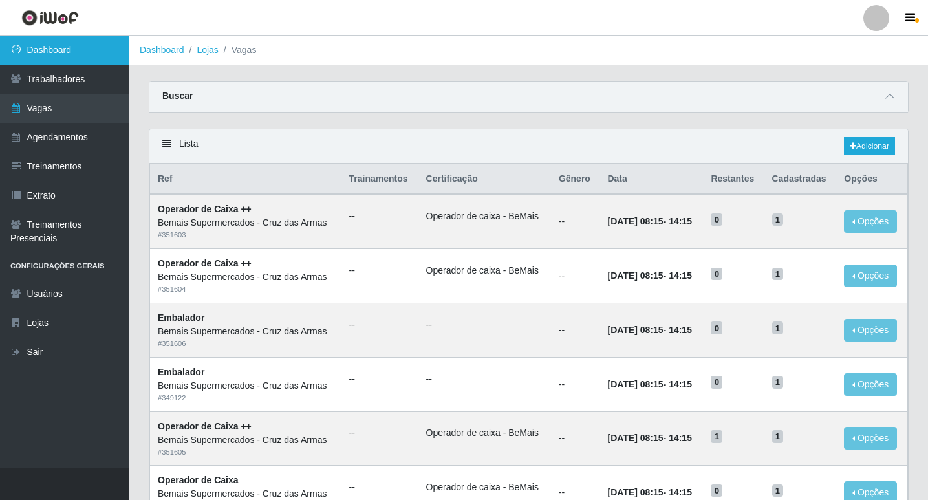
click at [64, 53] on link "Dashboard" at bounding box center [64, 50] width 129 height 29
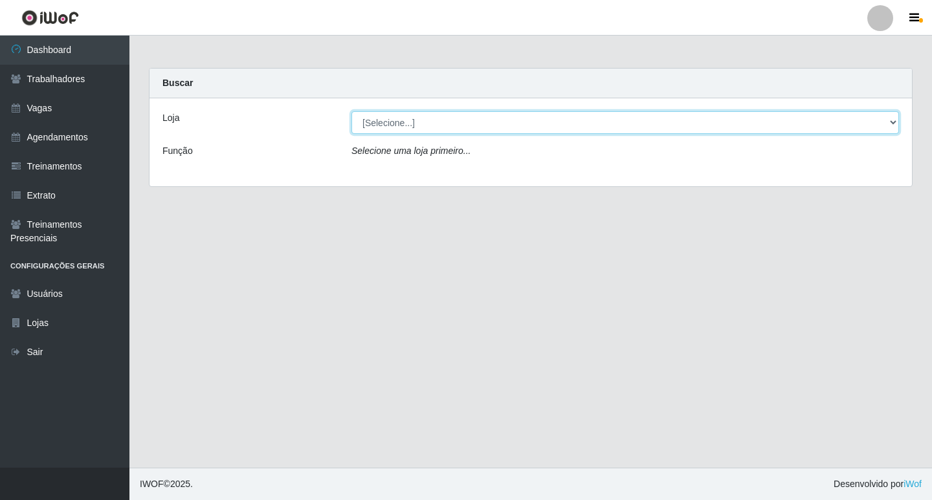
click at [438, 124] on select "[Selecione...] Bemais Supermercados - Cruz das Armas" at bounding box center [624, 122] width 547 height 23
select select "412"
click at [351, 111] on select "[Selecione...] Bemais Supermercados - Cruz das Armas" at bounding box center [624, 122] width 547 height 23
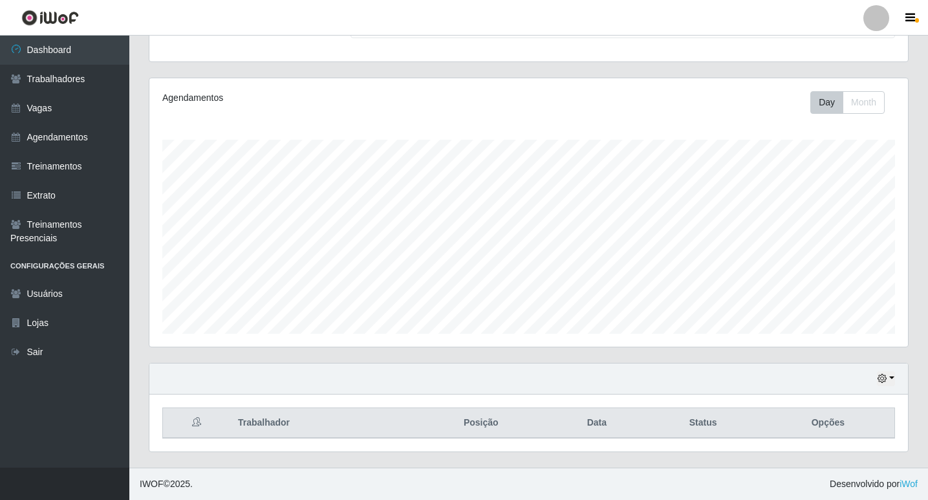
scroll to position [359, 0]
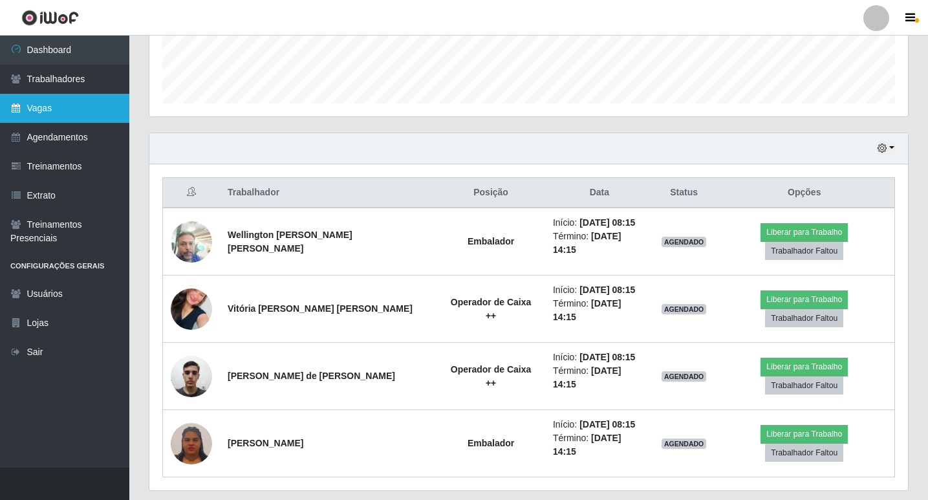
click at [44, 107] on link "Vagas" at bounding box center [64, 108] width 129 height 29
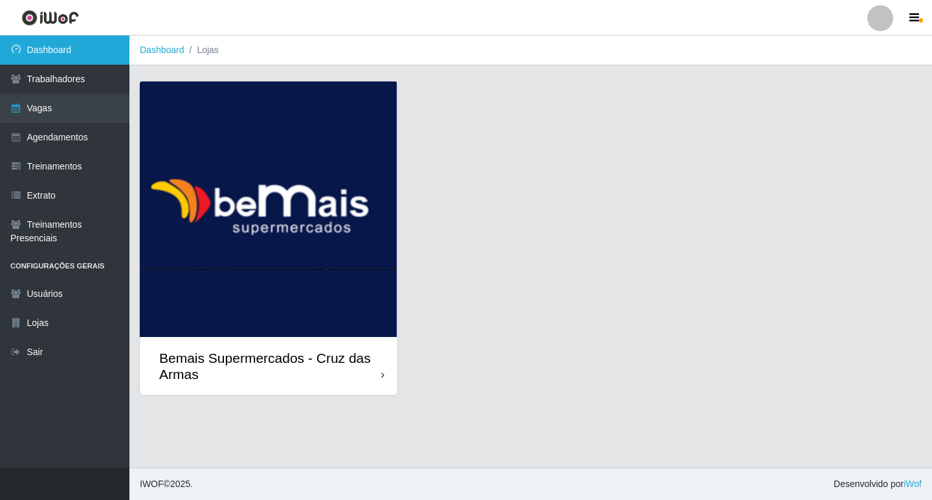
click at [104, 49] on link "Dashboard" at bounding box center [64, 50] width 129 height 29
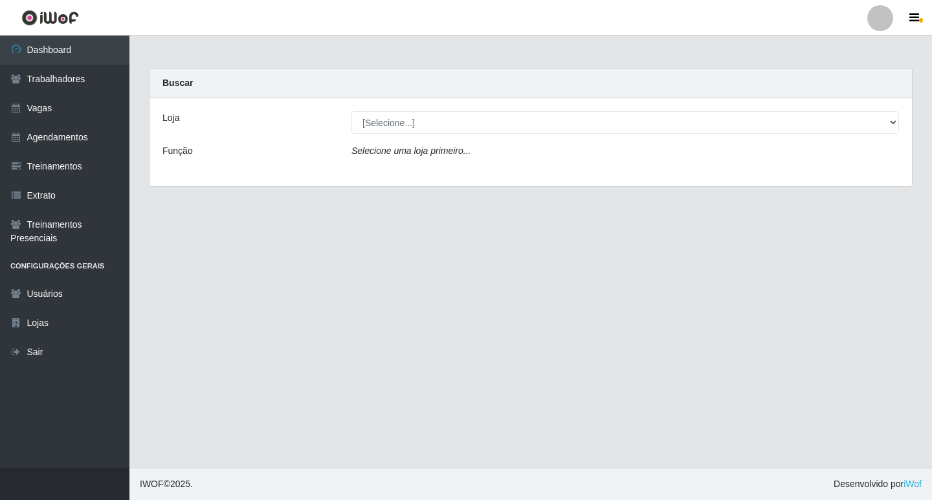
click at [423, 162] on div "Selecione uma loja primeiro..." at bounding box center [625, 153] width 567 height 19
click at [430, 151] on icon "Selecione uma loja primeiro..." at bounding box center [410, 151] width 119 height 10
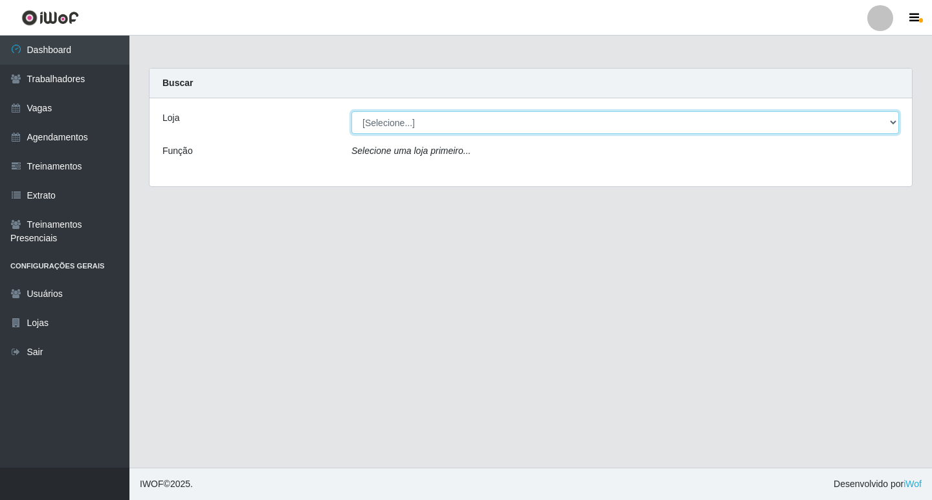
click at [470, 121] on select "[Selecione...] Bemais Supermercados - Cruz das Armas" at bounding box center [624, 122] width 547 height 23
select select "412"
click at [351, 111] on select "[Selecione...] Bemais Supermercados - Cruz das Armas" at bounding box center [624, 122] width 547 height 23
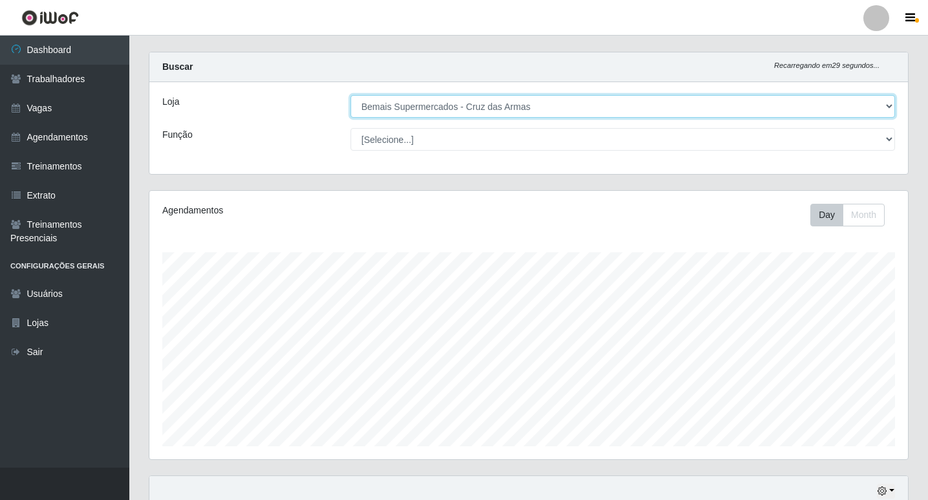
scroll to position [129, 0]
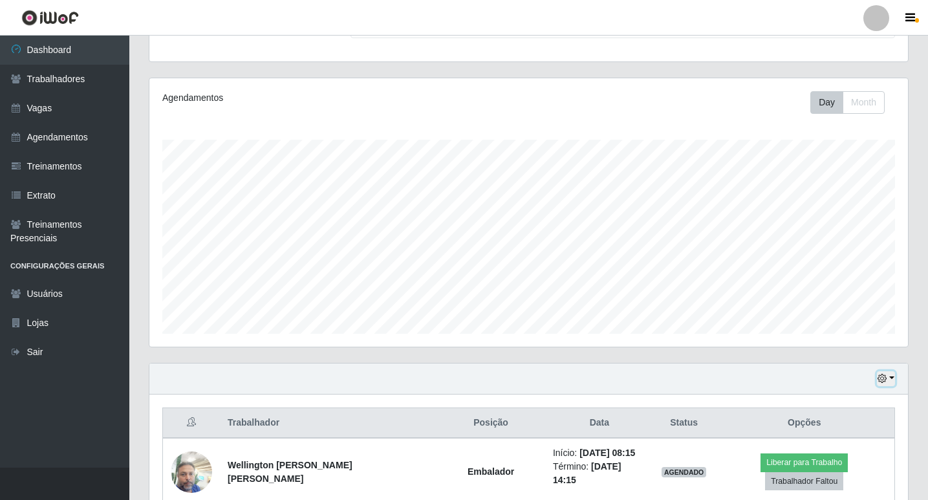
click at [882, 380] on icon "button" at bounding box center [882, 378] width 9 height 9
click at [833, 333] on button "1 Semana" at bounding box center [844, 330] width 102 height 27
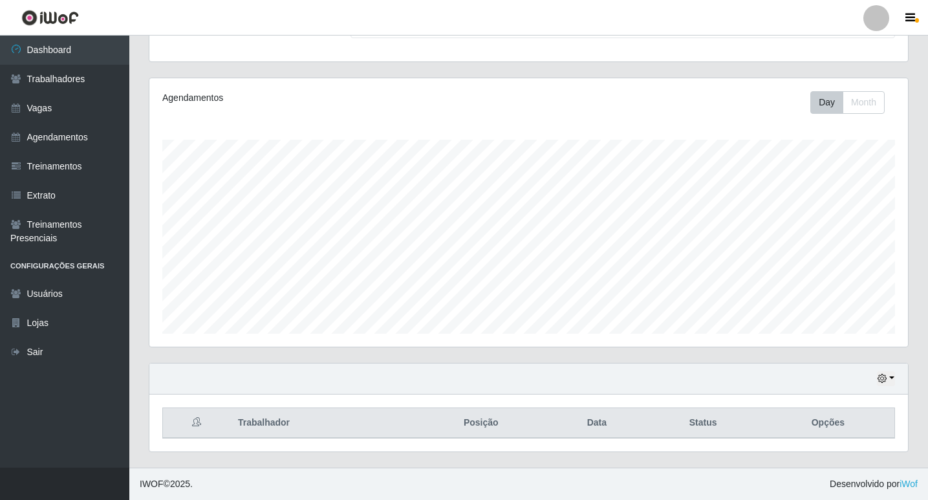
scroll to position [359, 0]
